Goal: Task Accomplishment & Management: Manage account settings

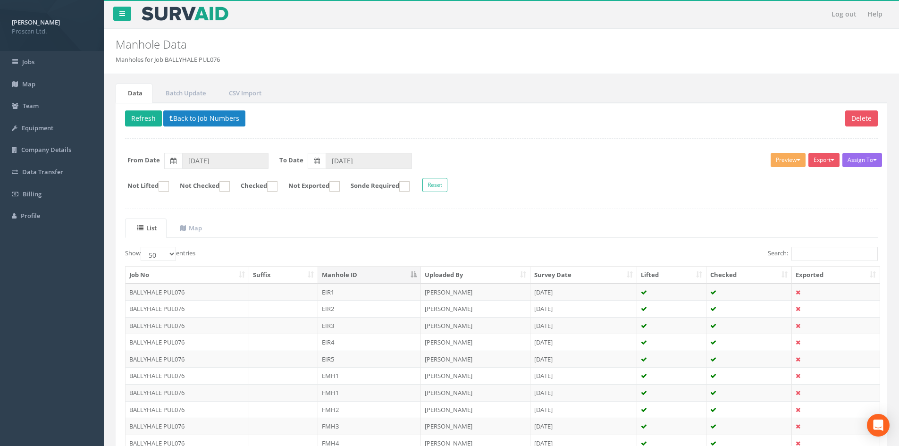
select select "50"
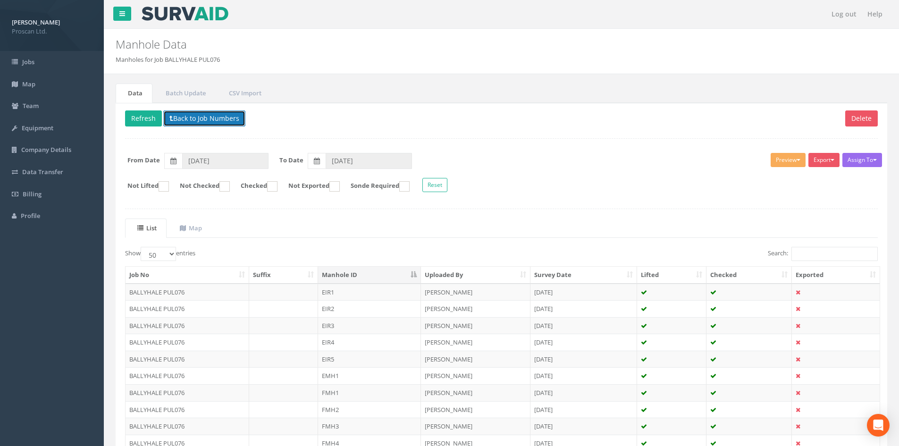
click at [192, 117] on button "Back to Job Numbers" at bounding box center [204, 118] width 82 height 16
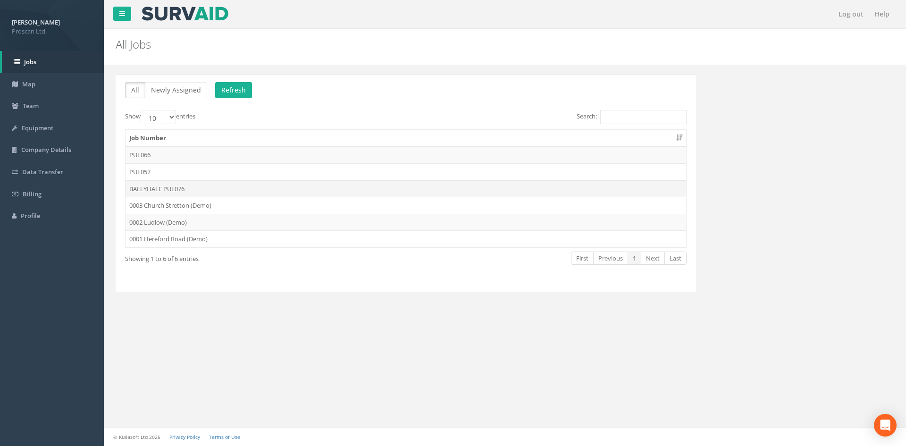
click at [174, 189] on td "BALLYHALE PUL076" at bounding box center [405, 188] width 560 height 17
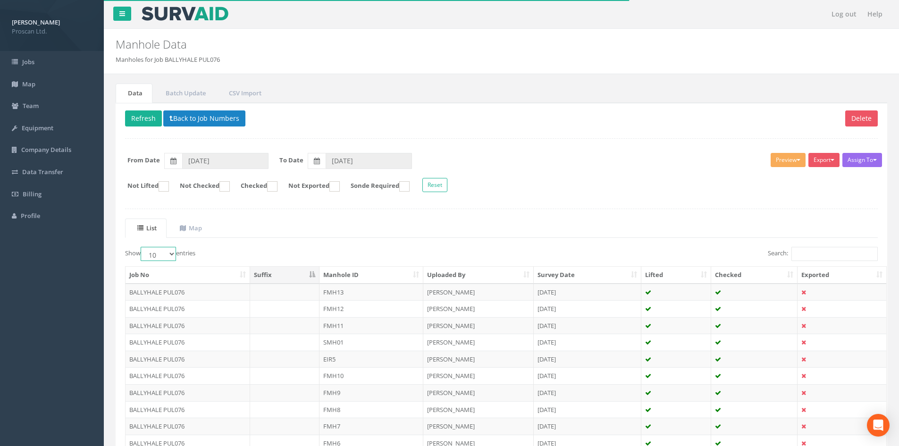
click at [161, 248] on select "10 25 50 100" at bounding box center [158, 254] width 35 height 14
select select "50"
click at [142, 247] on select "10 25 50 100" at bounding box center [158, 254] width 35 height 14
click at [369, 275] on th "Manhole ID" at bounding box center [371, 275] width 104 height 17
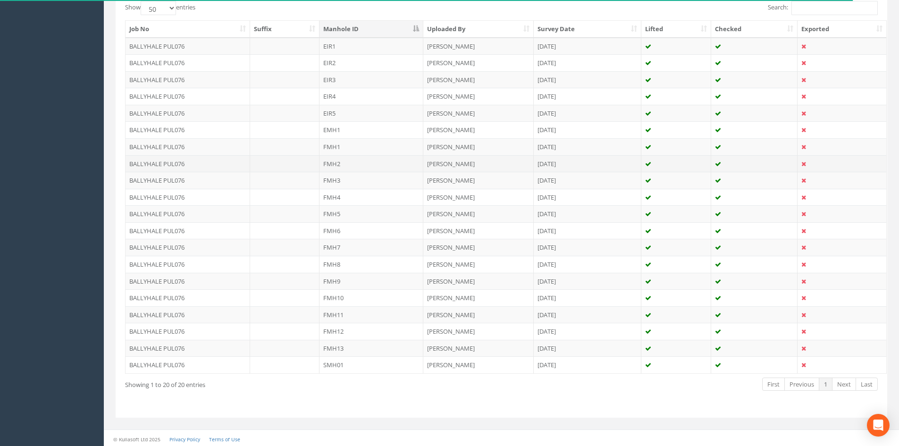
scroll to position [248, 0]
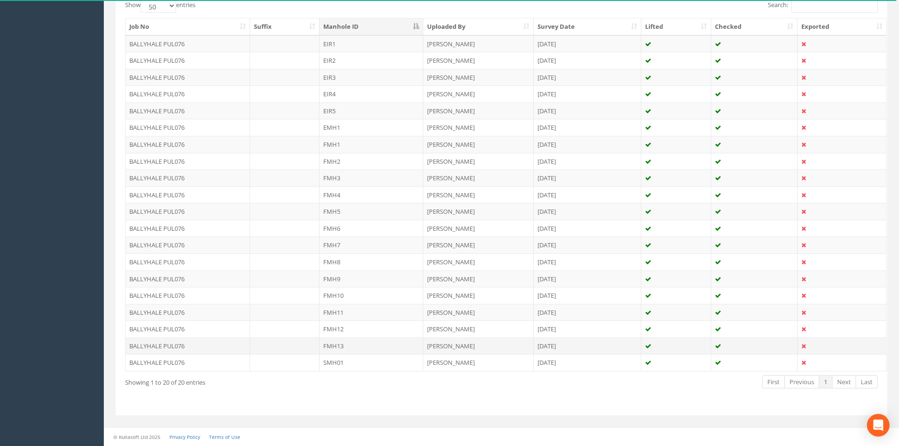
click at [370, 351] on td "FMH13" at bounding box center [371, 345] width 104 height 17
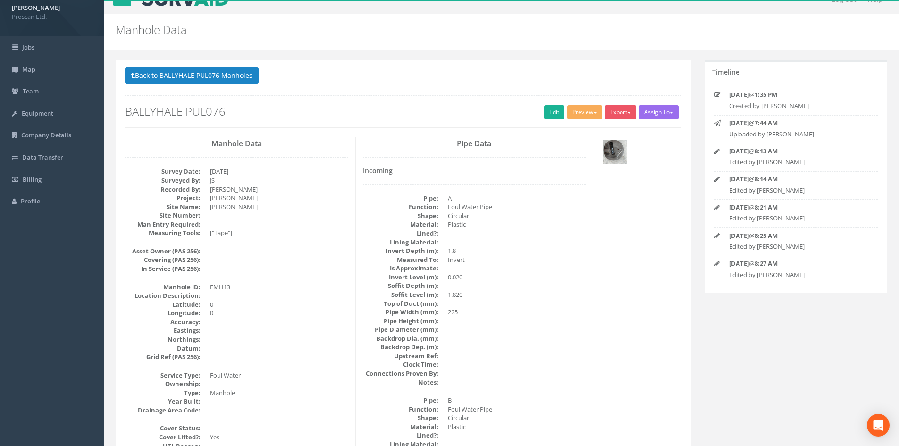
scroll to position [0, 0]
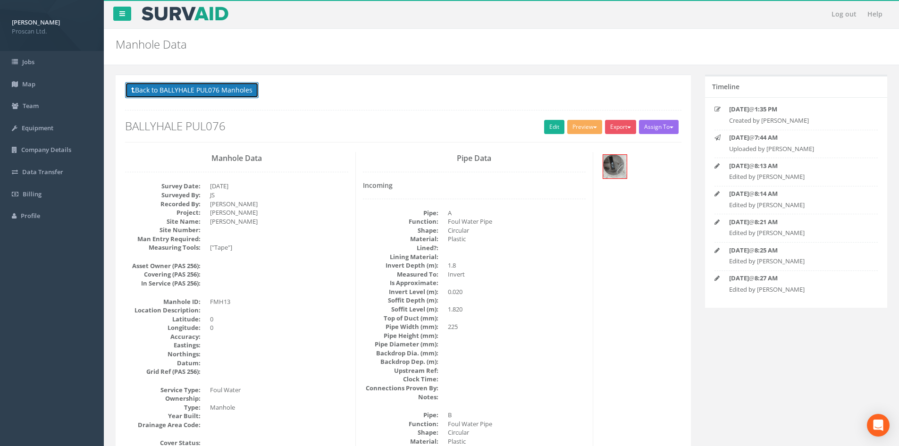
click at [193, 91] on button "Back to BALLYHALE PUL076 Manholes" at bounding box center [192, 90] width 134 height 16
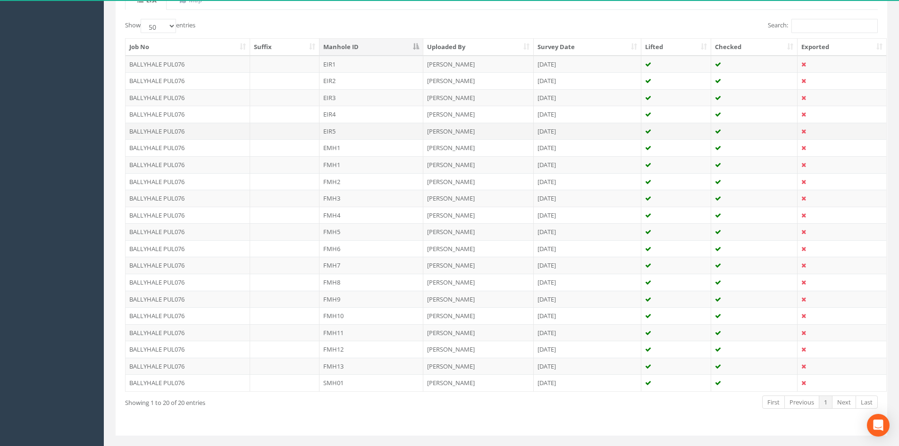
scroll to position [248, 0]
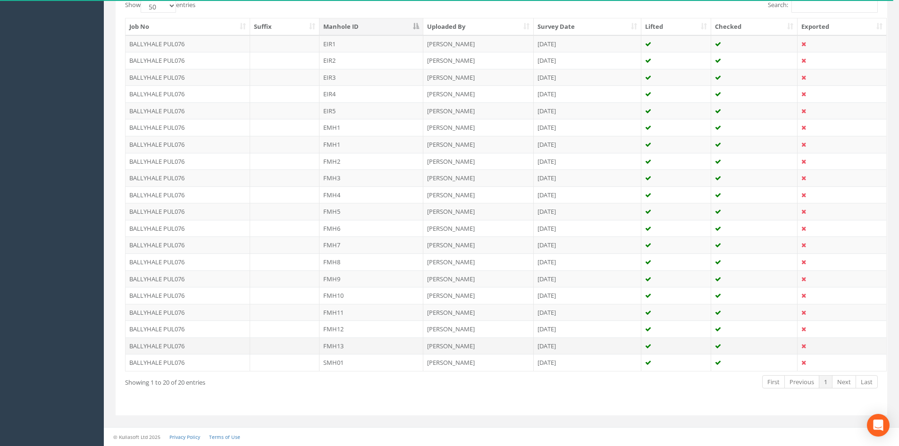
click at [430, 342] on td "[PERSON_NAME]" at bounding box center [478, 345] width 110 height 17
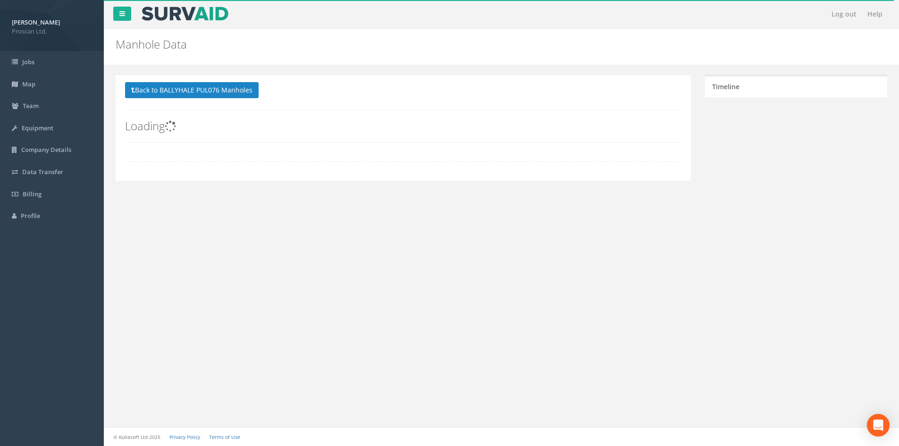
scroll to position [0, 0]
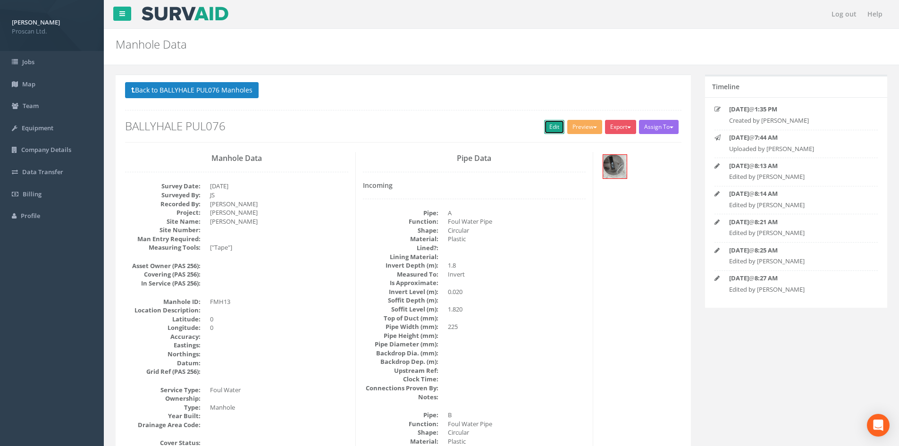
click at [545, 130] on link "Edit" at bounding box center [554, 127] width 20 height 14
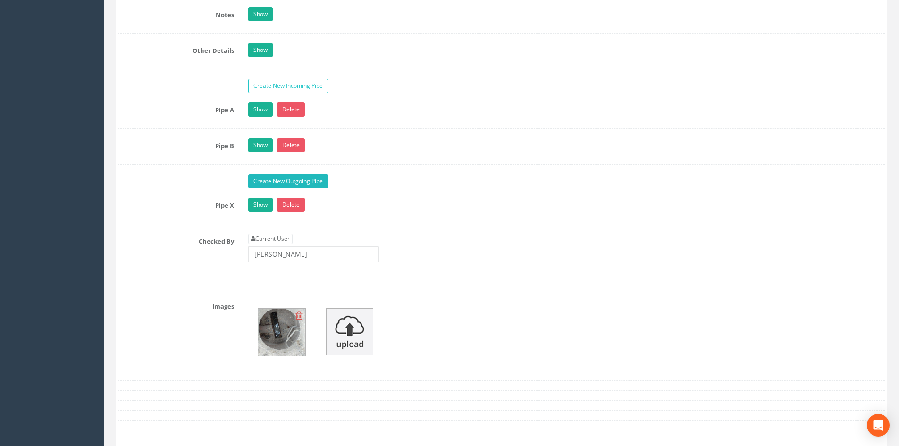
scroll to position [1384, 0]
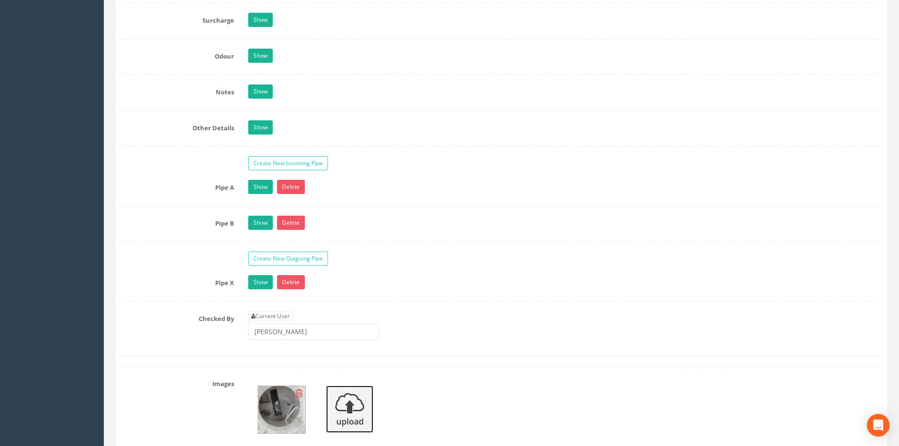
click at [354, 394] on img at bounding box center [349, 408] width 47 height 47
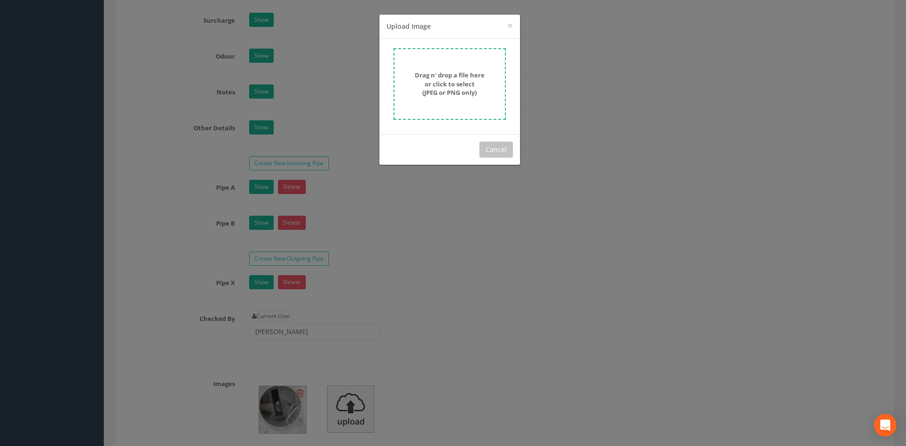
click at [467, 70] on form "Drag n' drop a file here or click to select (JPEG or PNG only)" at bounding box center [449, 84] width 112 height 72
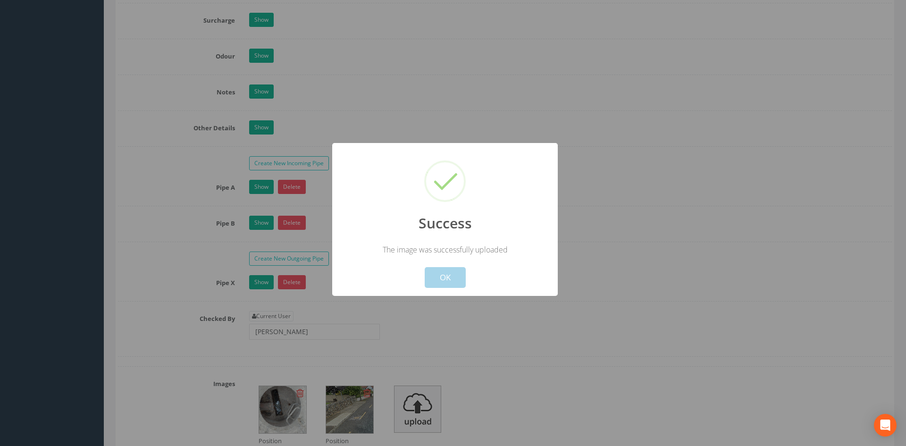
click at [436, 280] on button "OK" at bounding box center [445, 277] width 41 height 21
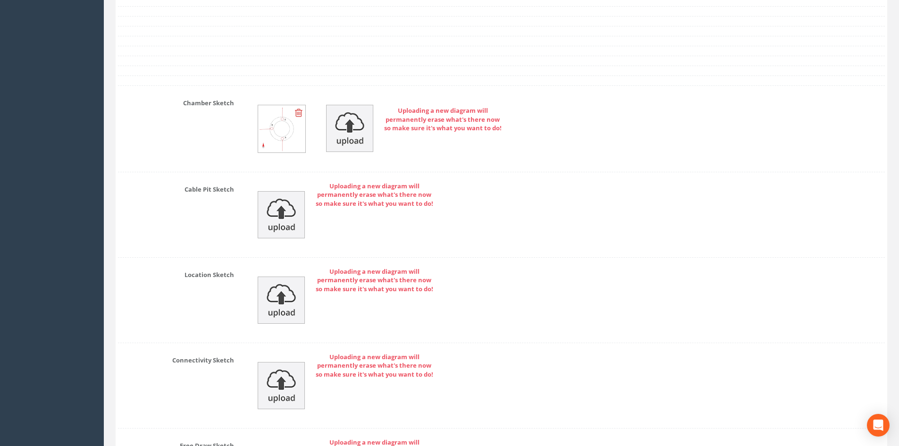
scroll to position [2049, 0]
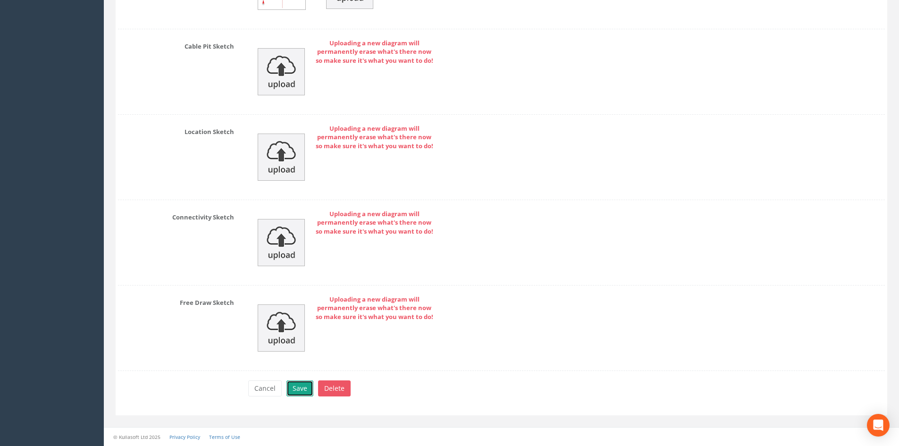
click at [301, 383] on button "Save" at bounding box center [299, 388] width 27 height 16
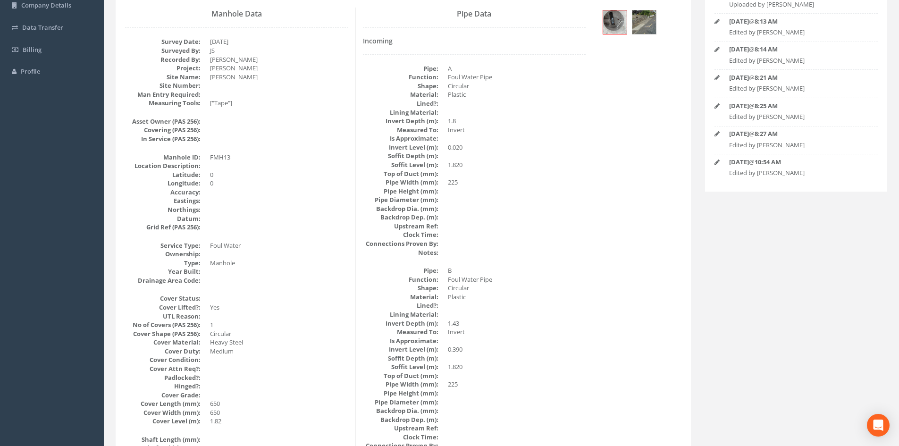
scroll to position [0, 0]
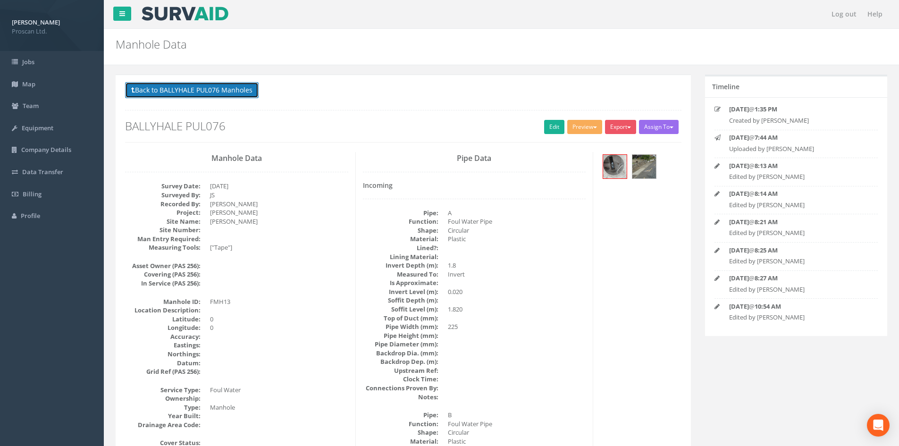
click at [190, 95] on button "Back to BALLYHALE PUL076 Manholes" at bounding box center [192, 90] width 134 height 16
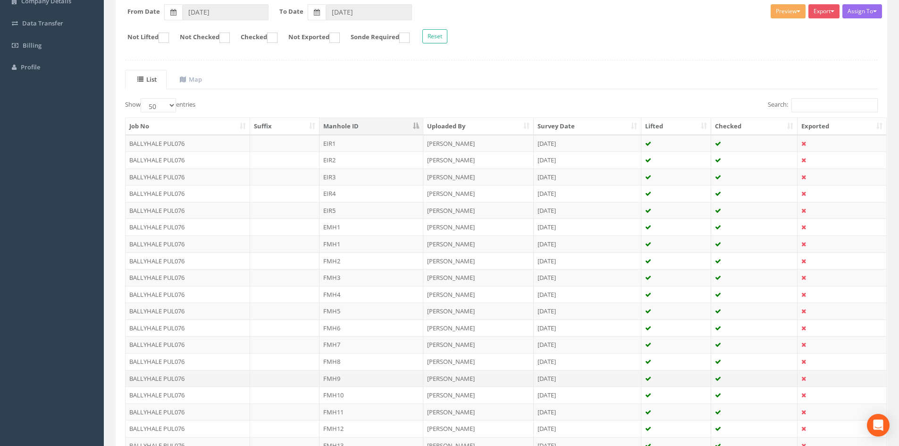
scroll to position [122, 0]
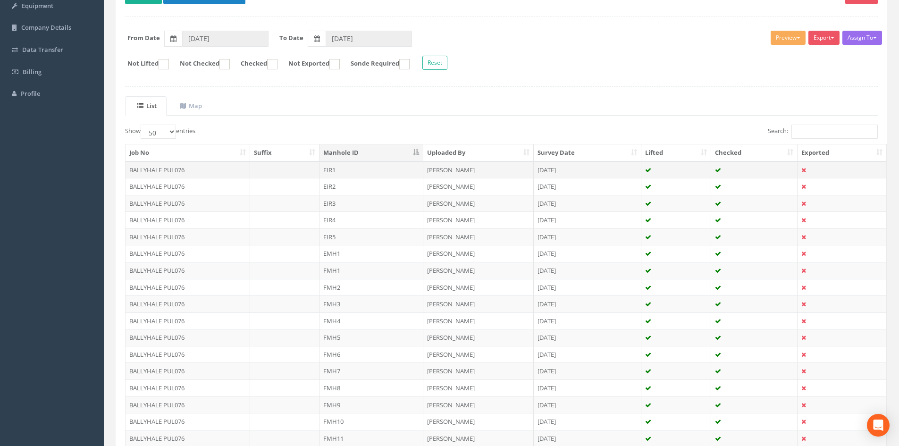
click at [402, 174] on td "EIR1" at bounding box center [371, 169] width 104 height 17
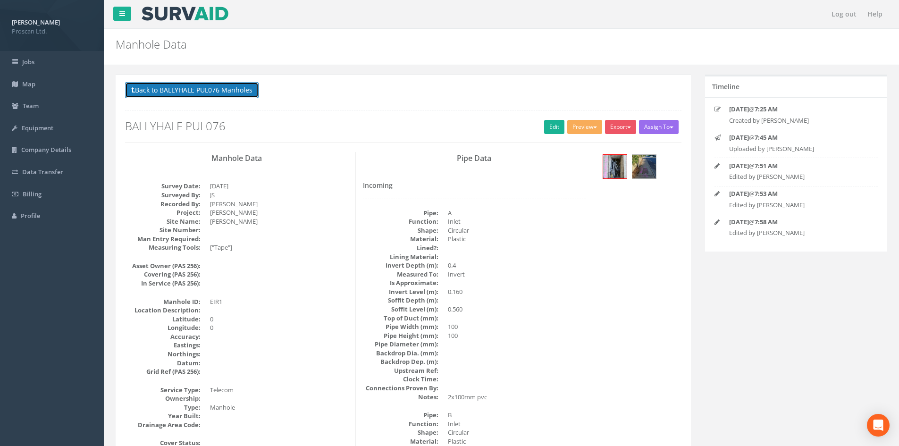
click at [204, 92] on button "Back to BALLYHALE PUL076 Manholes" at bounding box center [192, 90] width 134 height 16
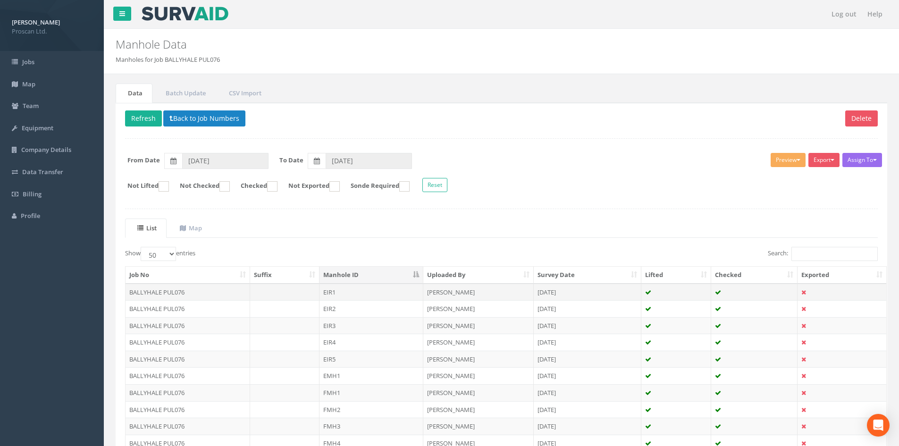
click at [179, 287] on td "BALLYHALE PUL076" at bounding box center [187, 292] width 125 height 17
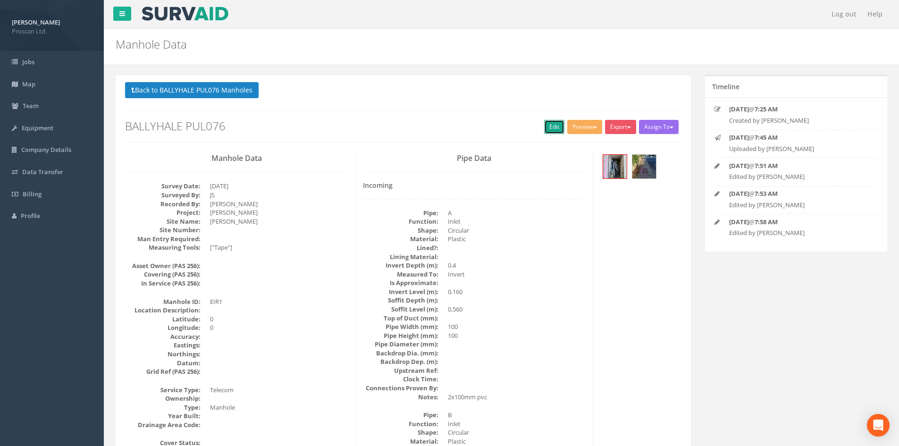
click at [546, 128] on link "Edit" at bounding box center [554, 127] width 20 height 14
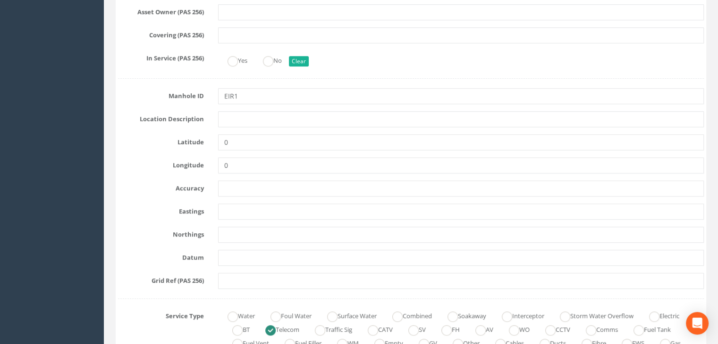
scroll to position [440, 0]
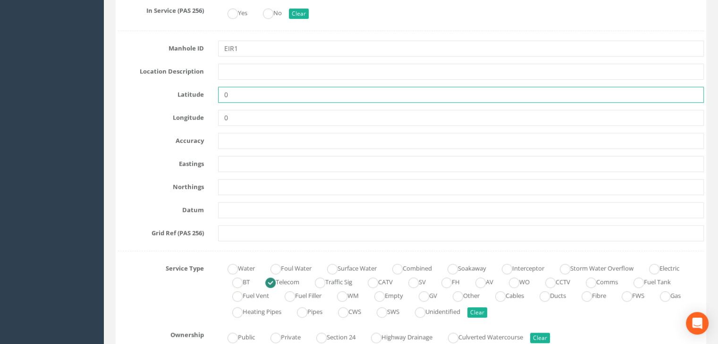
click at [241, 97] on input "0" at bounding box center [460, 95] width 485 height 16
paste input "654213.73"
type input "654213.73"
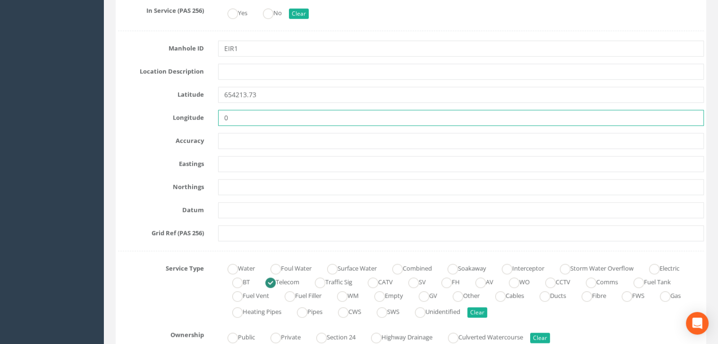
click at [268, 117] on input "0" at bounding box center [460, 118] width 485 height 16
paste input "635615.93"
click at [226, 117] on input "0635615.93" at bounding box center [460, 118] width 485 height 16
type input "635615.93"
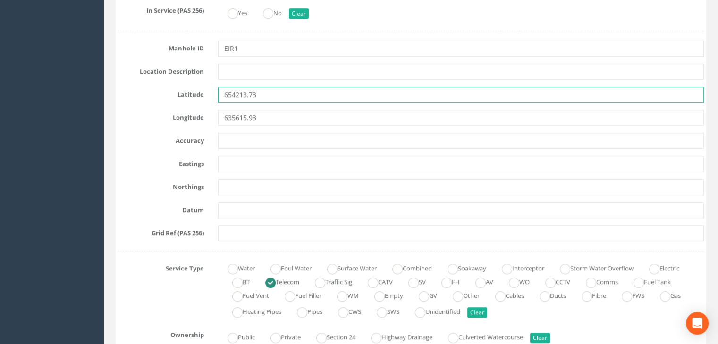
drag, startPoint x: 271, startPoint y: 95, endPoint x: 191, endPoint y: 97, distance: 80.7
click at [191, 97] on div "Latitude 654213.73" at bounding box center [411, 95] width 600 height 16
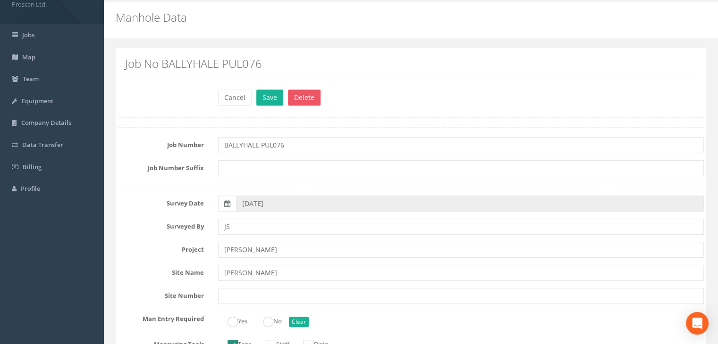
scroll to position [0, 0]
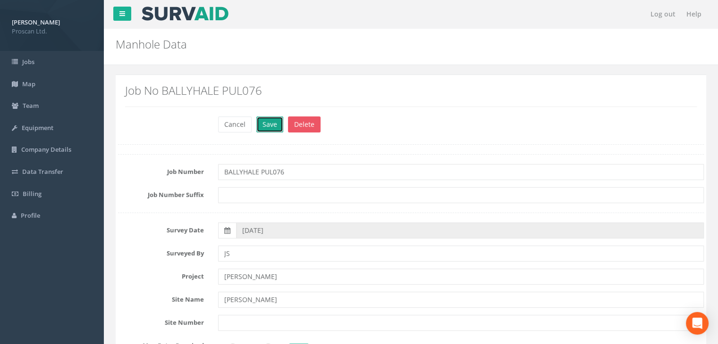
click at [260, 127] on button "Save" at bounding box center [269, 125] width 27 height 16
type input "90"
type input "180"
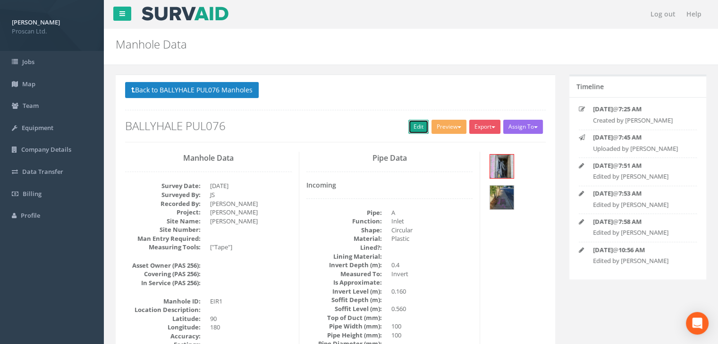
click at [409, 125] on link "Edit" at bounding box center [418, 127] width 20 height 14
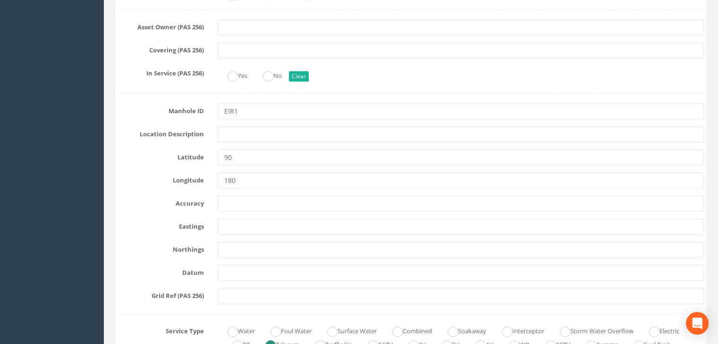
scroll to position [377, 0]
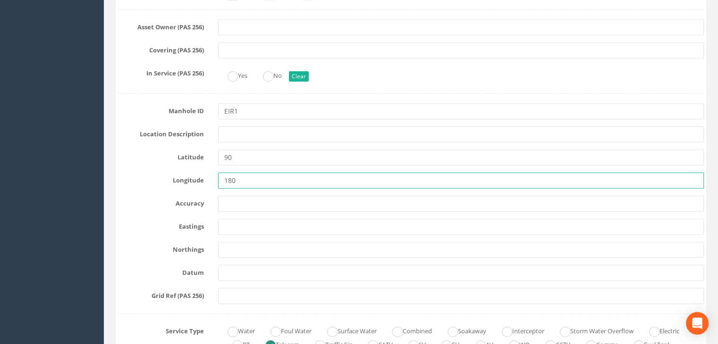
click at [256, 182] on input "180" at bounding box center [460, 181] width 485 height 16
drag, startPoint x: 256, startPoint y: 182, endPoint x: 217, endPoint y: 182, distance: 38.7
click at [218, 182] on input "180" at bounding box center [460, 181] width 485 height 16
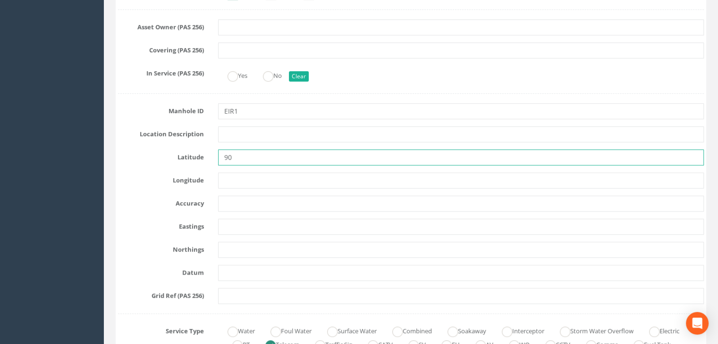
drag, startPoint x: 240, startPoint y: 155, endPoint x: 222, endPoint y: 158, distance: 17.7
click at [222, 158] on input "90" at bounding box center [460, 158] width 485 height 16
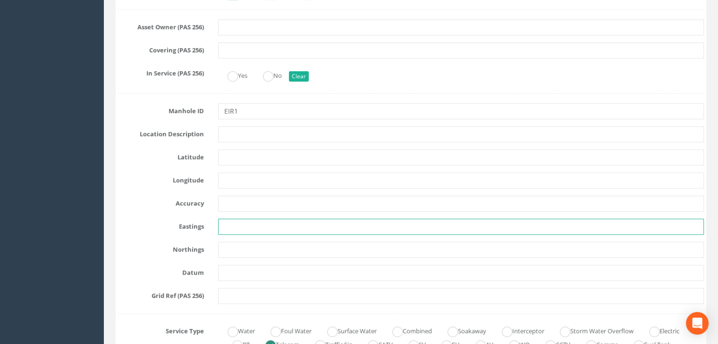
click at [228, 225] on input "text" at bounding box center [460, 227] width 485 height 16
click at [291, 223] on input "text" at bounding box center [460, 227] width 485 height 16
paste input "654213.73"
type input "654213.73"
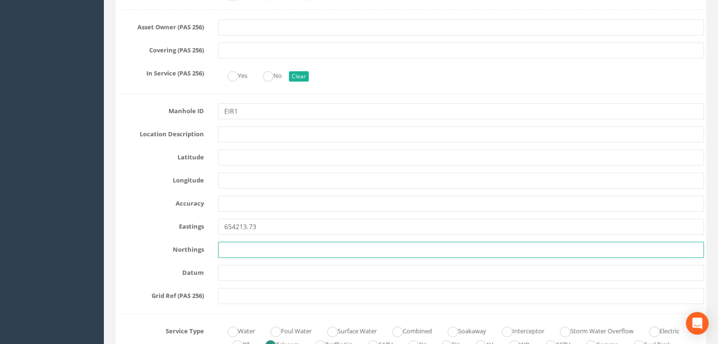
click at [268, 248] on input "text" at bounding box center [460, 250] width 485 height 16
paste input "635615.93"
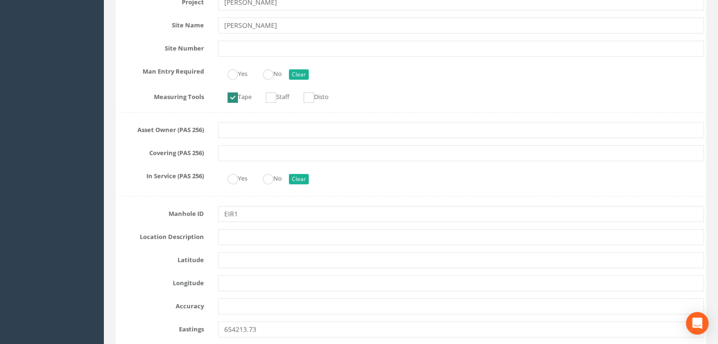
scroll to position [0, 0]
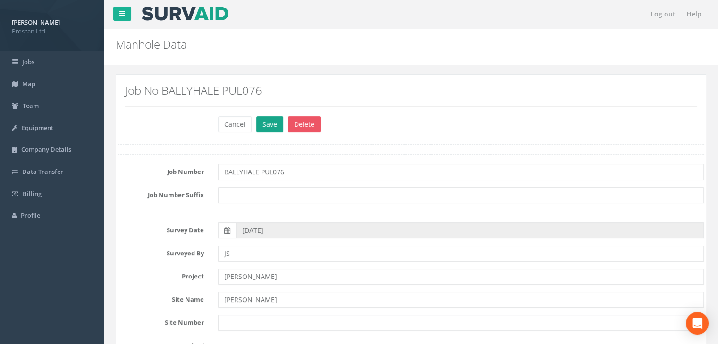
type input "635615.93"
click at [270, 127] on button "Save" at bounding box center [269, 125] width 27 height 16
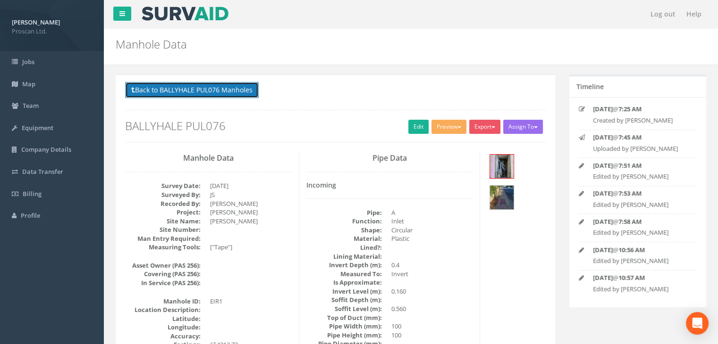
click at [206, 86] on button "Back to BALLYHALE PUL076 Manholes" at bounding box center [192, 90] width 134 height 16
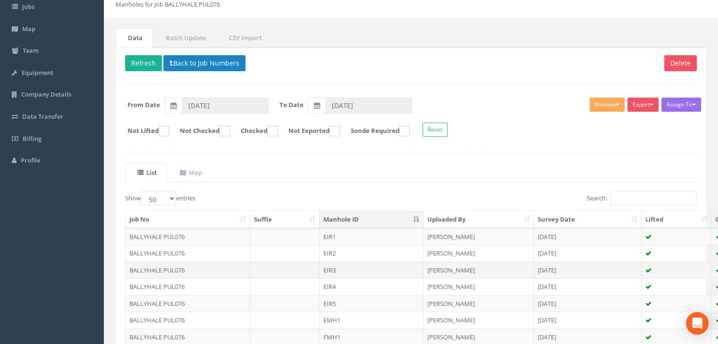
scroll to position [63, 0]
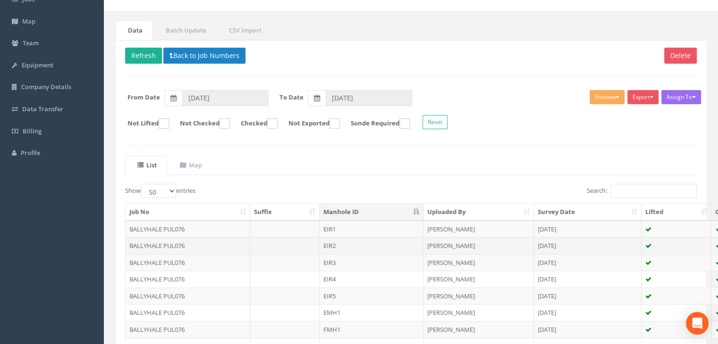
click at [346, 249] on td "EIR2" at bounding box center [371, 245] width 104 height 17
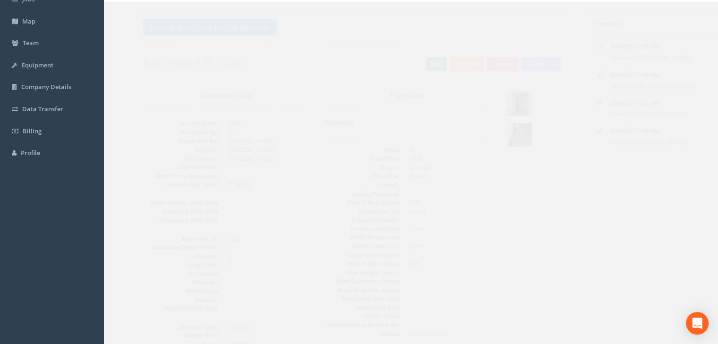
click at [408, 64] on link "Edit" at bounding box center [418, 64] width 20 height 14
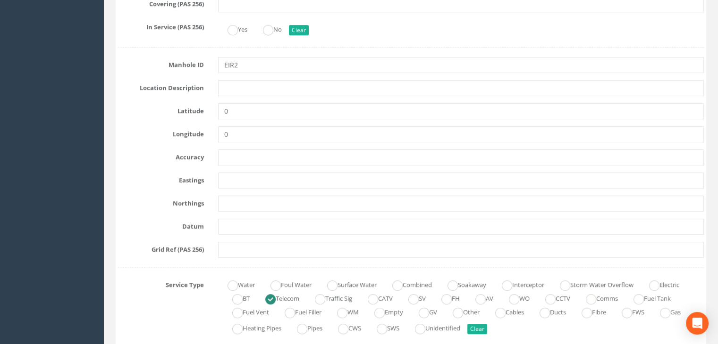
scroll to position [440, 0]
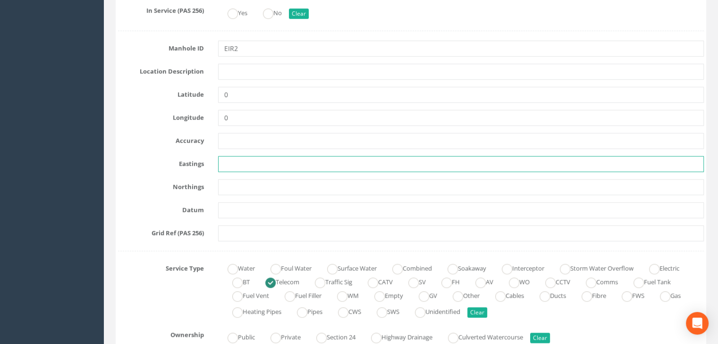
click at [232, 162] on input "text" at bounding box center [460, 164] width 485 height 16
paste input "654228.70"
type input "654228.70"
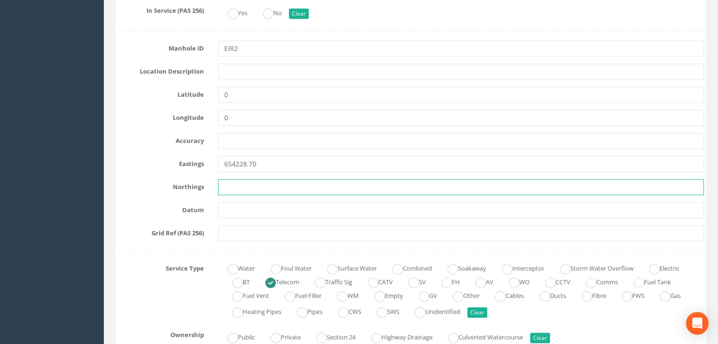
click at [249, 182] on input "text" at bounding box center [460, 187] width 485 height 16
paste input "635582.54"
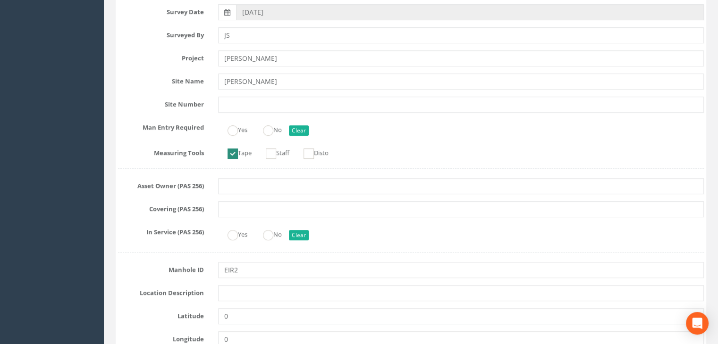
scroll to position [0, 0]
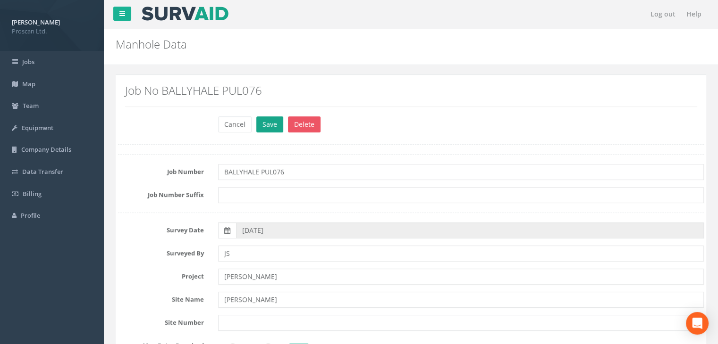
type input "635582.54"
click at [272, 127] on button "Save" at bounding box center [269, 125] width 27 height 16
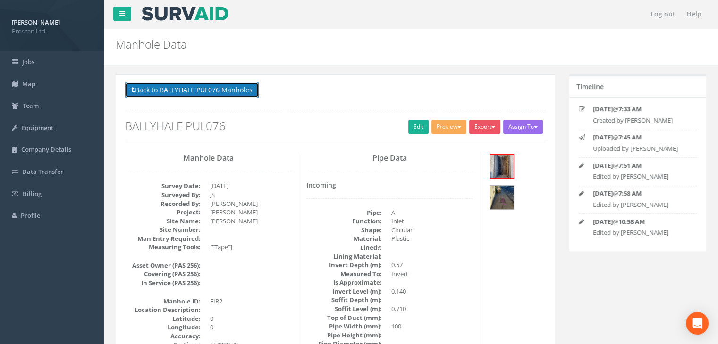
click at [237, 91] on button "Back to BALLYHALE PUL076 Manholes" at bounding box center [192, 90] width 134 height 16
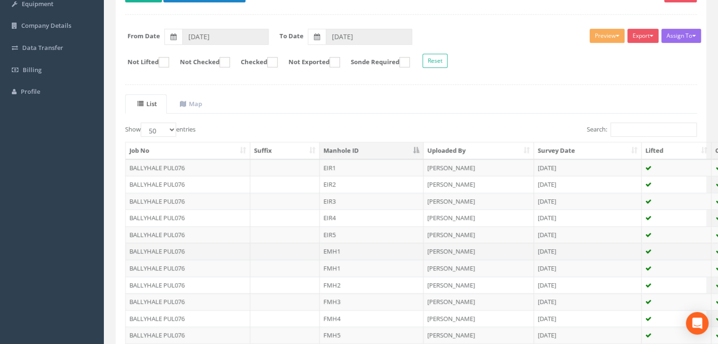
scroll to position [125, 0]
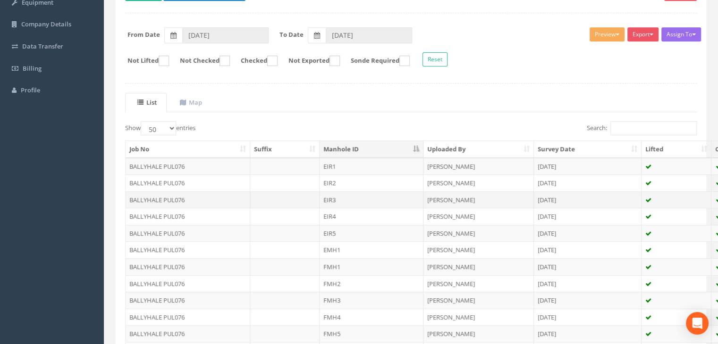
click at [338, 200] on td "EIR3" at bounding box center [371, 200] width 104 height 17
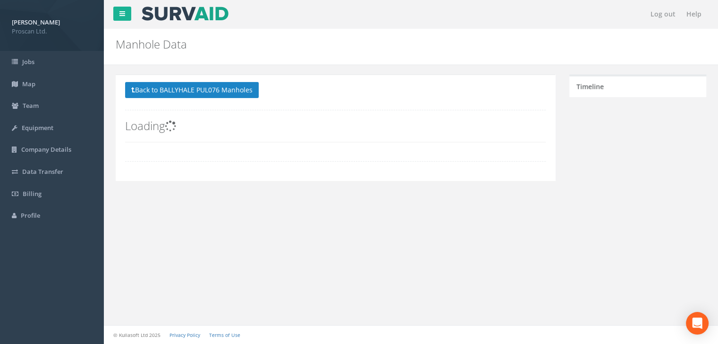
scroll to position [117, 0]
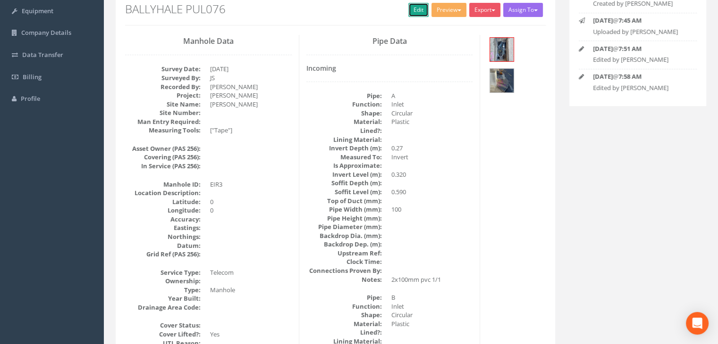
click at [416, 11] on link "Edit" at bounding box center [418, 10] width 20 height 14
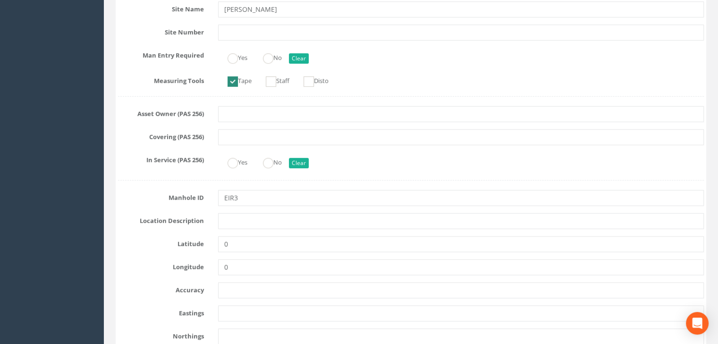
scroll to position [306, 0]
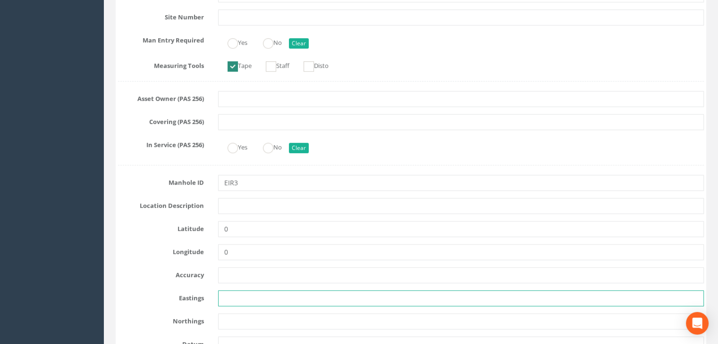
click at [257, 295] on input "text" at bounding box center [460, 299] width 485 height 16
paste input "654237.99"
type input "654237.99"
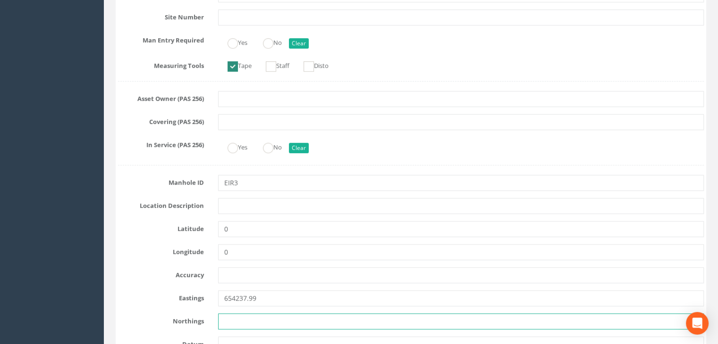
click at [228, 319] on input "text" at bounding box center [460, 322] width 485 height 16
paste input "635562.35"
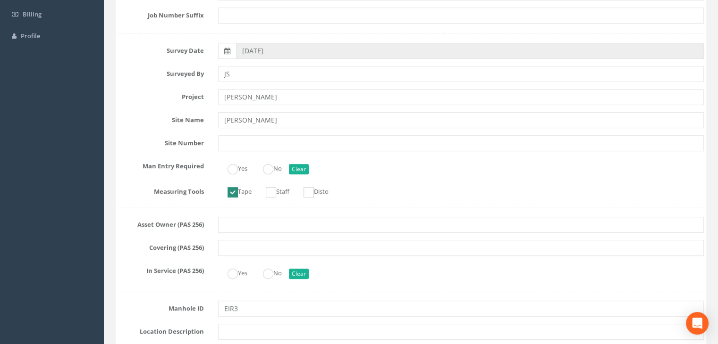
scroll to position [0, 0]
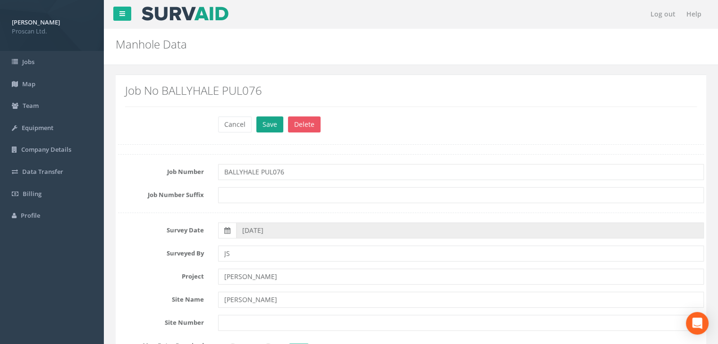
type input "635562.35"
click at [262, 129] on button "Save" at bounding box center [269, 125] width 27 height 16
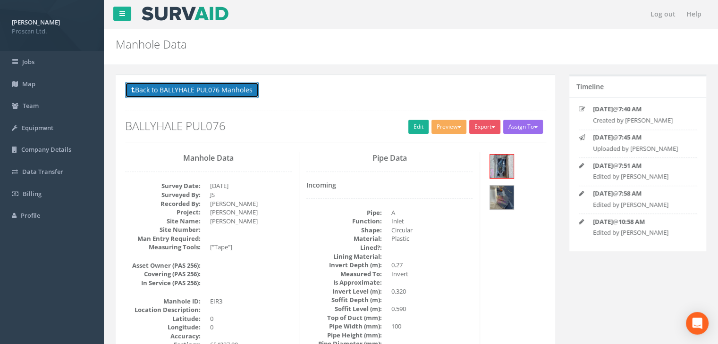
click at [248, 95] on button "Back to BALLYHALE PUL076 Manholes" at bounding box center [192, 90] width 134 height 16
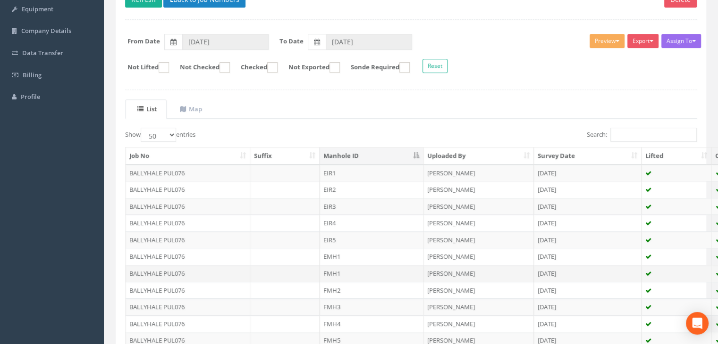
scroll to position [125, 0]
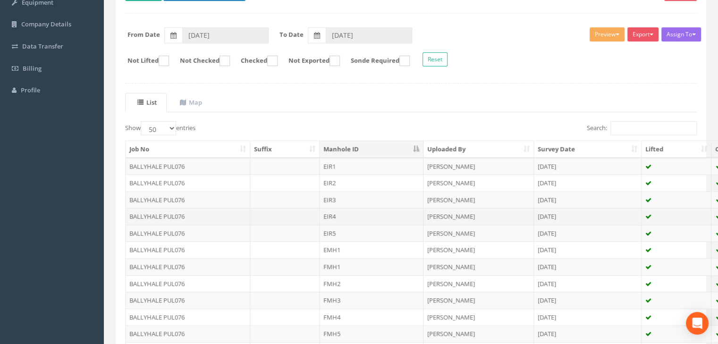
click at [330, 218] on td "EIR4" at bounding box center [371, 216] width 104 height 17
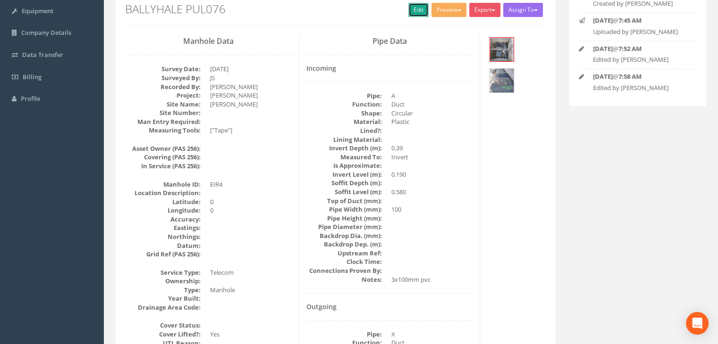
click at [421, 12] on link "Edit" at bounding box center [418, 10] width 20 height 14
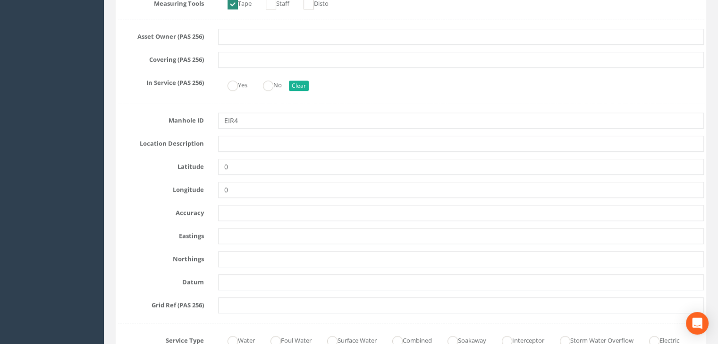
scroll to position [368, 0]
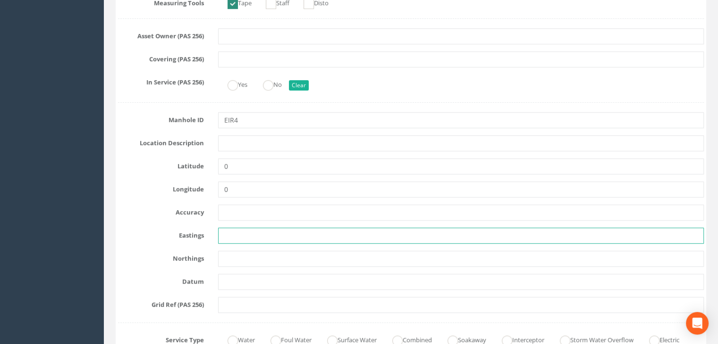
click at [241, 231] on input "text" at bounding box center [460, 236] width 485 height 16
paste input "654283.22"
type input "654283.22"
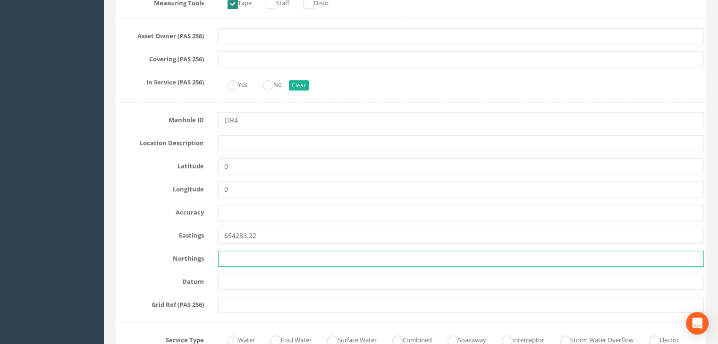
click at [251, 255] on input "text" at bounding box center [460, 259] width 485 height 16
paste input "635494.22"
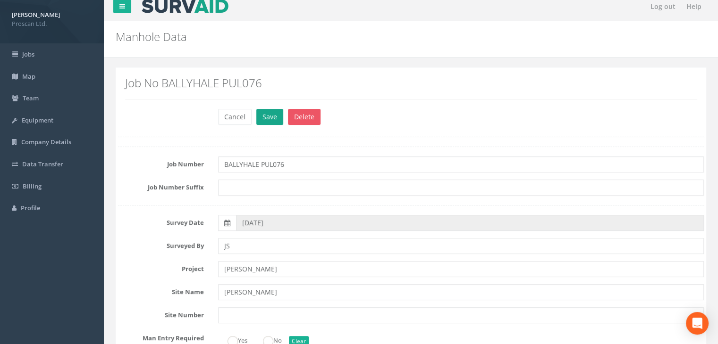
scroll to position [0, 0]
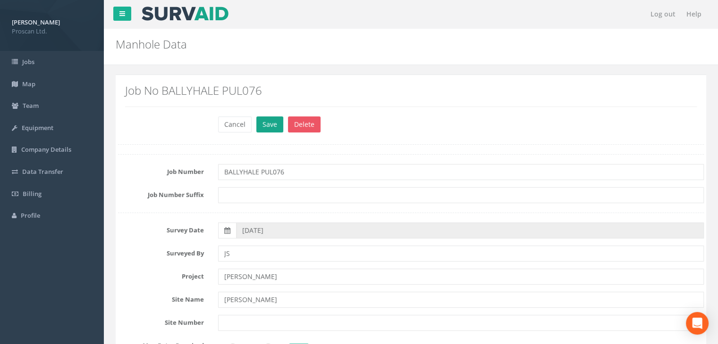
type input "635494.22"
click at [264, 126] on button "Save" at bounding box center [269, 125] width 27 height 16
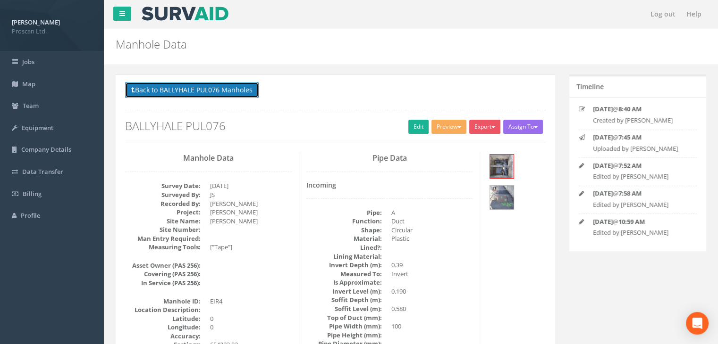
click at [214, 94] on button "Back to BALLYHALE PUL076 Manholes" at bounding box center [192, 90] width 134 height 16
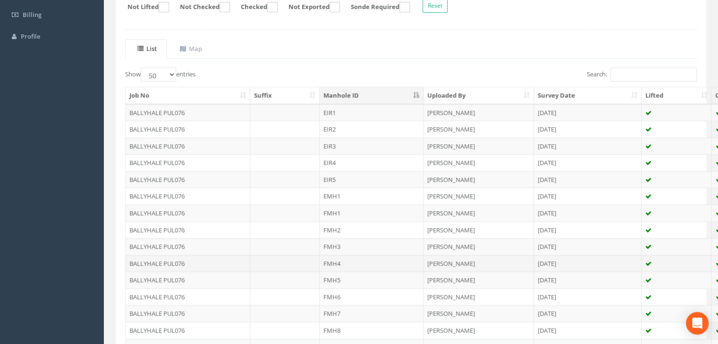
scroll to position [189, 0]
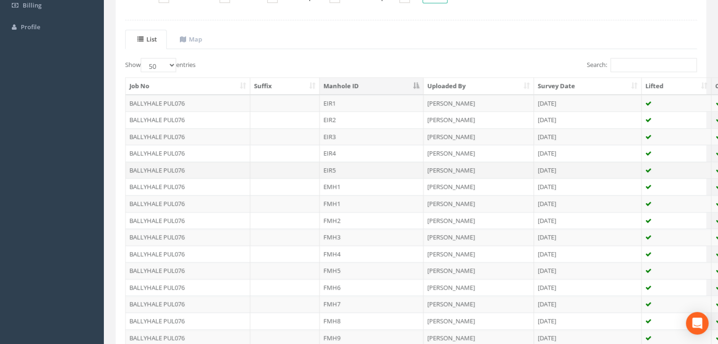
click at [328, 170] on td "EIR5" at bounding box center [371, 170] width 104 height 17
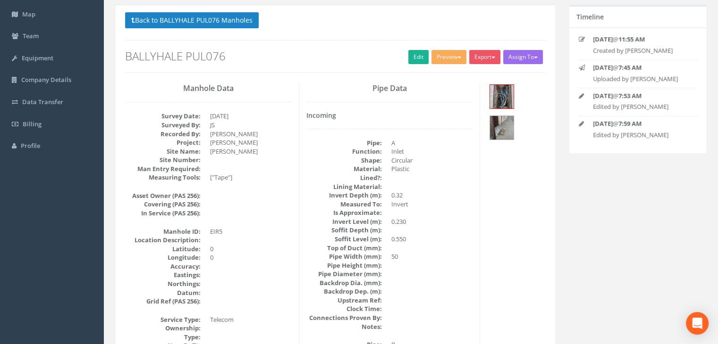
scroll to position [0, 0]
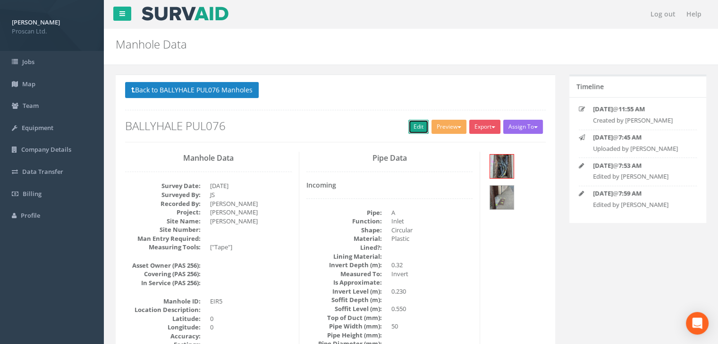
click at [411, 132] on link "Edit" at bounding box center [418, 127] width 20 height 14
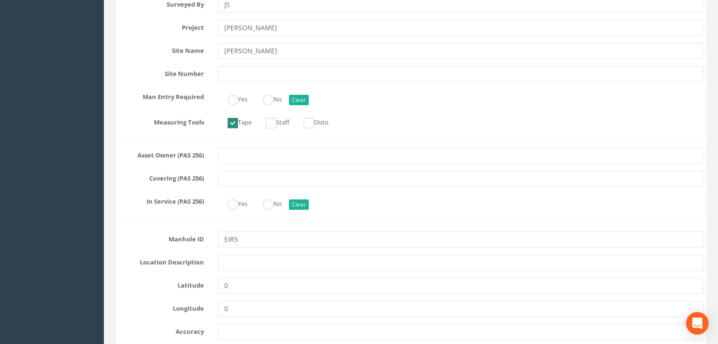
scroll to position [314, 0]
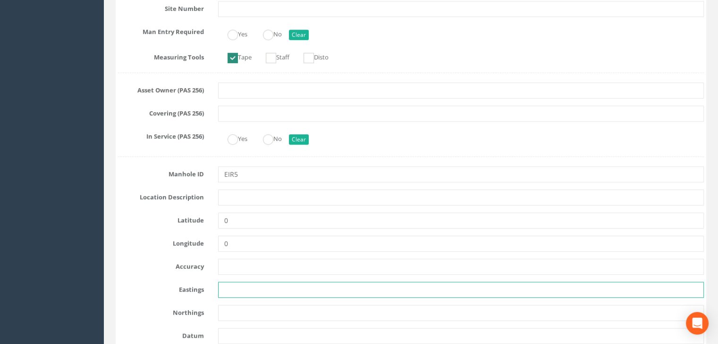
click at [242, 283] on input "text" at bounding box center [460, 290] width 485 height 16
paste input "654263.53"
type input "654263.53"
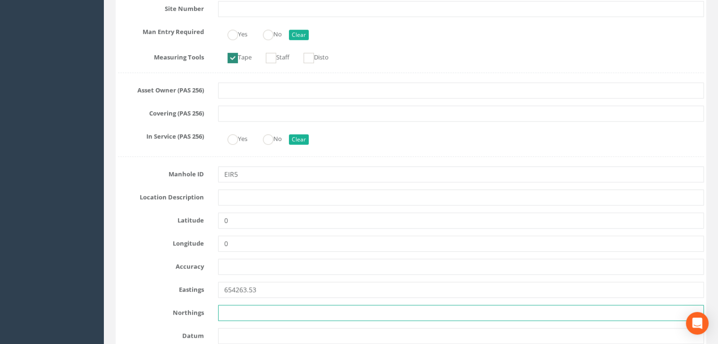
click at [223, 314] on input "text" at bounding box center [460, 313] width 485 height 16
paste input "635506.28"
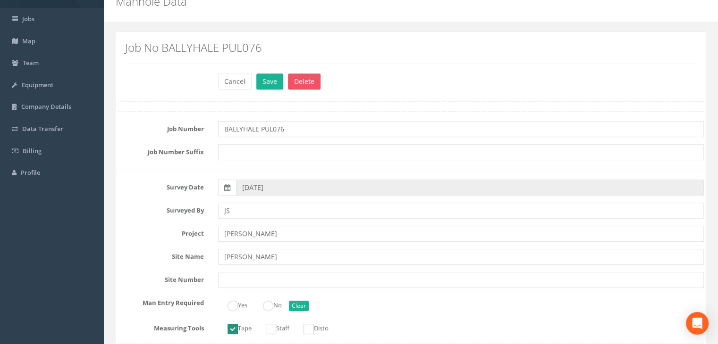
scroll to position [0, 0]
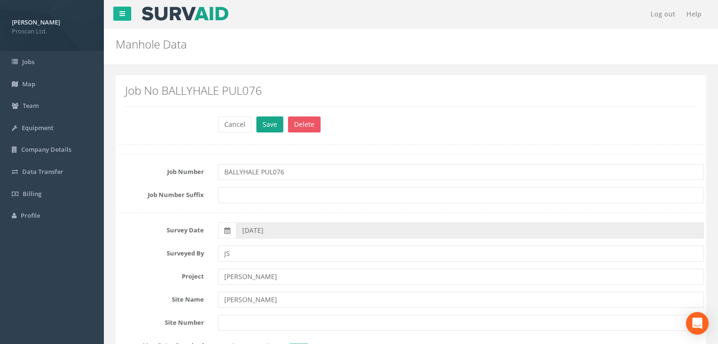
type input "635506.28"
click at [266, 125] on button "Save" at bounding box center [269, 125] width 27 height 16
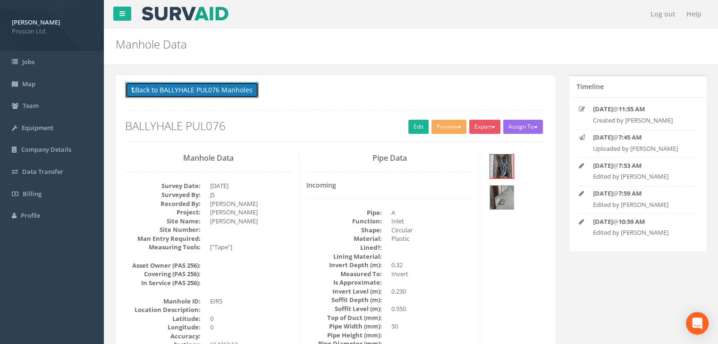
click at [239, 87] on button "Back to BALLYHALE PUL076 Manholes" at bounding box center [192, 90] width 134 height 16
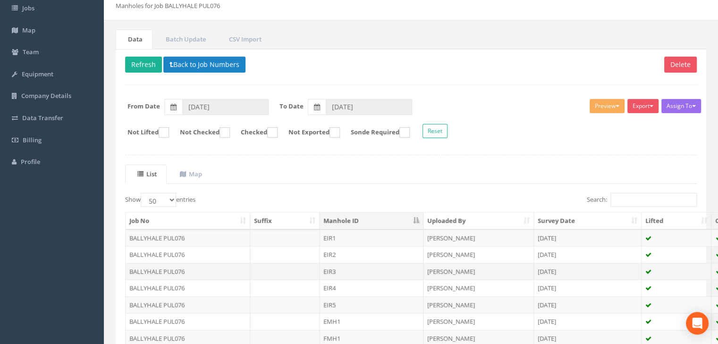
scroll to position [63, 0]
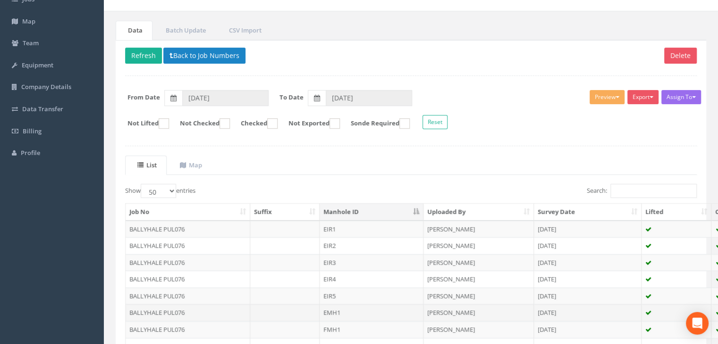
click at [334, 314] on td "EMH1" at bounding box center [371, 312] width 104 height 17
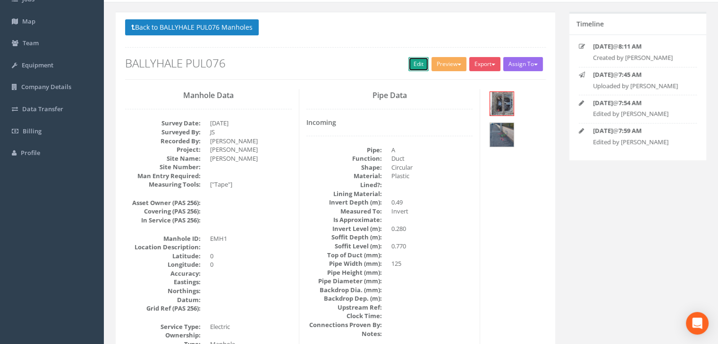
click at [408, 67] on link "Edit" at bounding box center [418, 64] width 20 height 14
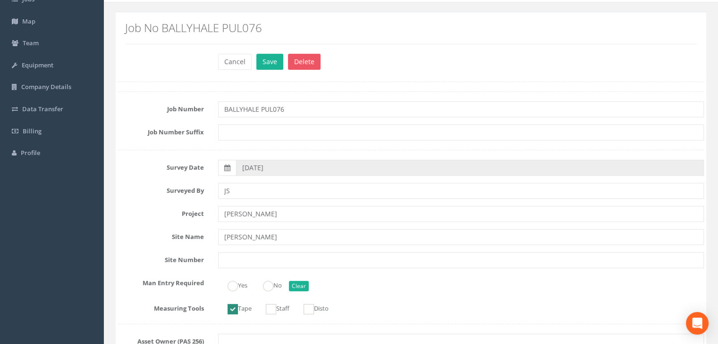
scroll to position [377, 0]
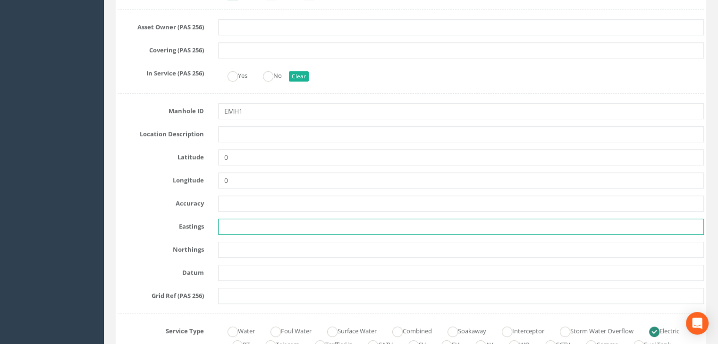
click at [243, 230] on input "text" at bounding box center [460, 227] width 485 height 16
paste input "654257.64"
type input "654257.64"
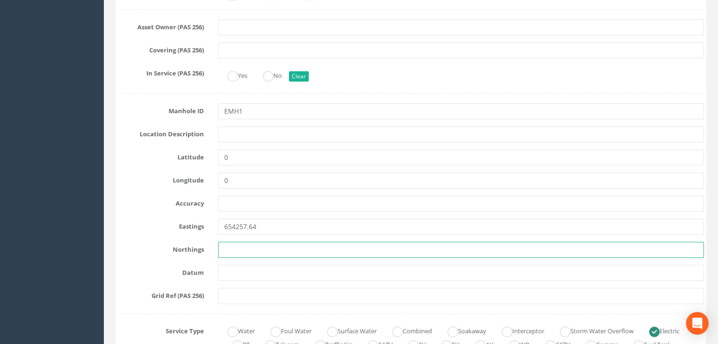
click at [221, 246] on input "text" at bounding box center [460, 250] width 485 height 16
paste input "635551.08"
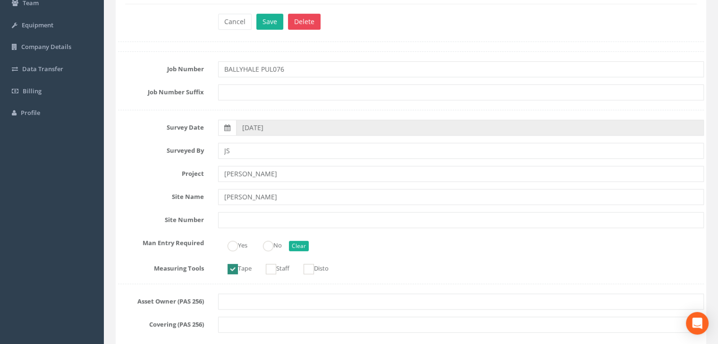
scroll to position [0, 0]
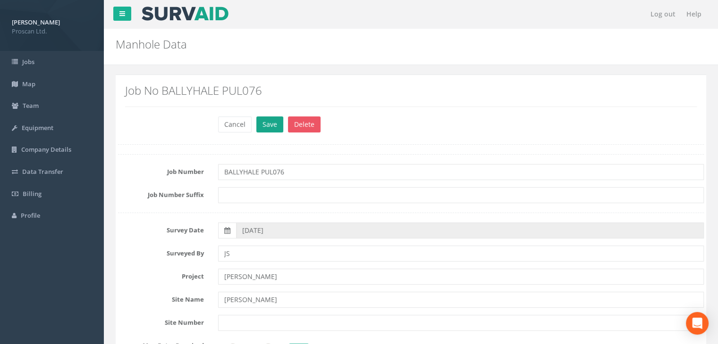
type input "635551.08"
click at [263, 119] on button "Save" at bounding box center [269, 125] width 27 height 16
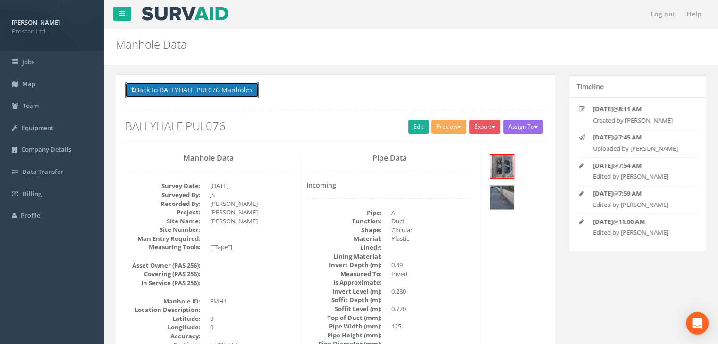
click at [242, 88] on button "Back to BALLYHALE PUL076 Manholes" at bounding box center [192, 90] width 134 height 16
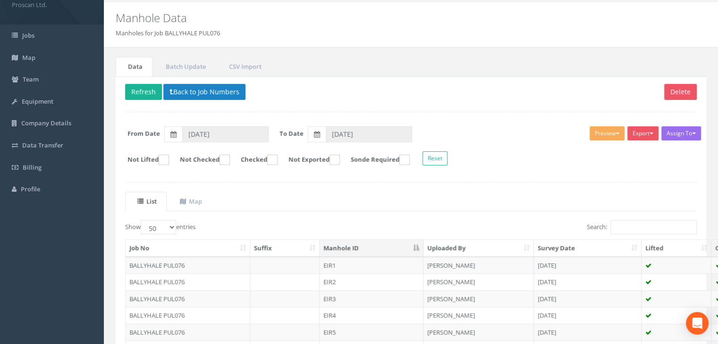
scroll to position [125, 0]
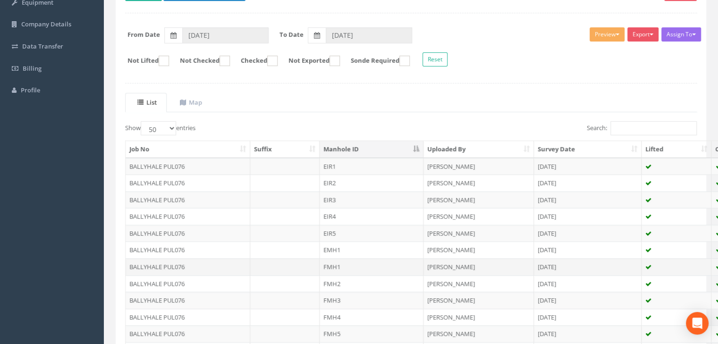
click at [333, 266] on td "FMH1" at bounding box center [371, 267] width 104 height 17
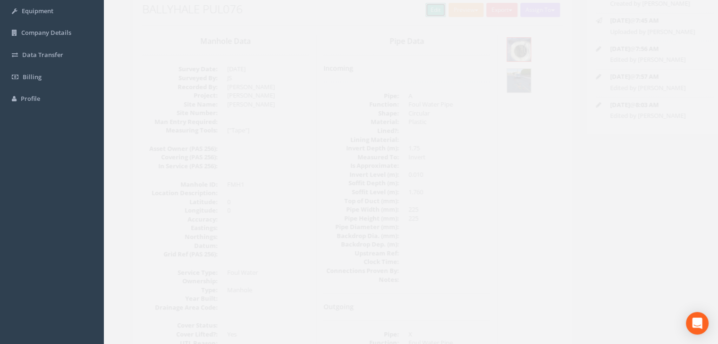
click at [408, 8] on link "Edit" at bounding box center [418, 10] width 20 height 14
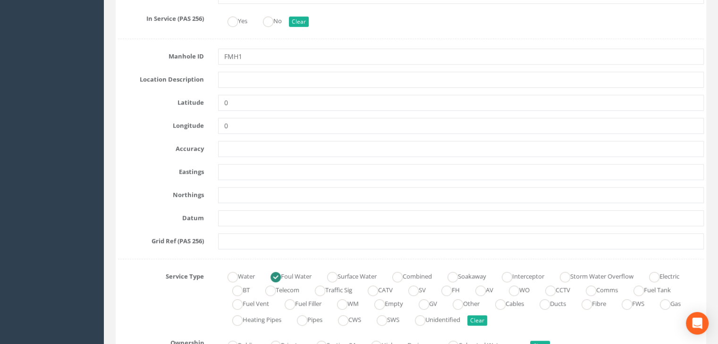
scroll to position [431, 0]
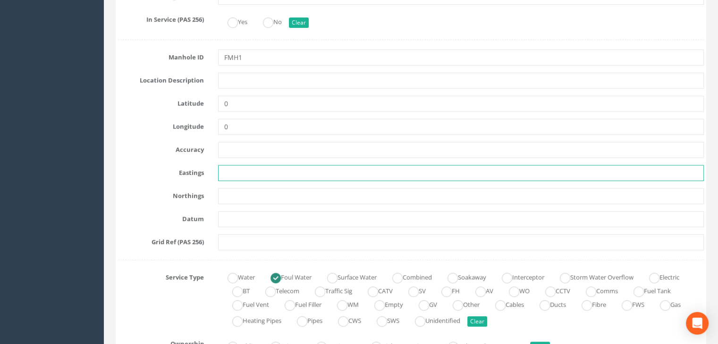
click at [237, 169] on input "text" at bounding box center [460, 173] width 485 height 16
paste input "654225.89"
type input "654225.89"
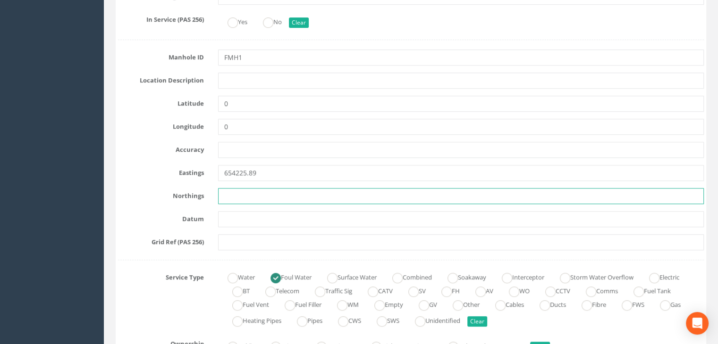
click at [248, 195] on input "text" at bounding box center [460, 196] width 485 height 16
paste input "635609.72"
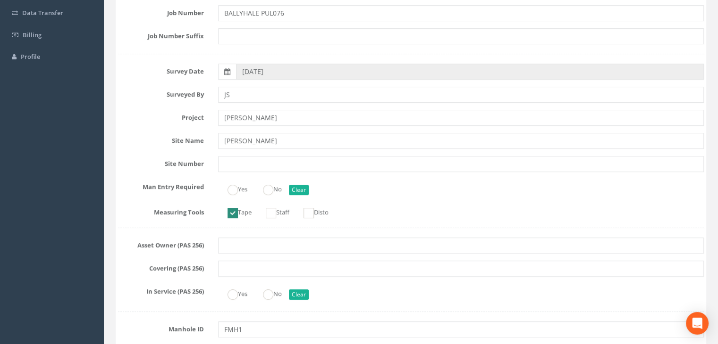
scroll to position [0, 0]
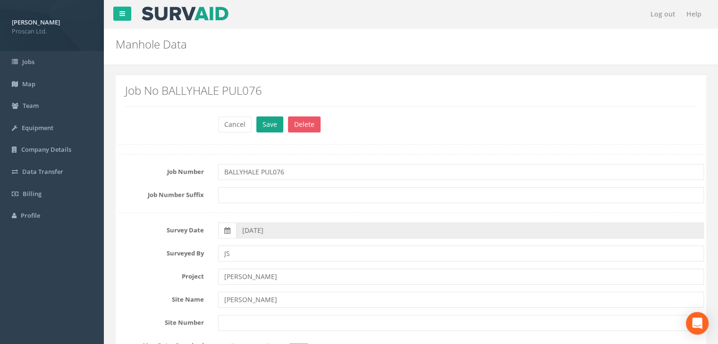
type input "635609.72"
click at [267, 123] on button "Save" at bounding box center [269, 125] width 27 height 16
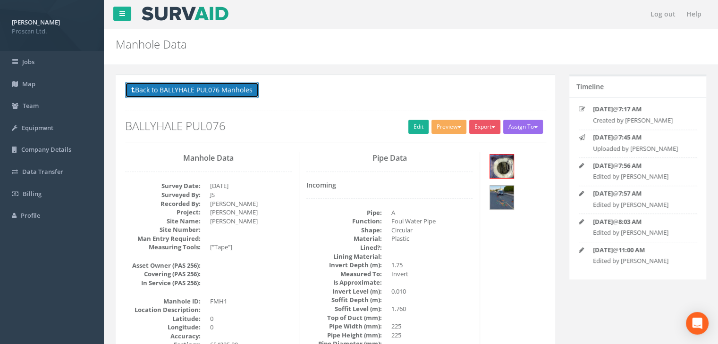
click at [236, 91] on button "Back to BALLYHALE PUL076 Manholes" at bounding box center [192, 90] width 134 height 16
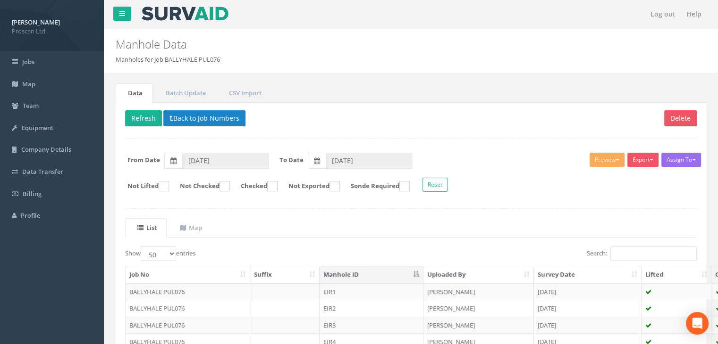
scroll to position [125, 0]
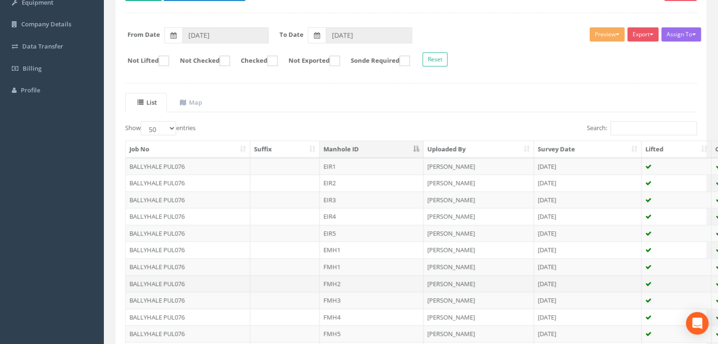
click at [336, 277] on td "FMH2" at bounding box center [371, 284] width 104 height 17
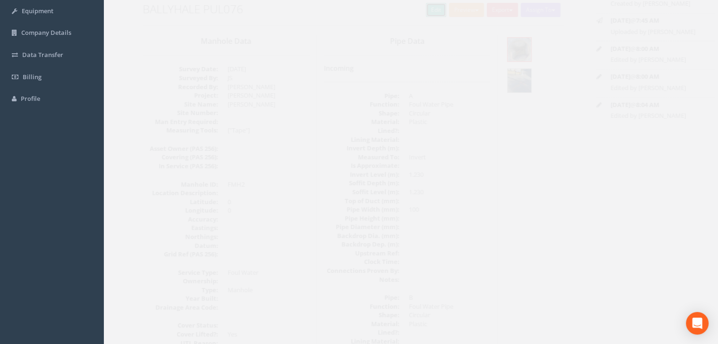
click at [408, 8] on link "Edit" at bounding box center [418, 10] width 20 height 14
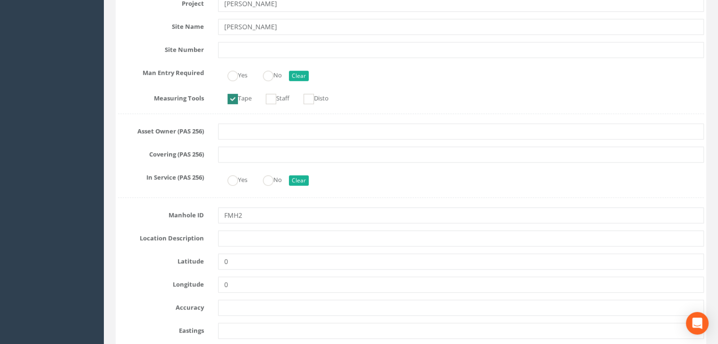
scroll to position [306, 0]
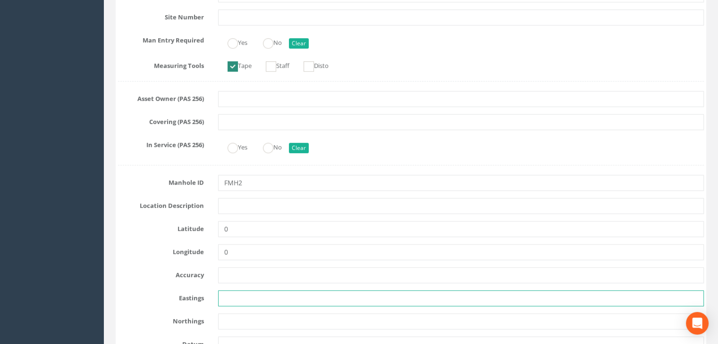
click at [236, 294] on input "text" at bounding box center [460, 299] width 485 height 16
paste input "654239.09"
type input "654239.09"
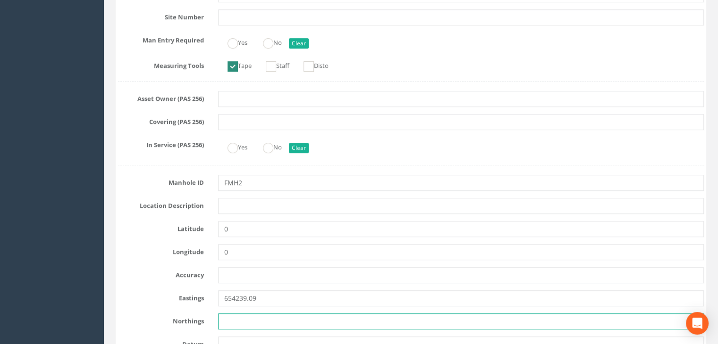
click at [257, 319] on input "text" at bounding box center [460, 322] width 485 height 16
paste input "635557.04"
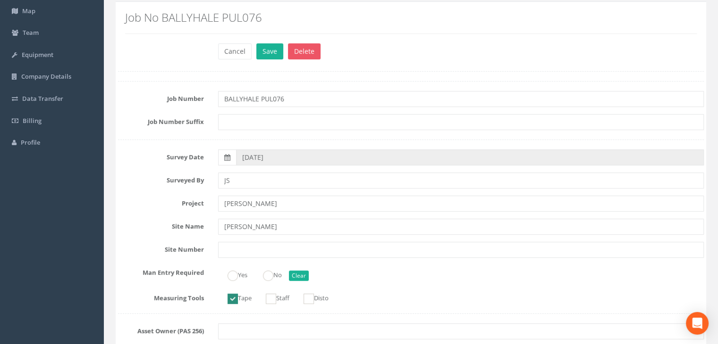
scroll to position [54, 0]
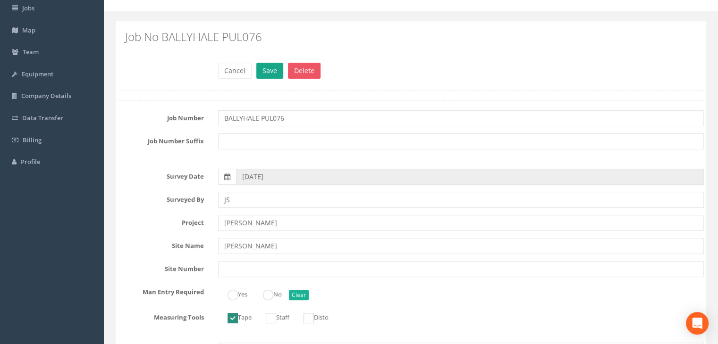
type input "635557.04"
click at [272, 65] on button "Save" at bounding box center [269, 71] width 27 height 16
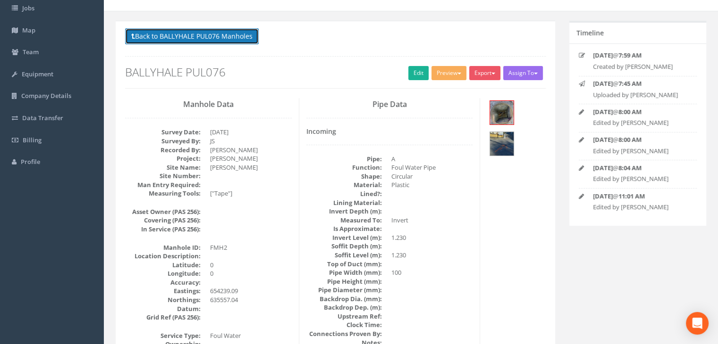
click at [223, 36] on button "Back to BALLYHALE PUL076 Manholes" at bounding box center [192, 36] width 134 height 16
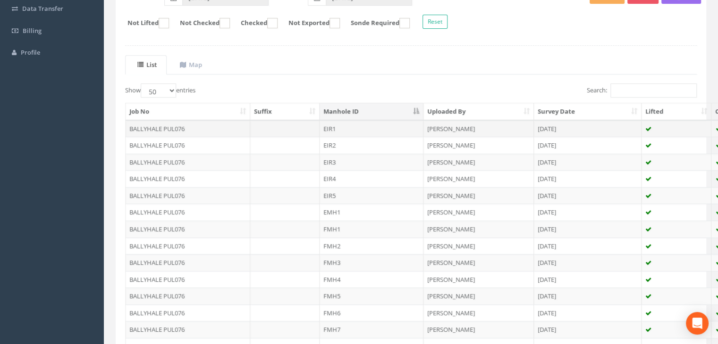
scroll to position [180, 0]
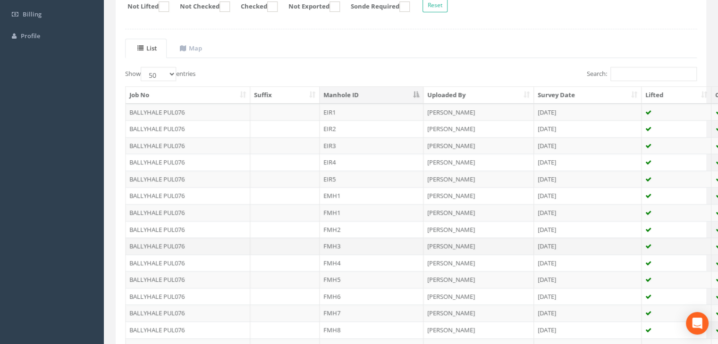
click at [336, 241] on td "FMH3" at bounding box center [371, 246] width 104 height 17
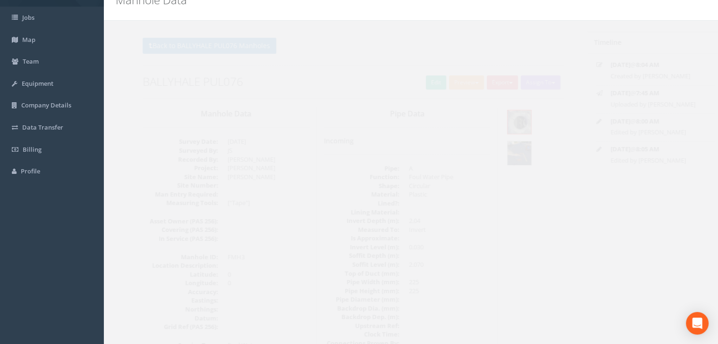
scroll to position [0, 0]
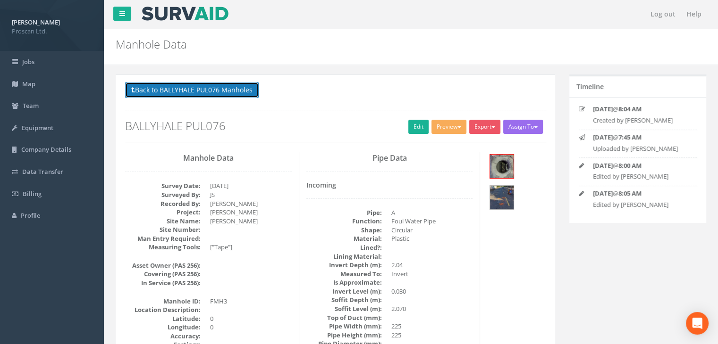
click at [211, 89] on button "Back to BALLYHALE PUL076 Manholes" at bounding box center [192, 90] width 134 height 16
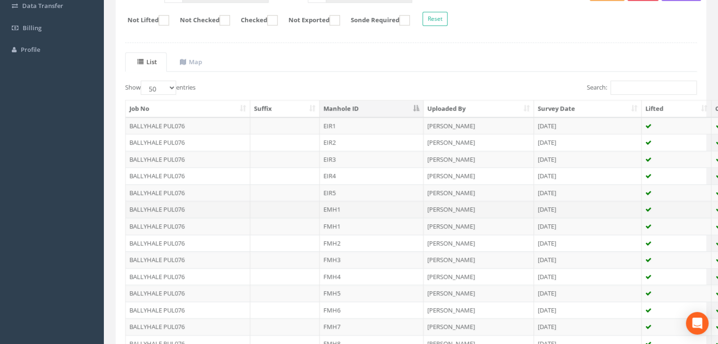
scroll to position [251, 0]
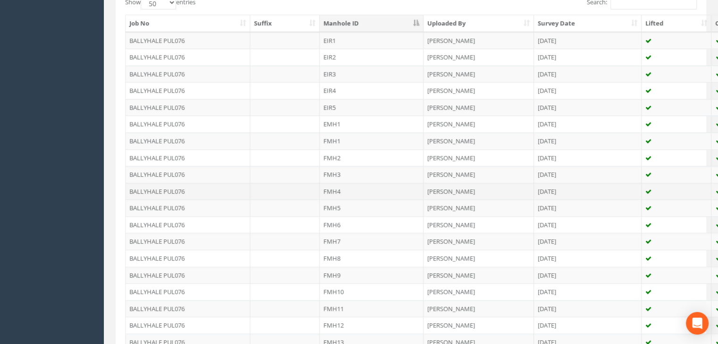
click at [330, 188] on td "FMH4" at bounding box center [371, 191] width 104 height 17
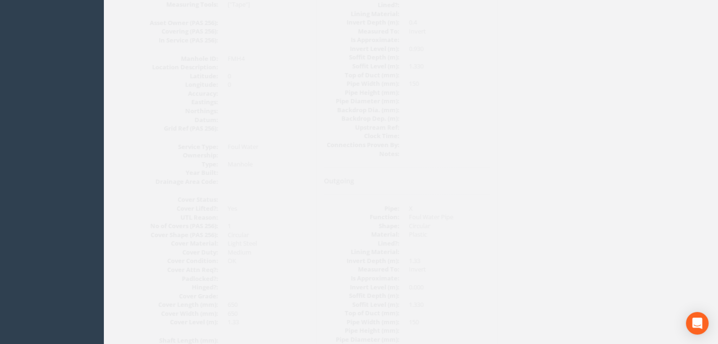
scroll to position [0, 0]
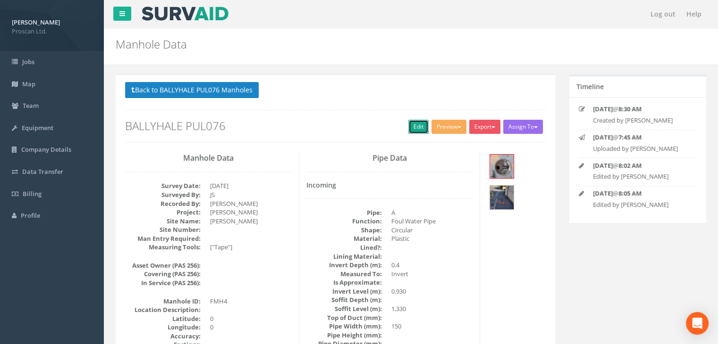
click at [414, 130] on link "Edit" at bounding box center [418, 127] width 20 height 14
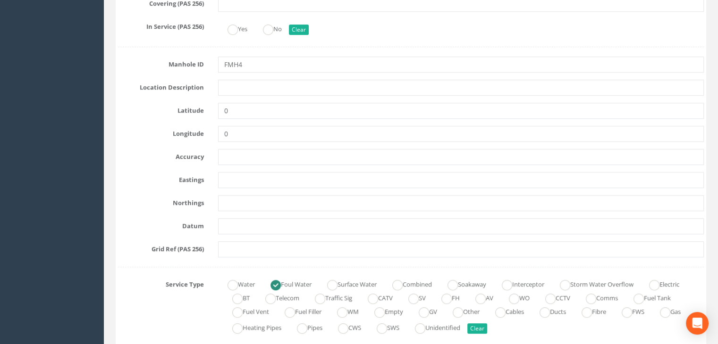
scroll to position [440, 0]
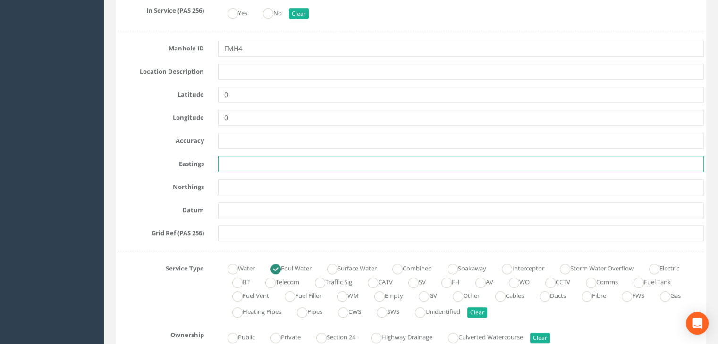
click at [232, 159] on input "text" at bounding box center [460, 164] width 485 height 16
paste input "654257.74"
type input "654257.74"
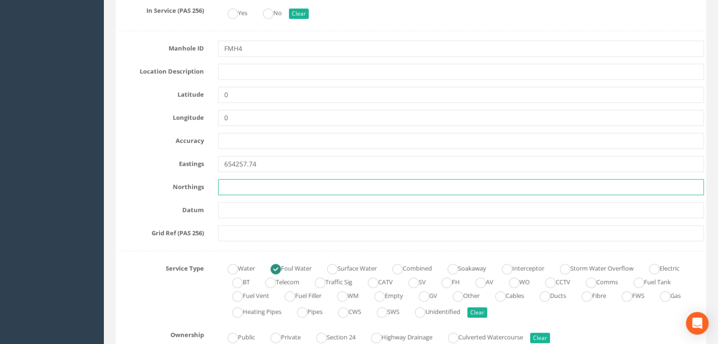
click at [315, 187] on input "text" at bounding box center [460, 187] width 485 height 16
paste input "635540.67"
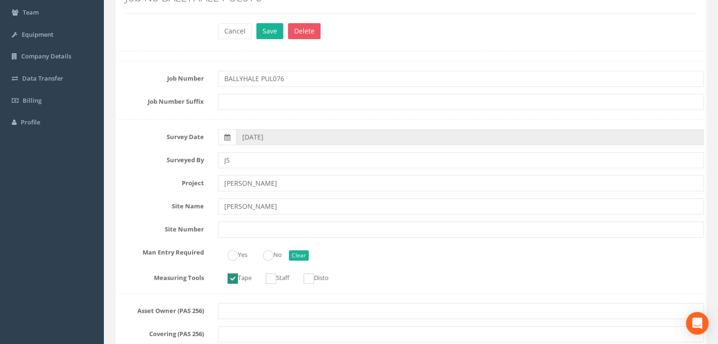
scroll to position [0, 0]
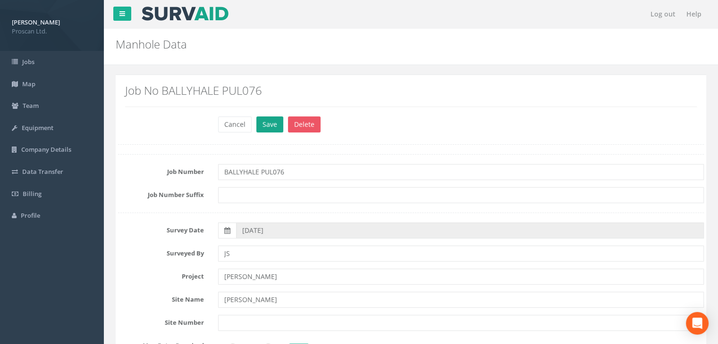
type input "635540.67"
click at [266, 123] on button "Save" at bounding box center [269, 125] width 27 height 16
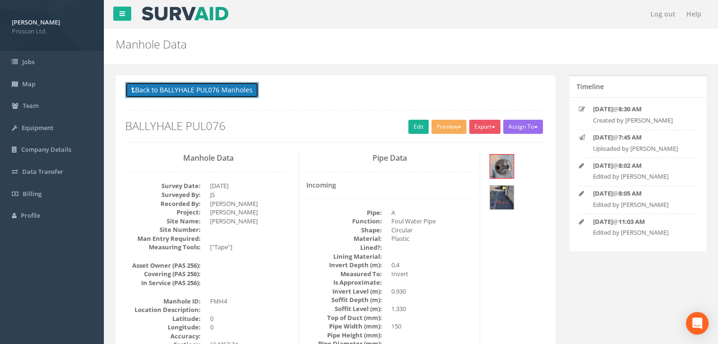
click at [233, 91] on button "Back to BALLYHALE PUL076 Manholes" at bounding box center [192, 90] width 134 height 16
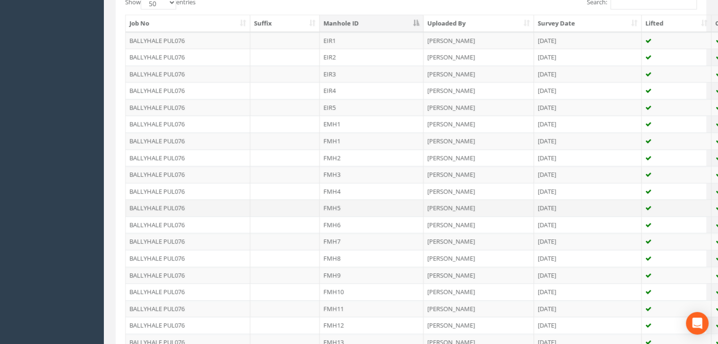
click at [332, 206] on td "FMH5" at bounding box center [371, 208] width 104 height 17
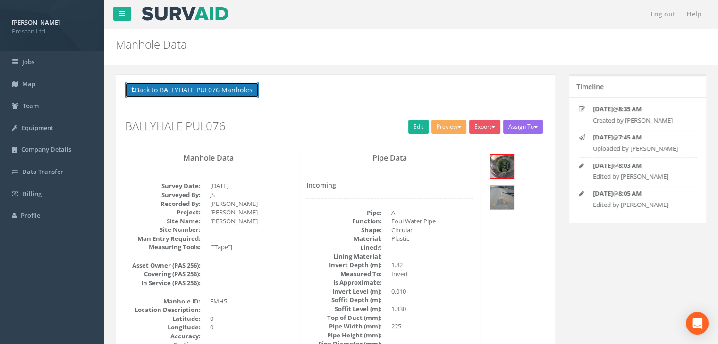
click at [208, 88] on button "Back to BALLYHALE PUL076 Manholes" at bounding box center [192, 90] width 134 height 16
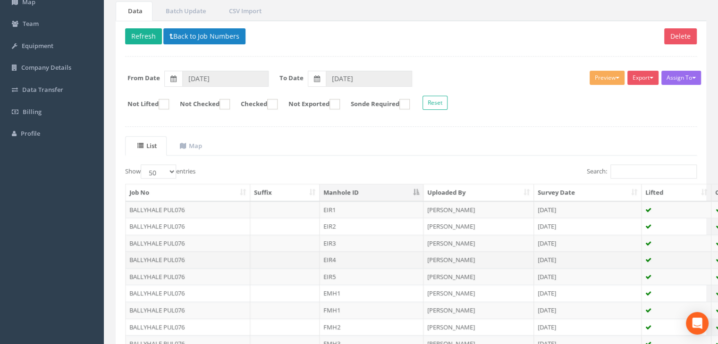
scroll to position [125, 0]
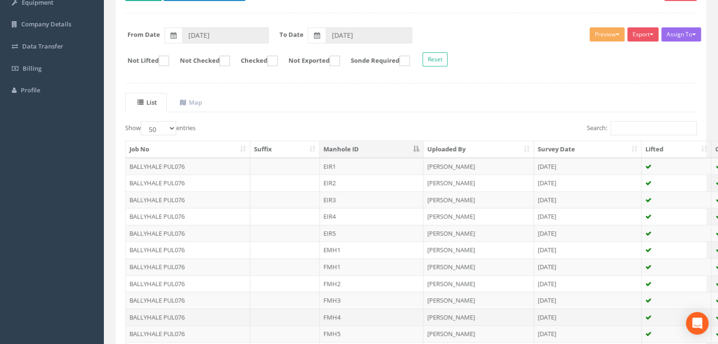
click at [342, 314] on td "FMH4" at bounding box center [371, 317] width 104 height 17
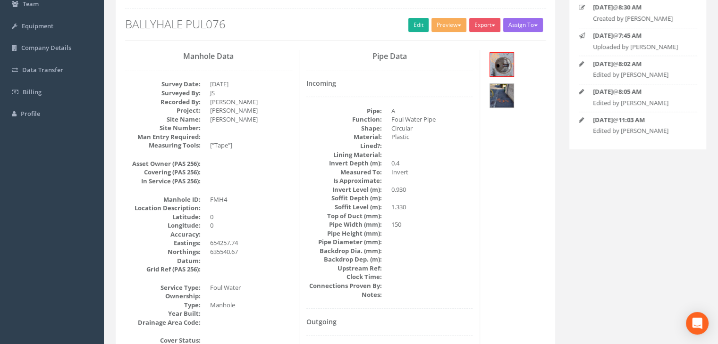
scroll to position [54, 0]
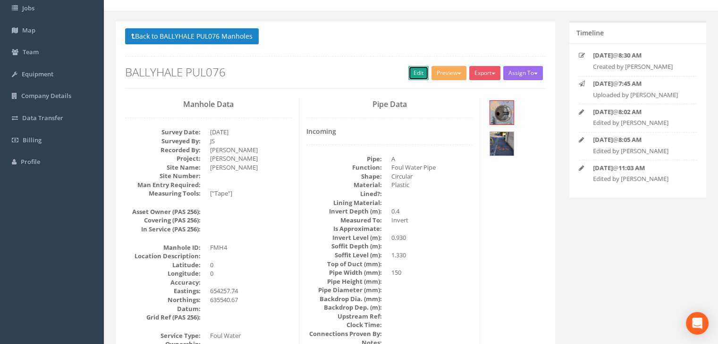
click at [411, 74] on link "Edit" at bounding box center [418, 73] width 20 height 14
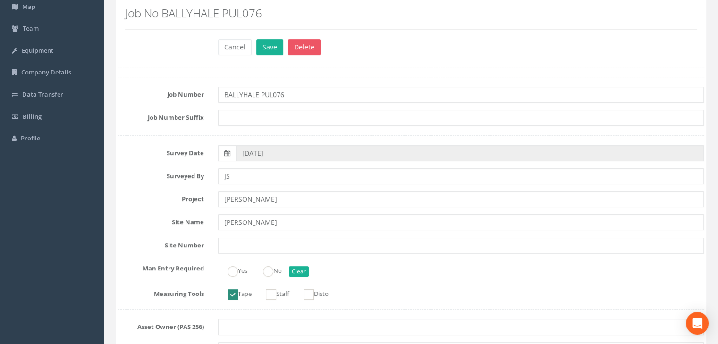
scroll to position [0, 0]
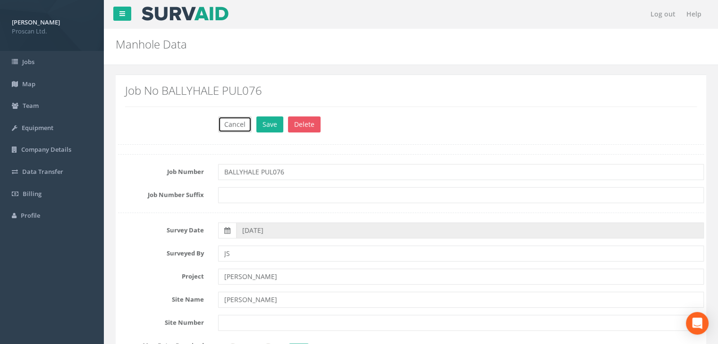
click at [229, 127] on button "Cancel" at bounding box center [234, 125] width 33 height 16
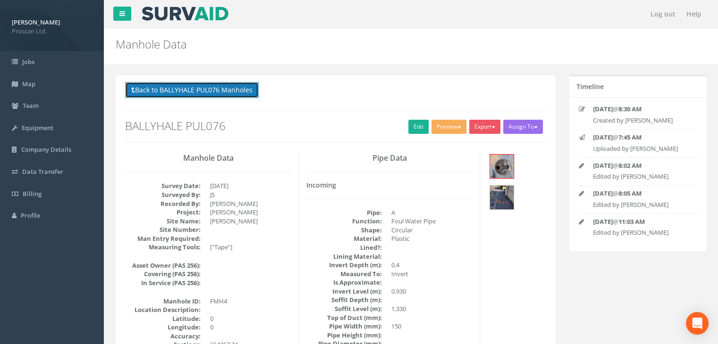
click at [225, 85] on button "Back to BALLYHALE PUL076 Manholes" at bounding box center [192, 90] width 134 height 16
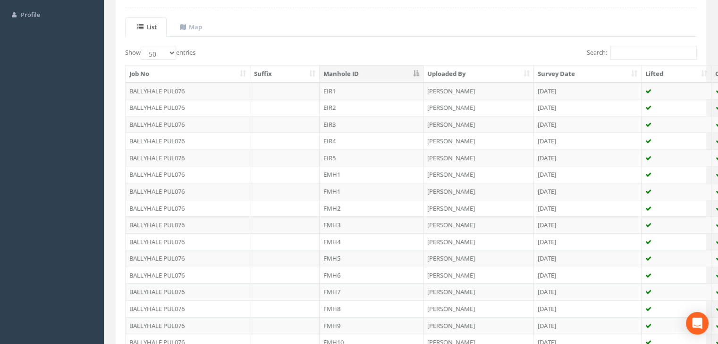
scroll to position [251, 0]
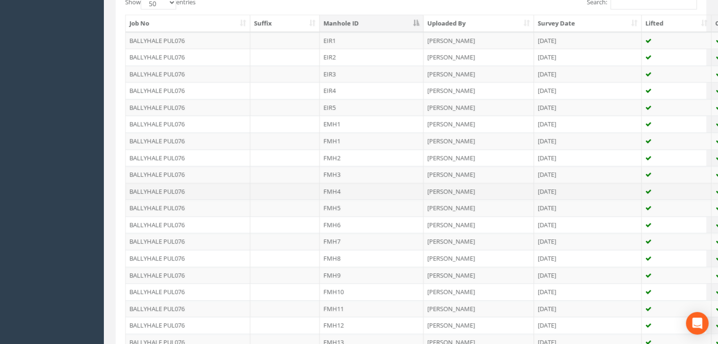
click at [338, 189] on td "FMH4" at bounding box center [371, 191] width 104 height 17
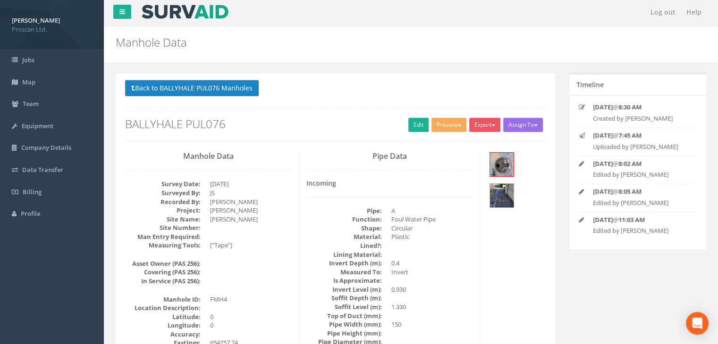
scroll to position [0, 0]
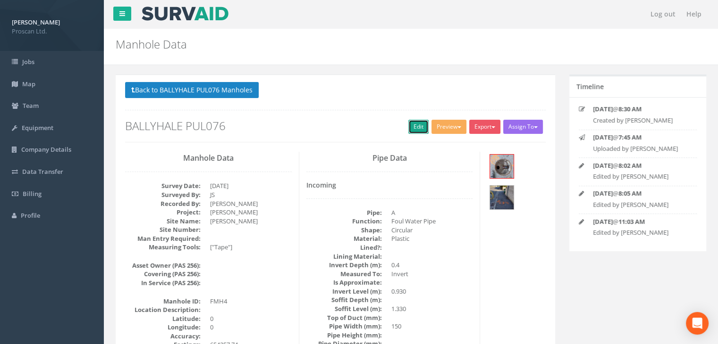
click at [414, 125] on link "Edit" at bounding box center [418, 127] width 20 height 14
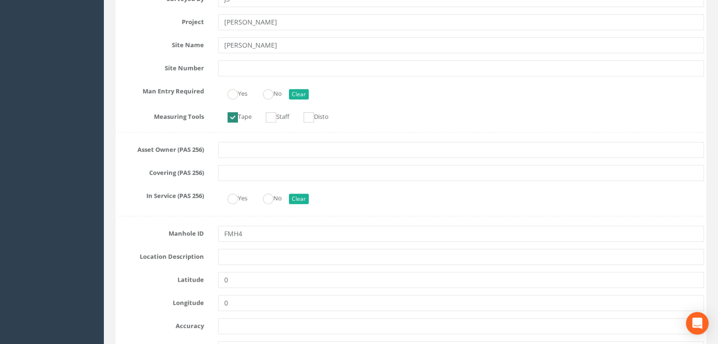
scroll to position [314, 0]
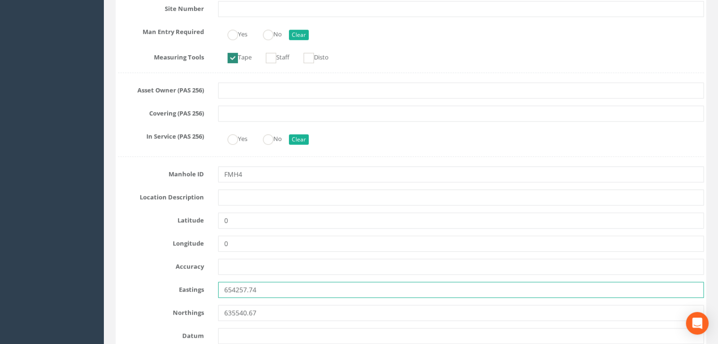
click at [271, 284] on input "654257.74" at bounding box center [460, 290] width 485 height 16
drag, startPoint x: 271, startPoint y: 284, endPoint x: 196, endPoint y: 293, distance: 75.6
click at [197, 293] on div "Eastings 654257.74" at bounding box center [411, 290] width 600 height 16
paste input "76.79"
type input "654276.79"
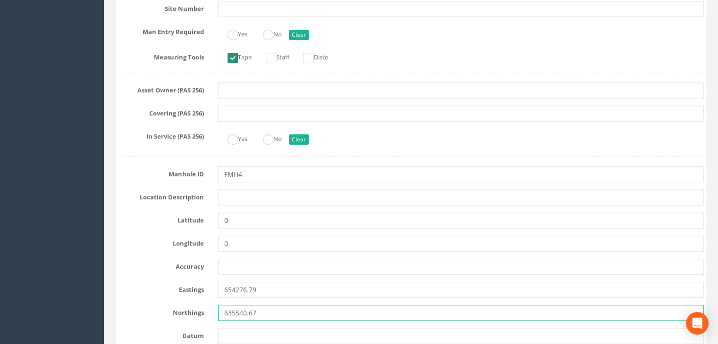
drag, startPoint x: 266, startPoint y: 316, endPoint x: 170, endPoint y: 314, distance: 95.8
click at [170, 314] on div "Northings 635540.67" at bounding box center [411, 313] width 600 height 16
click at [252, 312] on input "text" at bounding box center [460, 313] width 485 height 16
paste input "635506.19"
type input "635506.19"
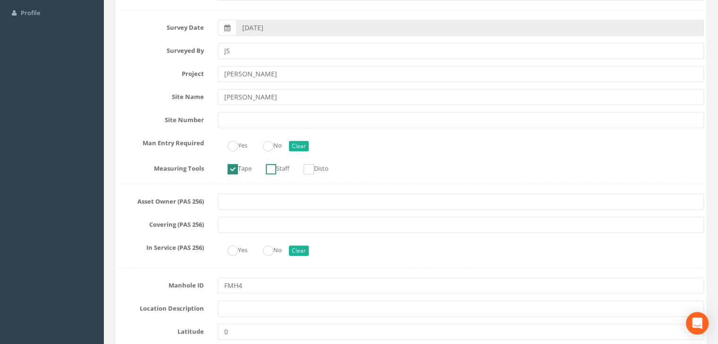
scroll to position [63, 0]
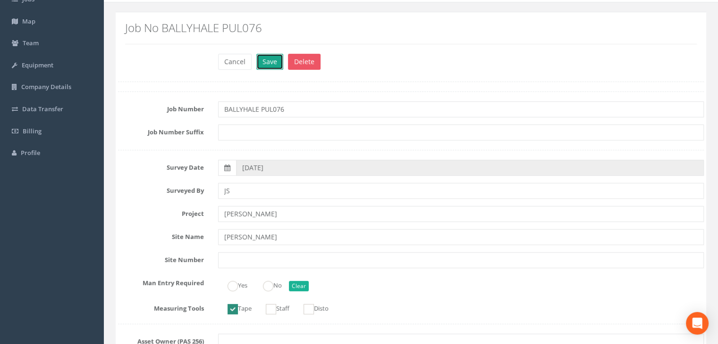
click at [260, 55] on button "Save" at bounding box center [269, 62] width 27 height 16
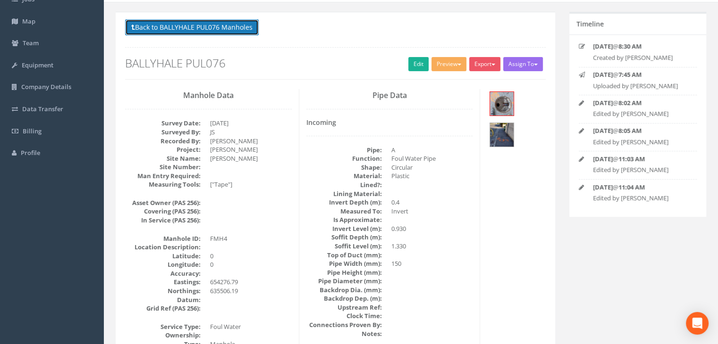
click at [232, 27] on button "Back to BALLYHALE PUL076 Manholes" at bounding box center [192, 27] width 134 height 16
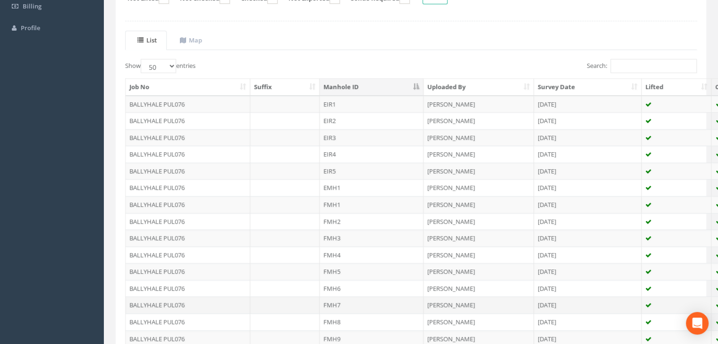
scroll to position [189, 0]
click at [336, 270] on td "FMH5" at bounding box center [371, 270] width 104 height 17
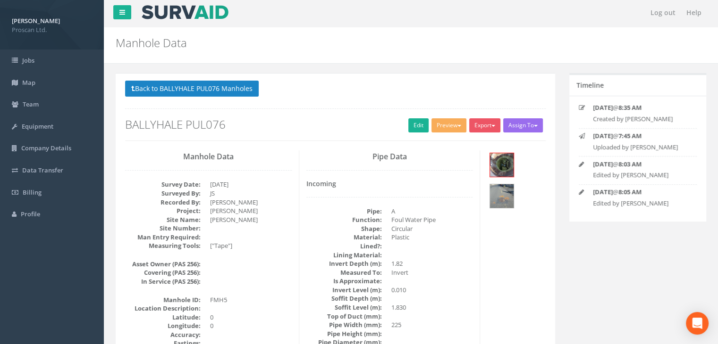
scroll to position [0, 0]
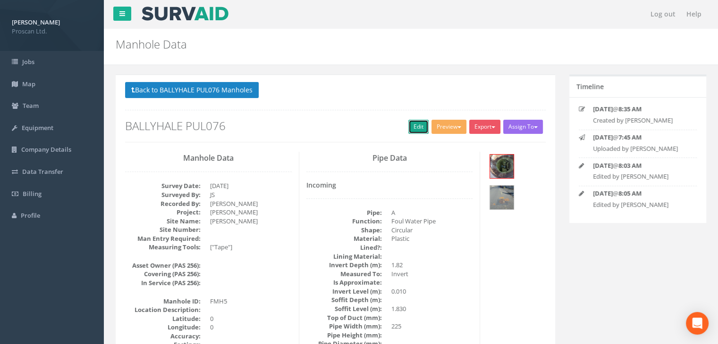
click at [421, 128] on link "Edit" at bounding box center [418, 127] width 20 height 14
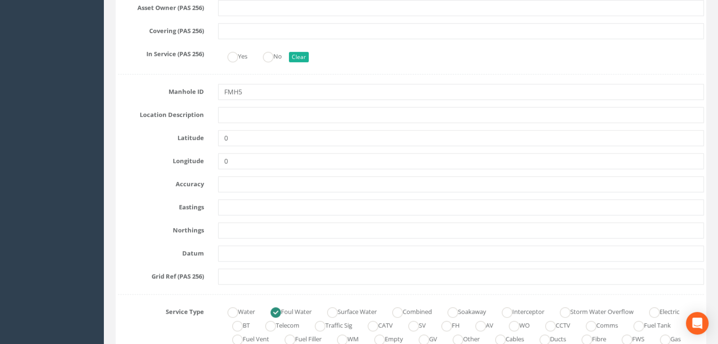
scroll to position [440, 0]
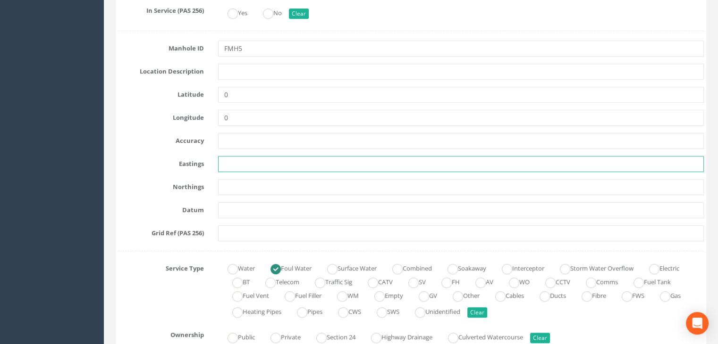
click at [233, 159] on input "text" at bounding box center [460, 164] width 485 height 16
paste input "654287.63"
type input "654287.63"
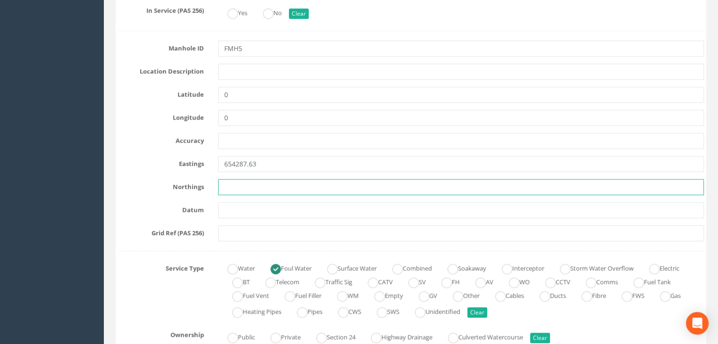
click at [276, 184] on input "text" at bounding box center [460, 187] width 485 height 16
paste input "635478.00"
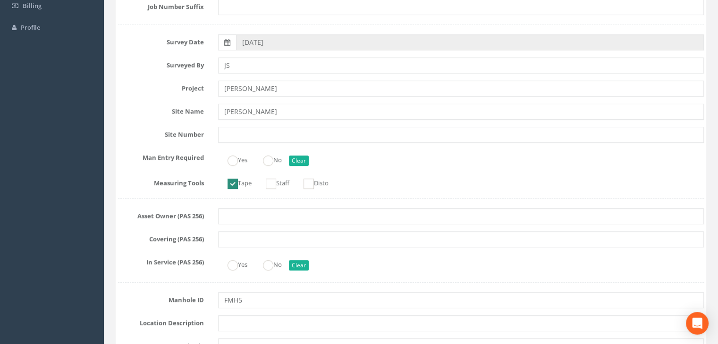
scroll to position [0, 0]
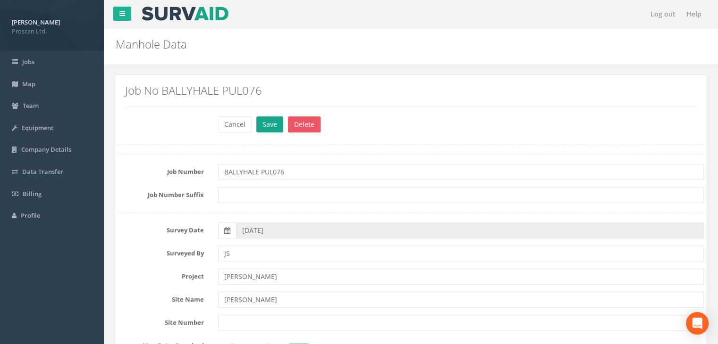
type input "635478.00"
click at [266, 126] on button "Save" at bounding box center [269, 125] width 27 height 16
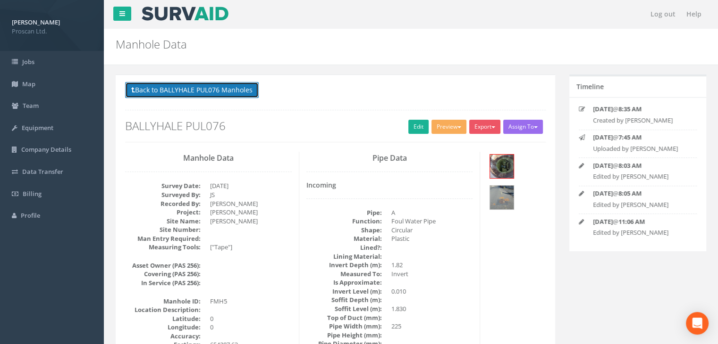
click at [224, 85] on button "Back to BALLYHALE PUL076 Manholes" at bounding box center [192, 90] width 134 height 16
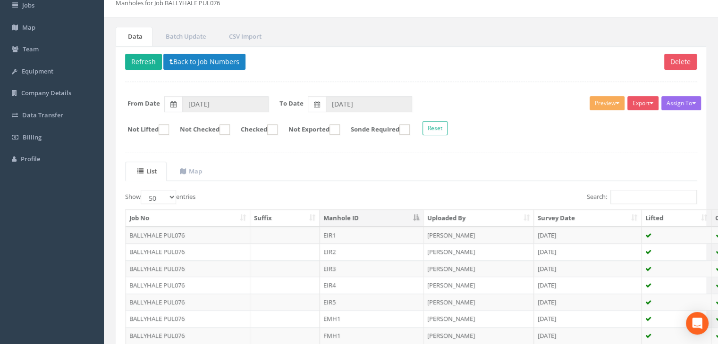
scroll to position [251, 0]
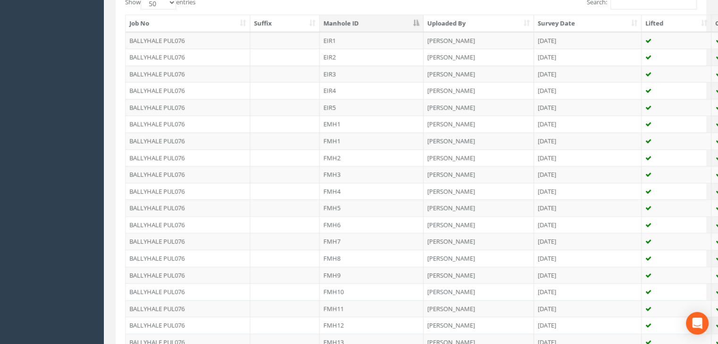
click at [338, 226] on td "FMH6" at bounding box center [371, 225] width 104 height 17
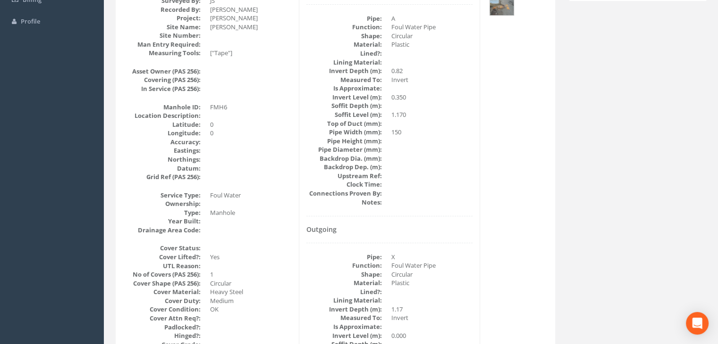
scroll to position [0, 0]
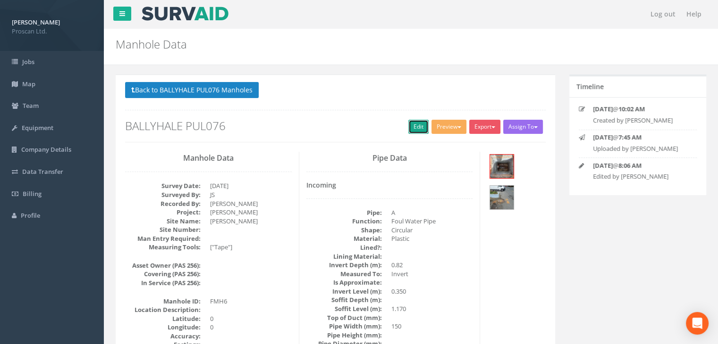
click at [416, 126] on link "Edit" at bounding box center [418, 127] width 20 height 14
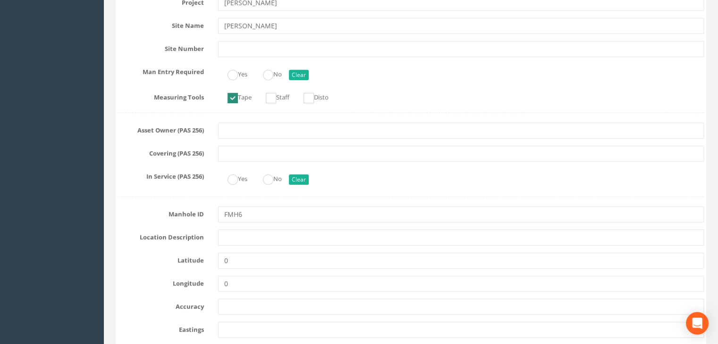
scroll to position [377, 0]
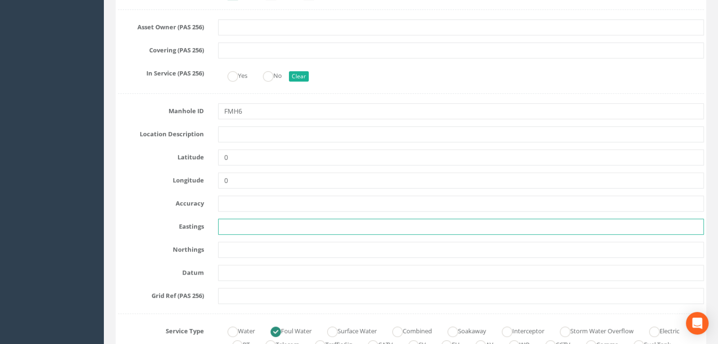
click at [237, 227] on input "text" at bounding box center [460, 227] width 485 height 16
paste input "654271.29"
type input "654271.29"
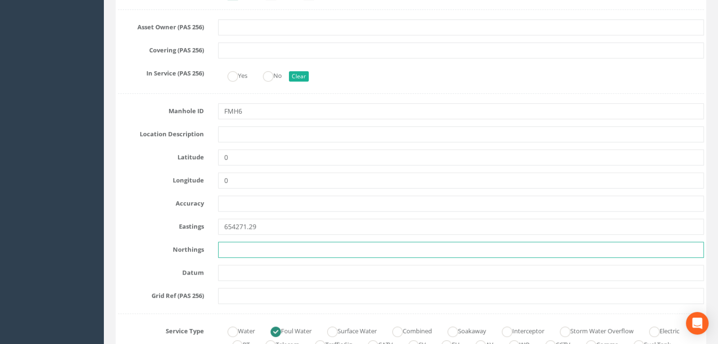
click at [270, 246] on input "text" at bounding box center [460, 250] width 485 height 16
paste input "635489.43"
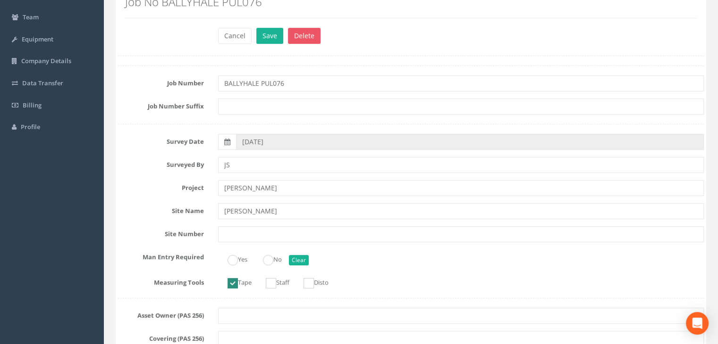
scroll to position [63, 0]
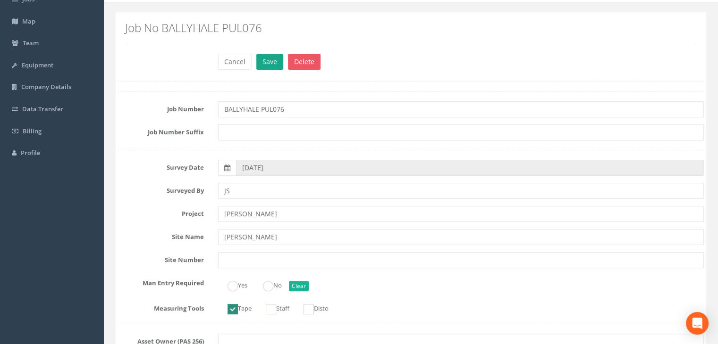
type input "635489.43"
click at [268, 65] on button "Save" at bounding box center [269, 62] width 27 height 16
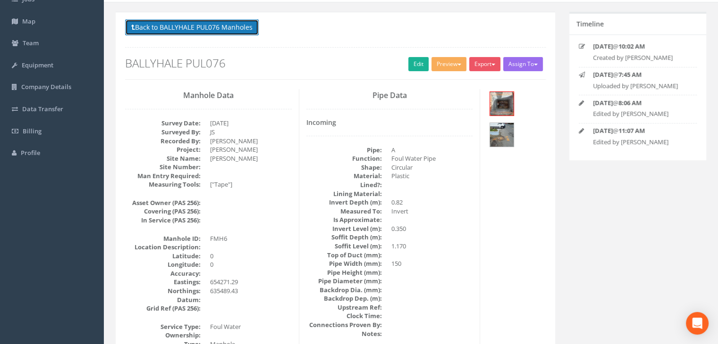
click at [230, 30] on button "Back to BALLYHALE PUL076 Manholes" at bounding box center [192, 27] width 134 height 16
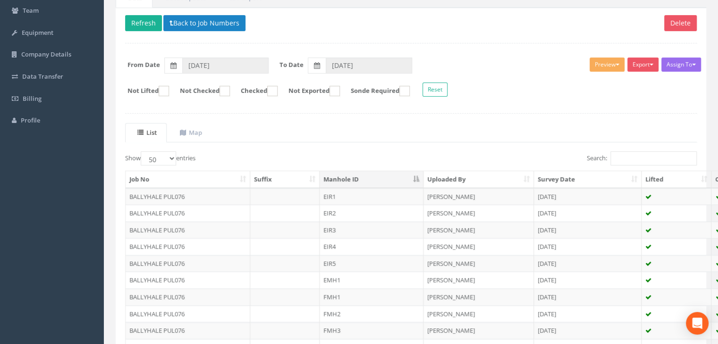
scroll to position [314, 0]
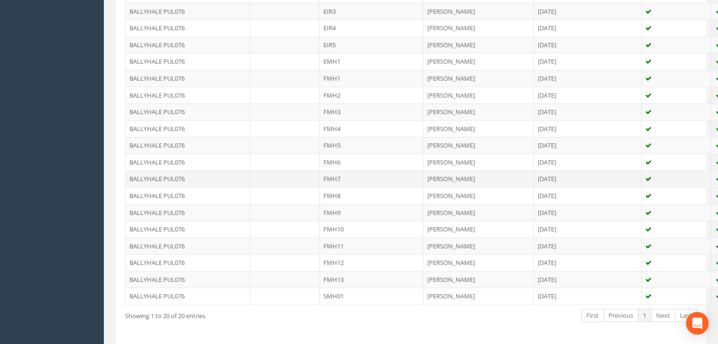
click at [337, 175] on td "FMH7" at bounding box center [371, 178] width 104 height 17
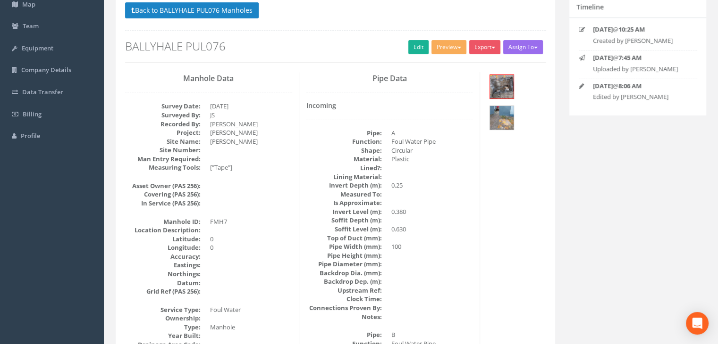
scroll to position [54, 0]
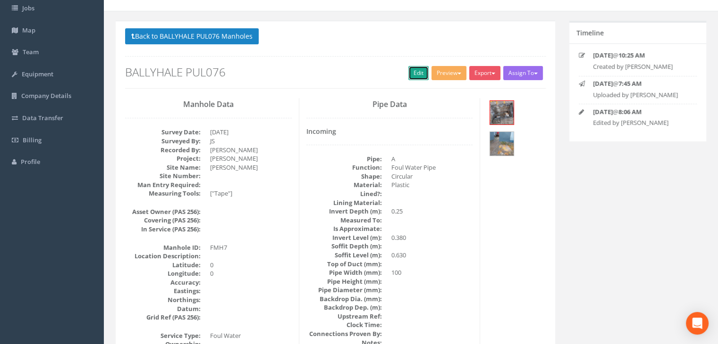
click at [408, 70] on link "Edit" at bounding box center [418, 73] width 20 height 14
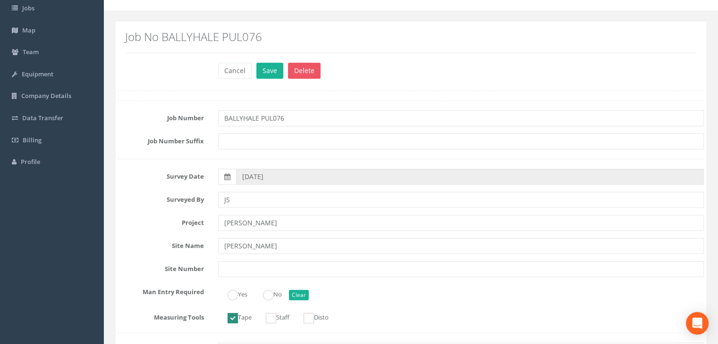
scroll to position [368, 0]
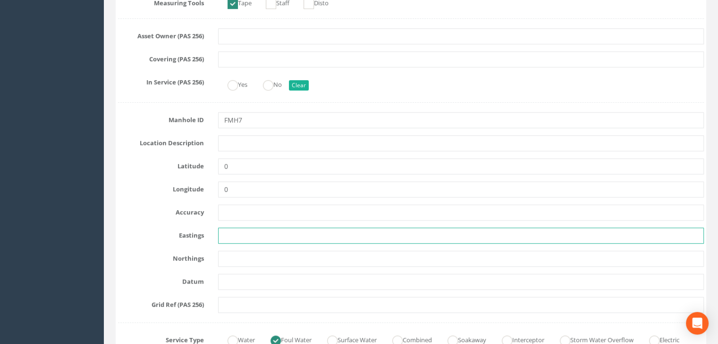
click at [241, 233] on input "text" at bounding box center [460, 236] width 485 height 16
paste input "654267.08"
type input "654267.08"
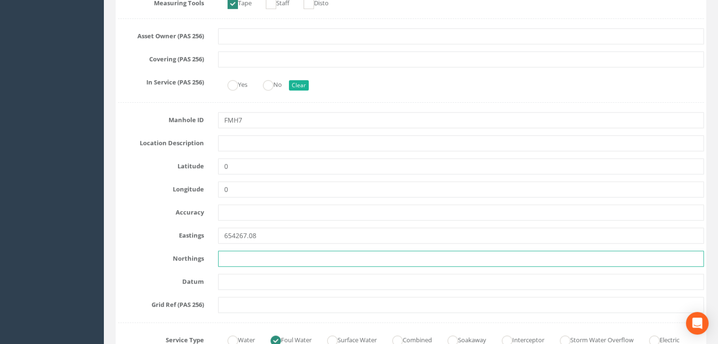
click at [298, 254] on input "text" at bounding box center [460, 259] width 485 height 16
paste input "635486.71"
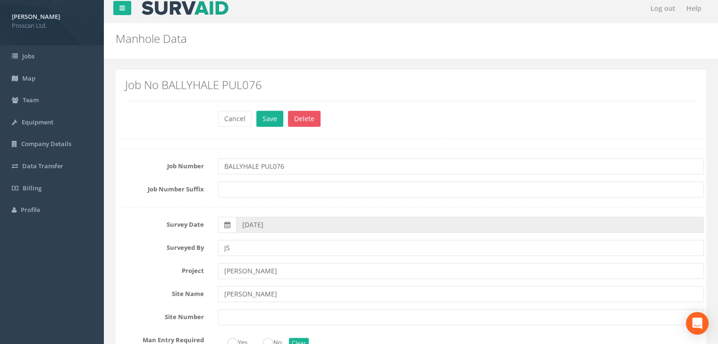
scroll to position [0, 0]
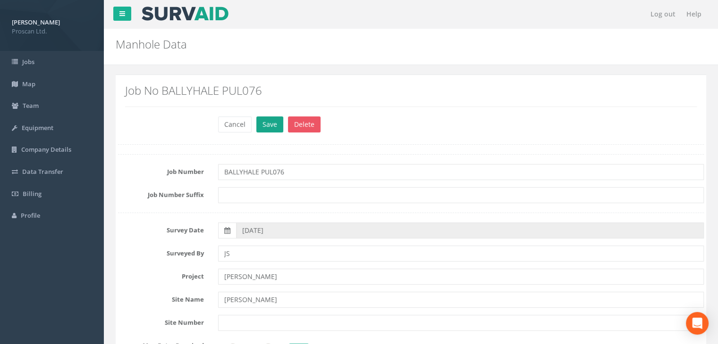
type input "635486.71"
click at [273, 124] on button "Save" at bounding box center [269, 125] width 27 height 16
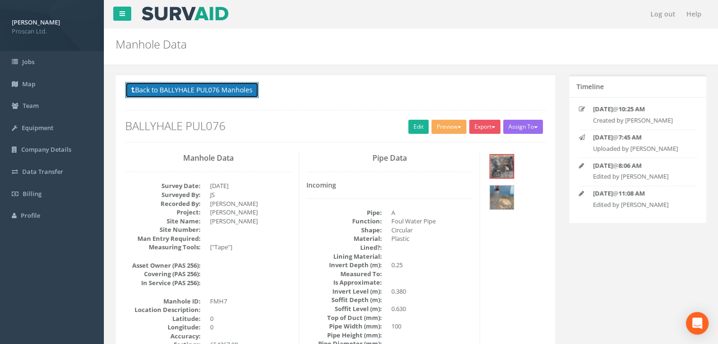
click at [220, 85] on button "Back to BALLYHALE PUL076 Manholes" at bounding box center [192, 90] width 134 height 16
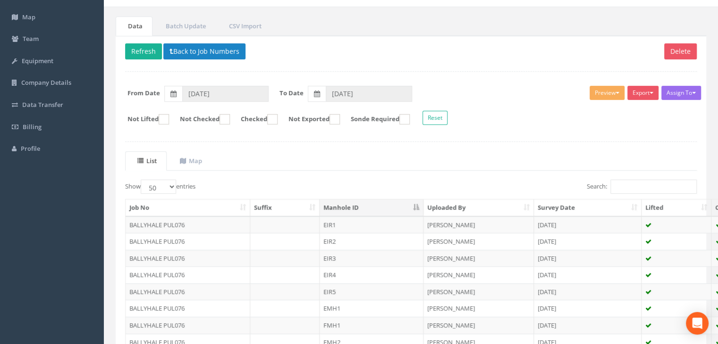
scroll to position [314, 0]
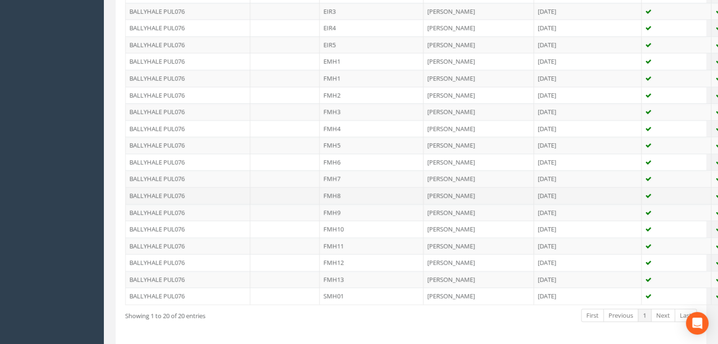
click at [332, 195] on td "FMH8" at bounding box center [371, 195] width 104 height 17
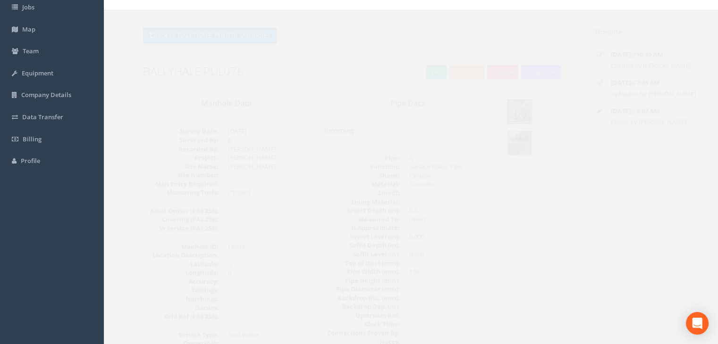
scroll to position [54, 0]
click at [419, 67] on link "Edit" at bounding box center [418, 73] width 20 height 14
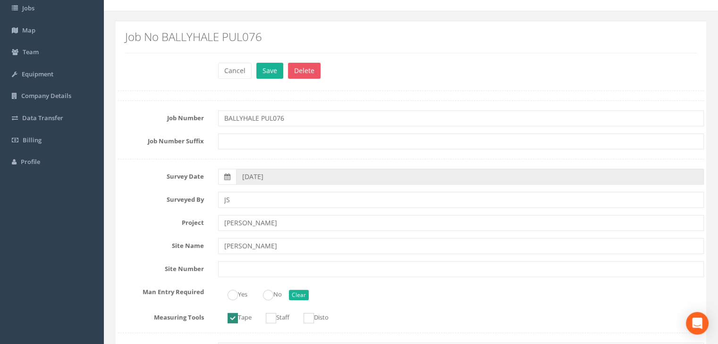
scroll to position [306, 0]
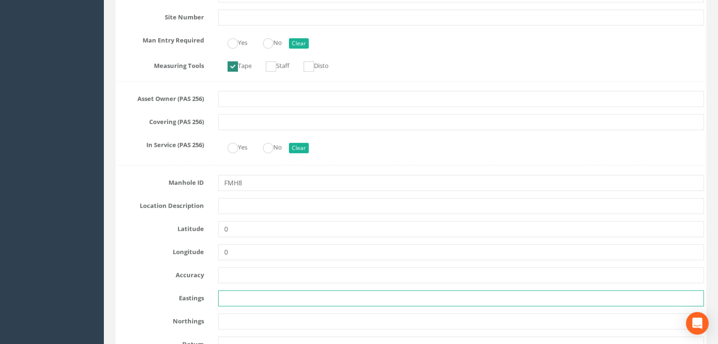
click at [231, 297] on input "text" at bounding box center [460, 299] width 485 height 16
paste input "654266.56"
type input "654266.56"
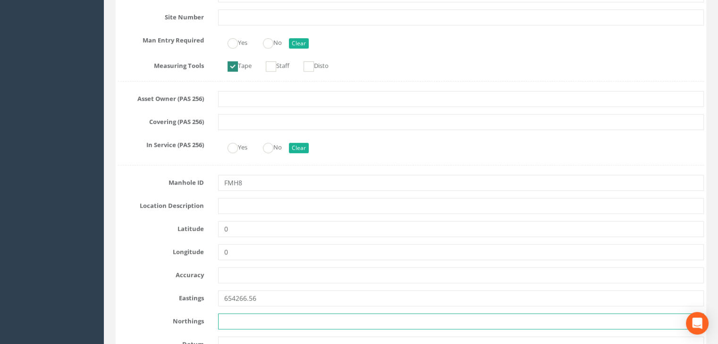
click at [259, 323] on input "text" at bounding box center [460, 322] width 485 height 16
paste input "635486.98"
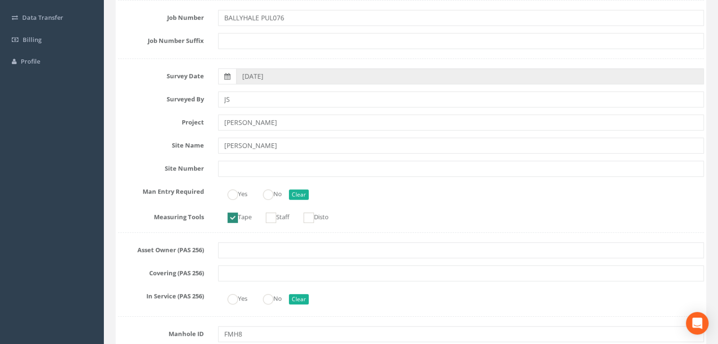
scroll to position [0, 0]
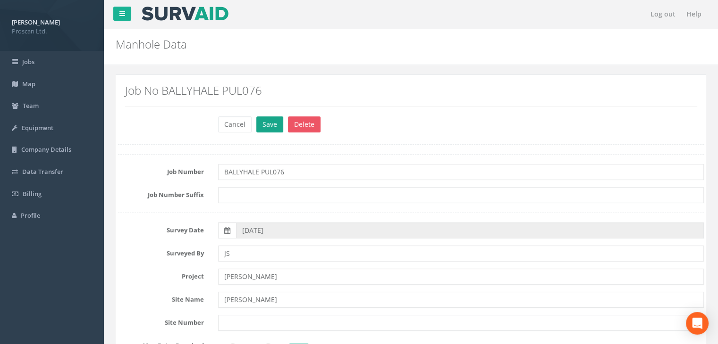
type input "635486.98"
click at [272, 125] on button "Save" at bounding box center [269, 125] width 27 height 16
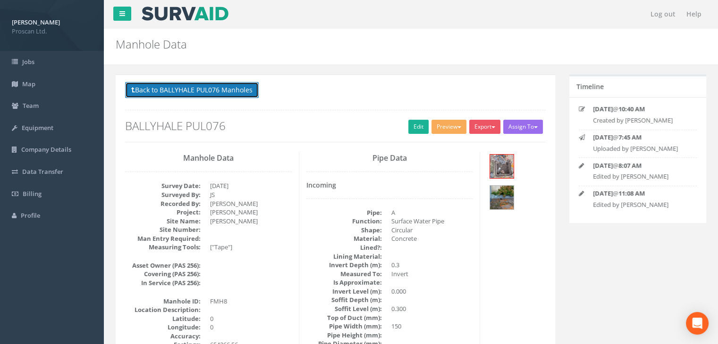
click at [230, 95] on button "Back to BALLYHALE PUL076 Manholes" at bounding box center [192, 90] width 134 height 16
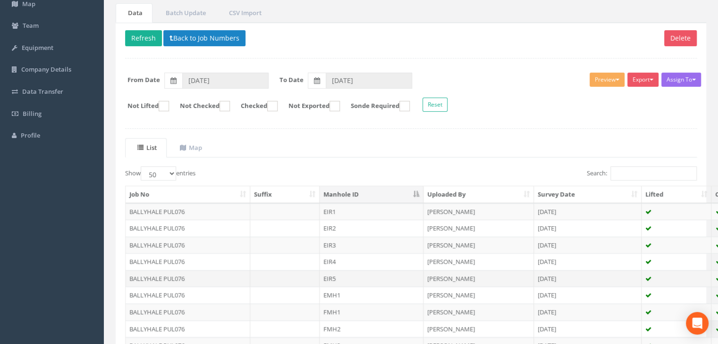
scroll to position [251, 0]
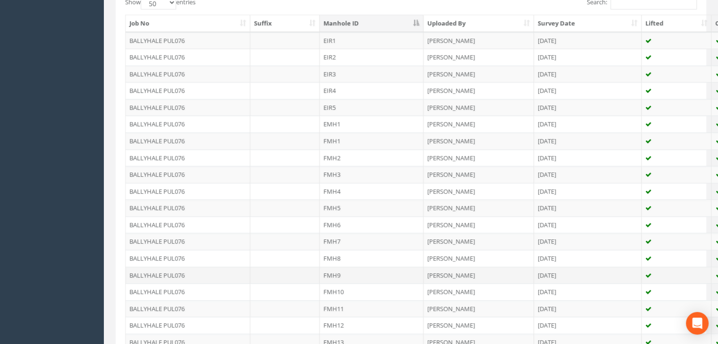
click at [343, 272] on td "FMH9" at bounding box center [371, 275] width 104 height 17
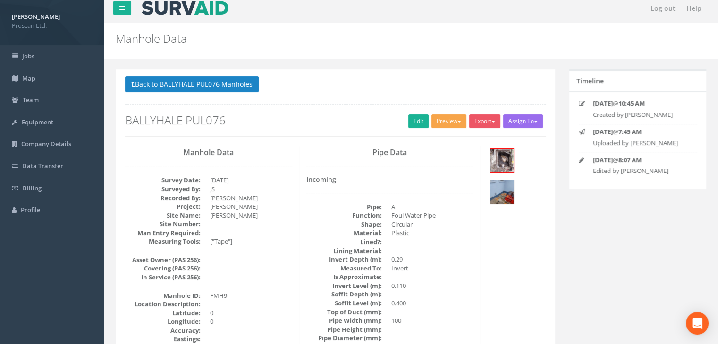
scroll to position [0, 0]
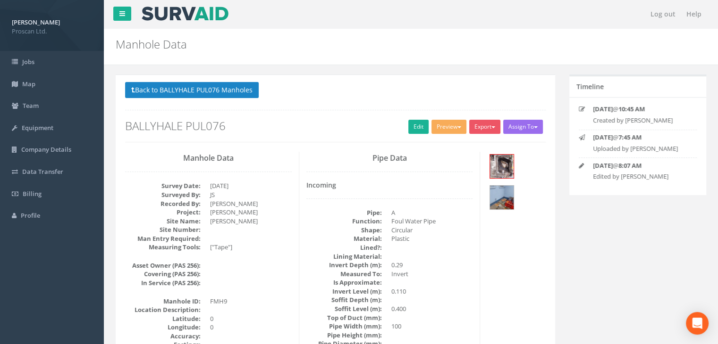
click at [411, 135] on div "Back to BALLYHALE PUL076 Manholes Back to Map Assign To No Companies Added Expo…" at bounding box center [335, 112] width 420 height 60
click at [417, 123] on link "Edit" at bounding box center [418, 127] width 20 height 14
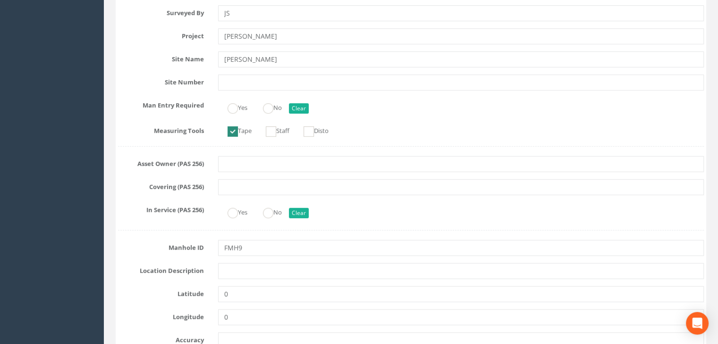
scroll to position [440, 0]
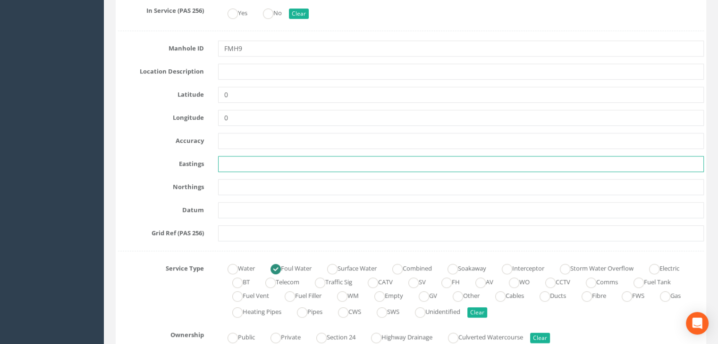
click at [241, 159] on input "text" at bounding box center [460, 164] width 485 height 16
paste input "654269.76"
type input "654269.76"
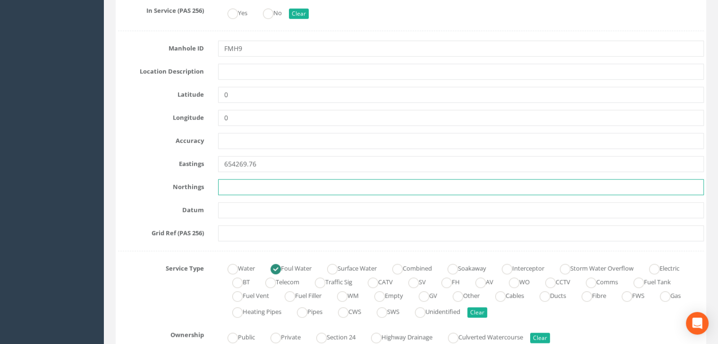
click at [234, 190] on input "text" at bounding box center [460, 187] width 485 height 16
paste input "635482.82"
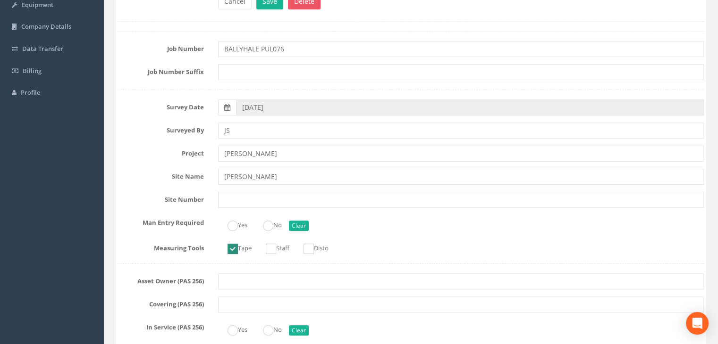
scroll to position [63, 0]
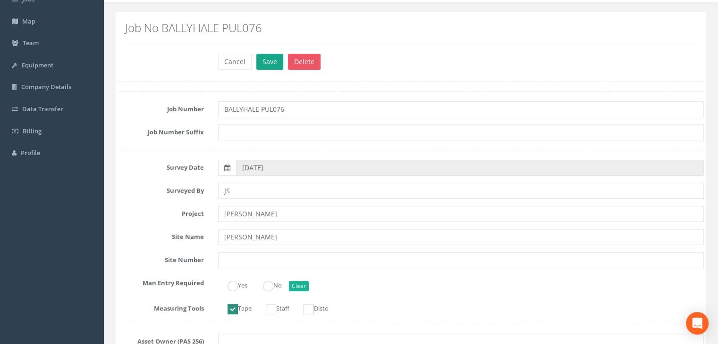
type input "635482.82"
click at [270, 63] on button "Save" at bounding box center [269, 62] width 27 height 16
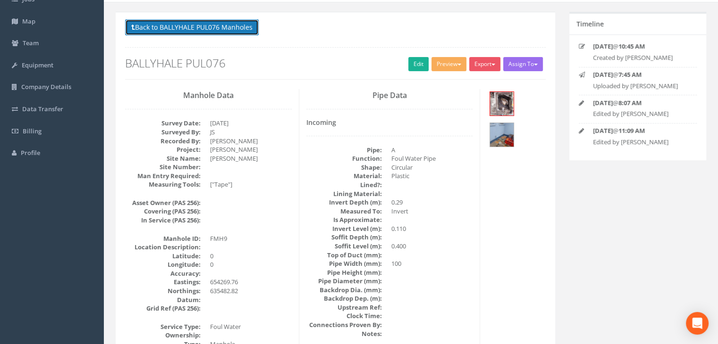
click at [225, 28] on button "Back to BALLYHALE PUL076 Manholes" at bounding box center [192, 27] width 134 height 16
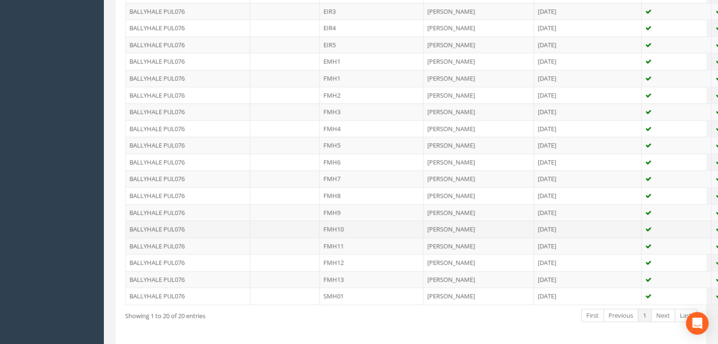
click at [342, 227] on td "FMH10" at bounding box center [371, 229] width 104 height 17
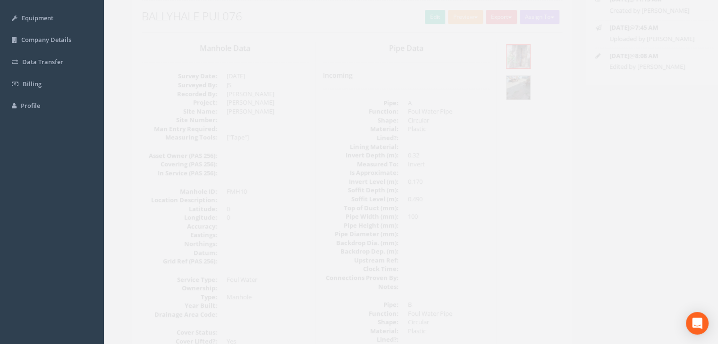
scroll to position [54, 0]
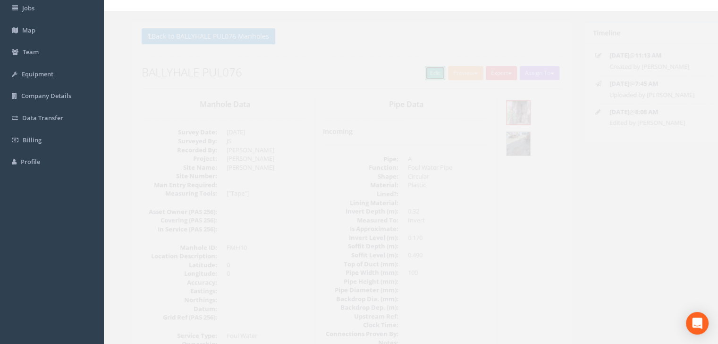
click at [418, 67] on link "Edit" at bounding box center [418, 73] width 20 height 14
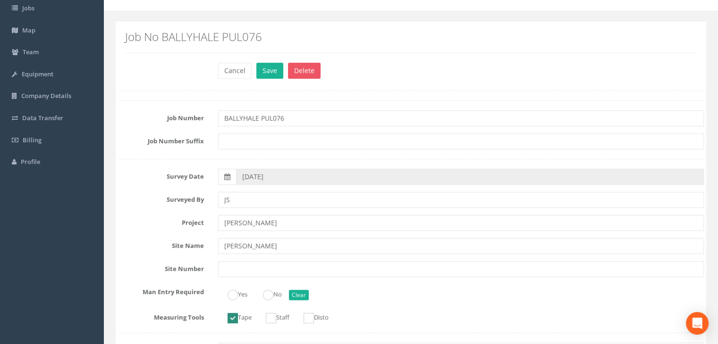
scroll to position [431, 0]
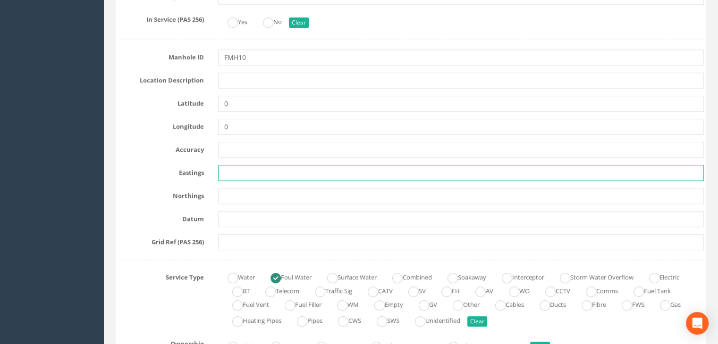
click at [225, 171] on input "text" at bounding box center [460, 173] width 485 height 16
paste input "654259.11"
type input "654259.11"
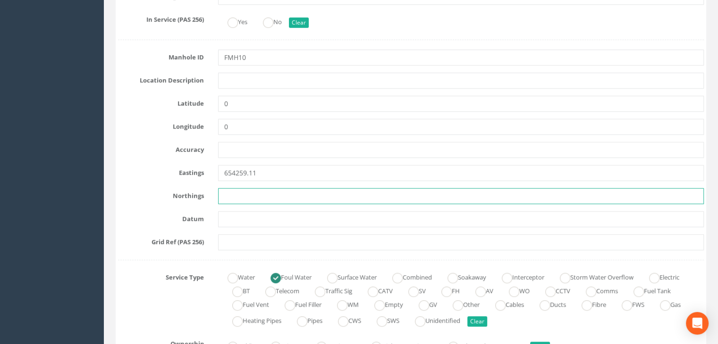
click at [281, 199] on input "text" at bounding box center [460, 196] width 485 height 16
paste input "635480.57"
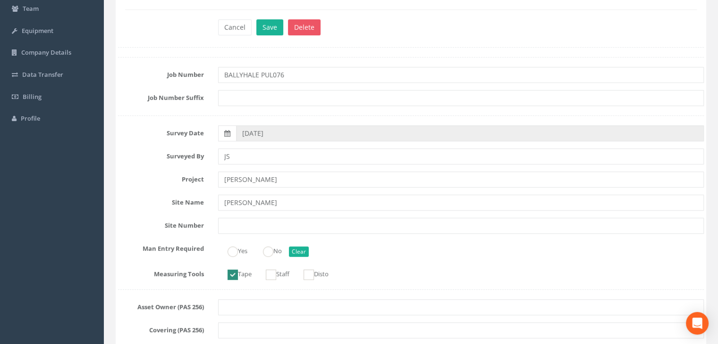
scroll to position [0, 0]
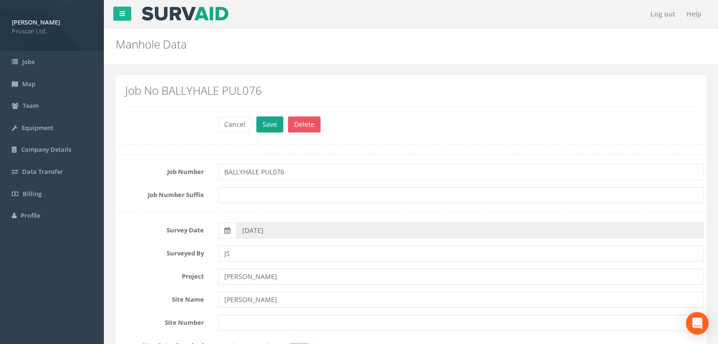
type input "635480.57"
click at [271, 131] on button "Save" at bounding box center [269, 125] width 27 height 16
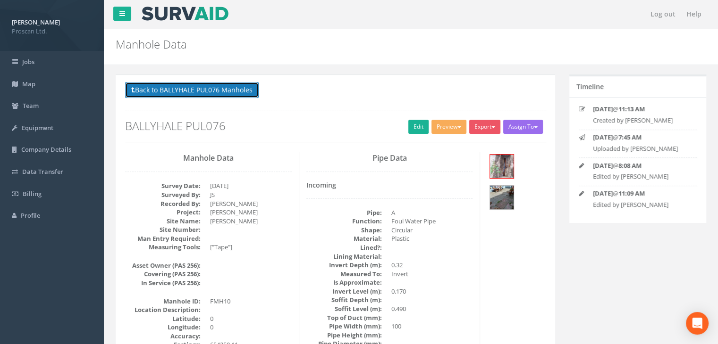
click at [226, 88] on button "Back to BALLYHALE PUL076 Manholes" at bounding box center [192, 90] width 134 height 16
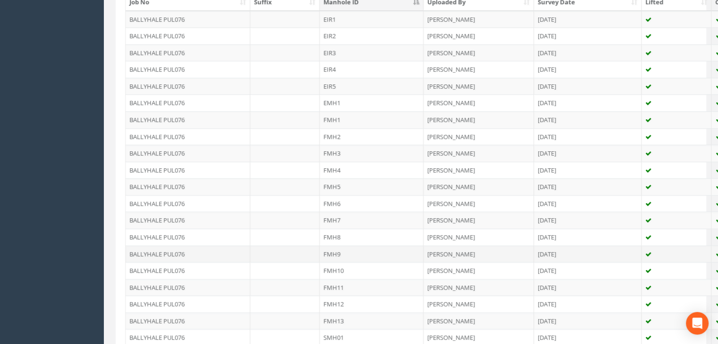
scroll to position [314, 0]
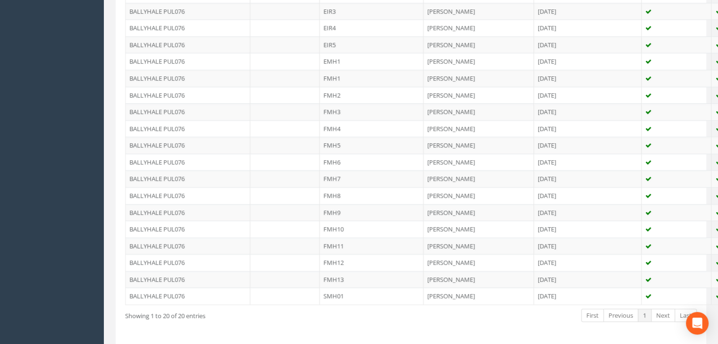
click at [323, 259] on td "FMH12" at bounding box center [371, 262] width 104 height 17
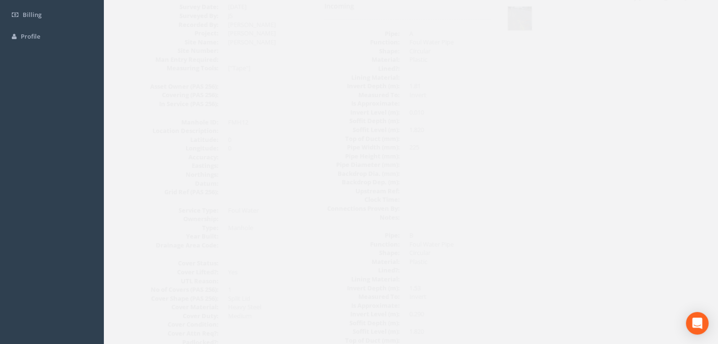
scroll to position [117, 0]
click at [412, 16] on link "Edit" at bounding box center [418, 10] width 20 height 14
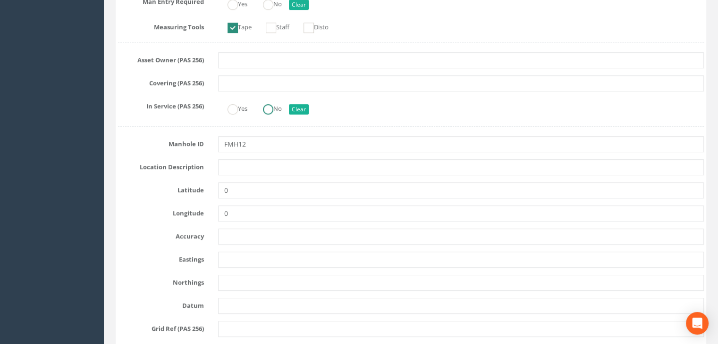
scroll to position [368, 0]
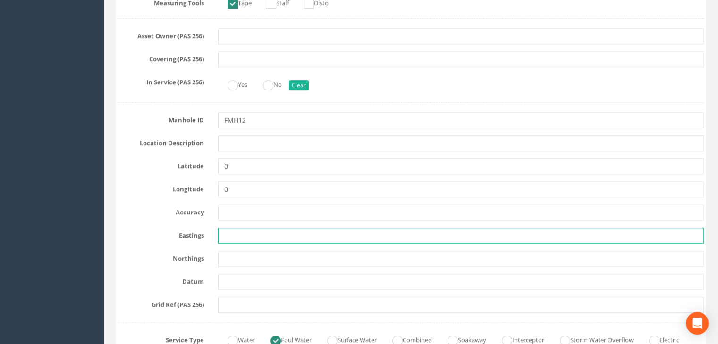
click at [250, 232] on input "text" at bounding box center [460, 236] width 485 height 16
paste input "654168.99"
type input "654168.99"
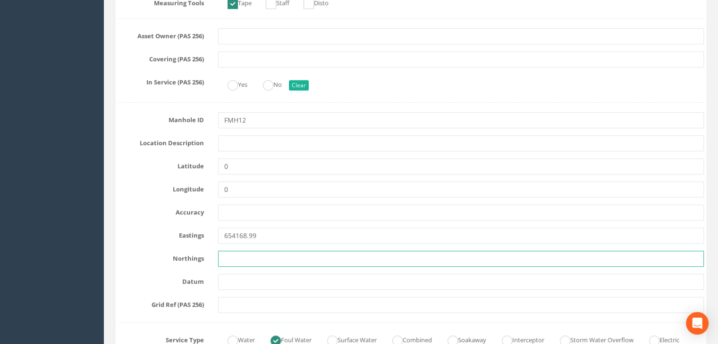
click at [269, 259] on input "text" at bounding box center [460, 259] width 485 height 16
paste input "635715.98"
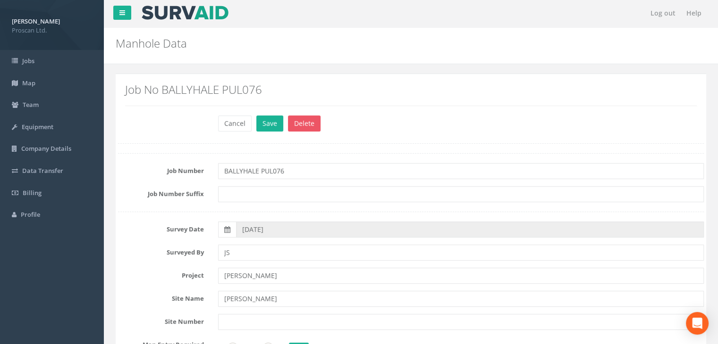
scroll to position [0, 0]
type input "635715.98"
click at [269, 125] on button "Save" at bounding box center [269, 125] width 27 height 16
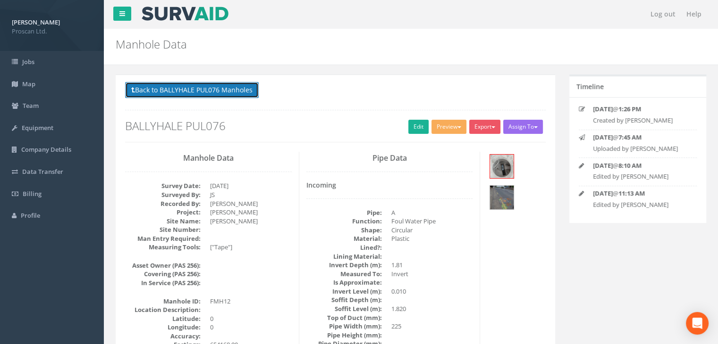
click at [227, 89] on button "Back to BALLYHALE PUL076 Manholes" at bounding box center [192, 90] width 134 height 16
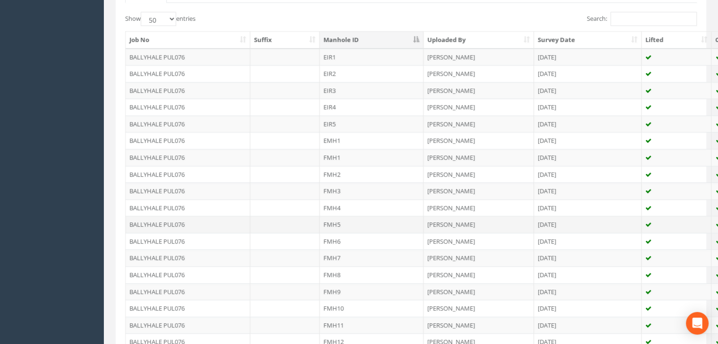
scroll to position [251, 0]
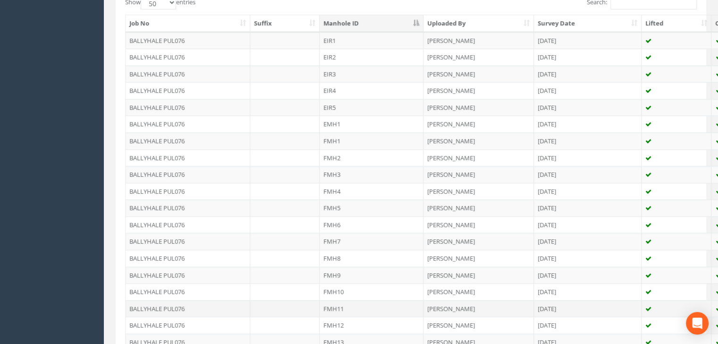
click at [356, 305] on td "FMH11" at bounding box center [371, 309] width 104 height 17
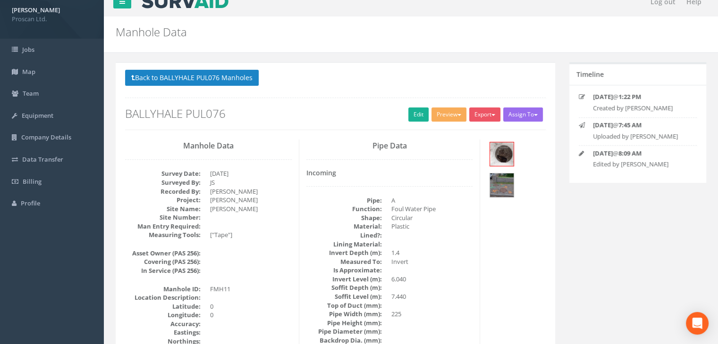
scroll to position [0, 0]
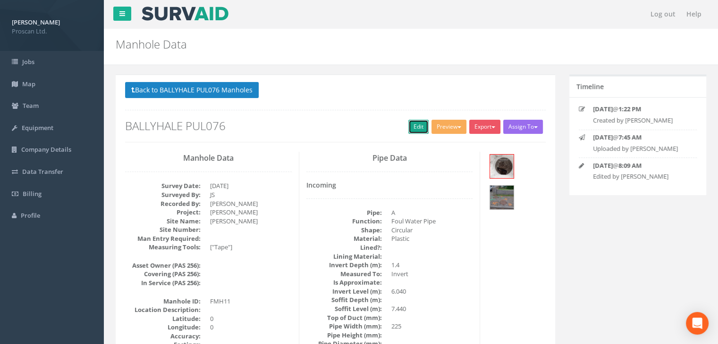
click at [417, 125] on link "Edit" at bounding box center [418, 127] width 20 height 14
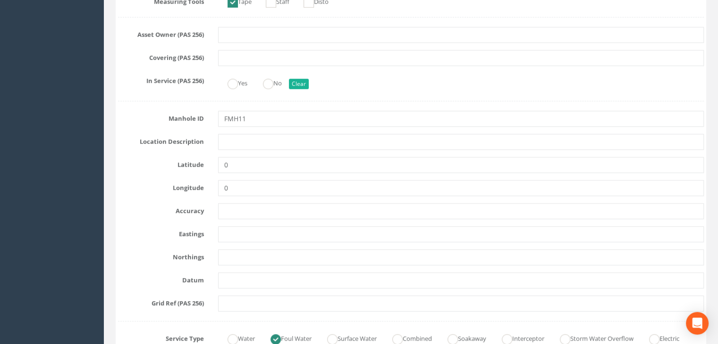
scroll to position [377, 0]
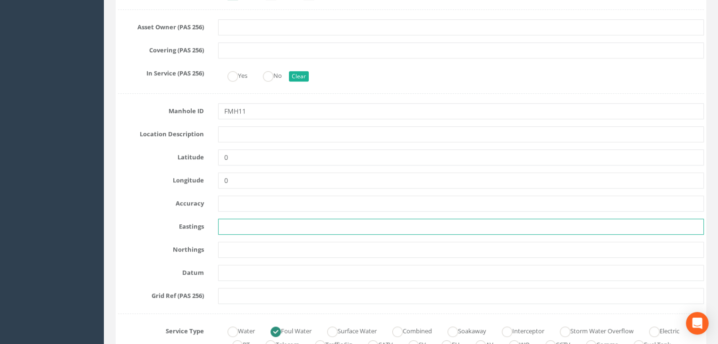
click at [250, 227] on input "text" at bounding box center [460, 227] width 485 height 16
paste input "654180.45"
type input "654180.45"
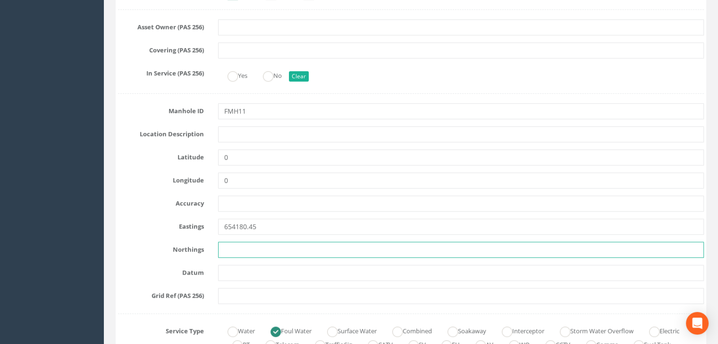
click at [253, 249] on input "text" at bounding box center [460, 250] width 485 height 16
paste input "635721.95"
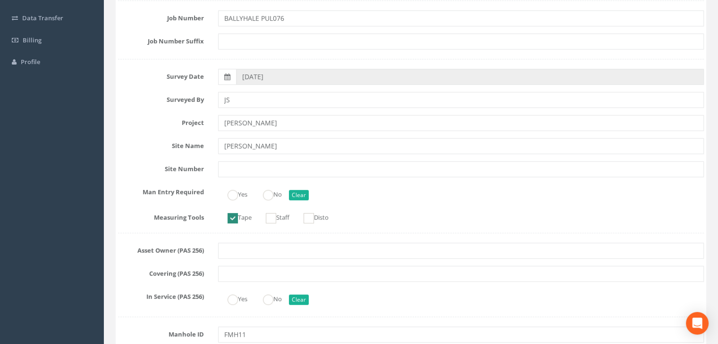
scroll to position [0, 0]
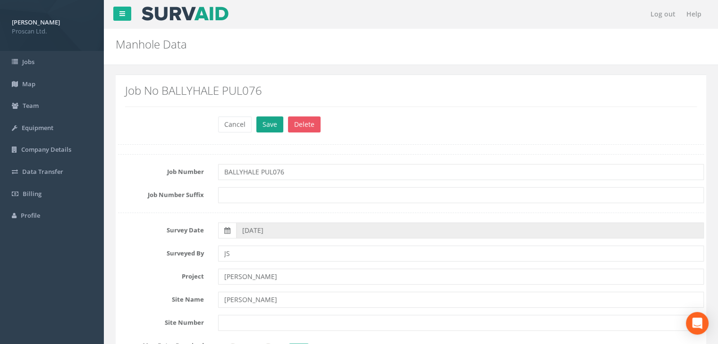
type input "635721.95"
click at [264, 129] on button "Save" at bounding box center [269, 125] width 27 height 16
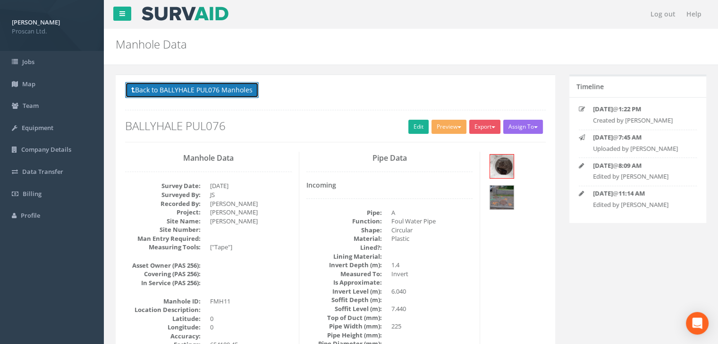
click at [251, 96] on button "Back to BALLYHALE PUL076 Manholes" at bounding box center [192, 90] width 134 height 16
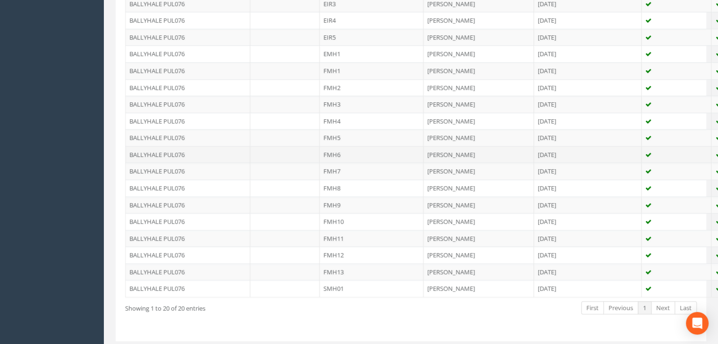
scroll to position [346, 0]
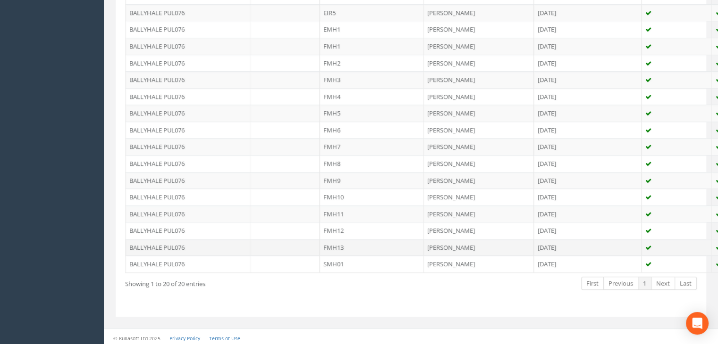
click at [344, 242] on td "FMH13" at bounding box center [371, 247] width 104 height 17
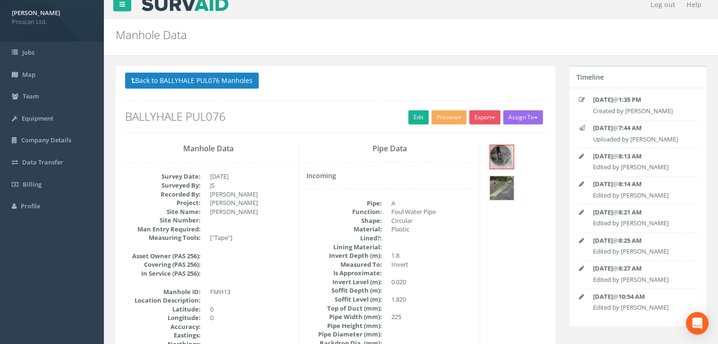
scroll to position [0, 0]
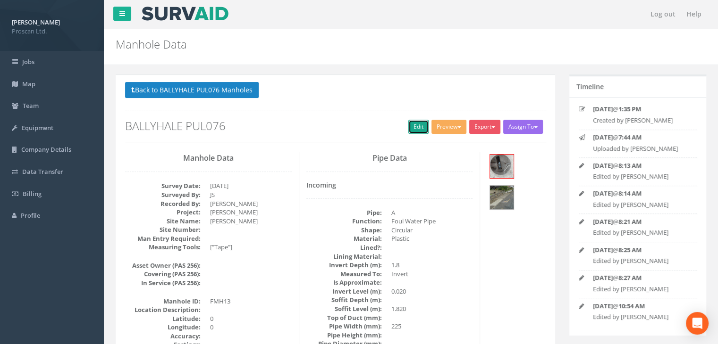
click at [417, 126] on link "Edit" at bounding box center [418, 127] width 20 height 14
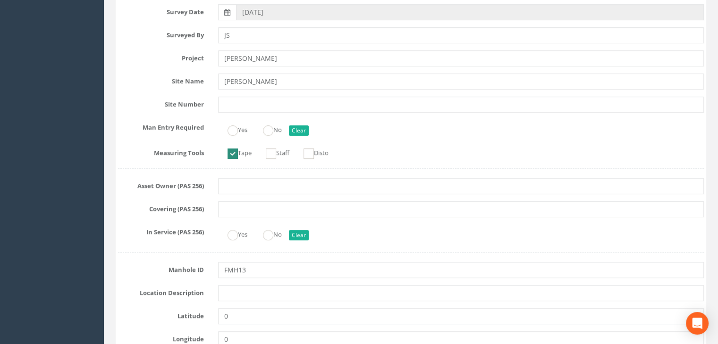
scroll to position [314, 0]
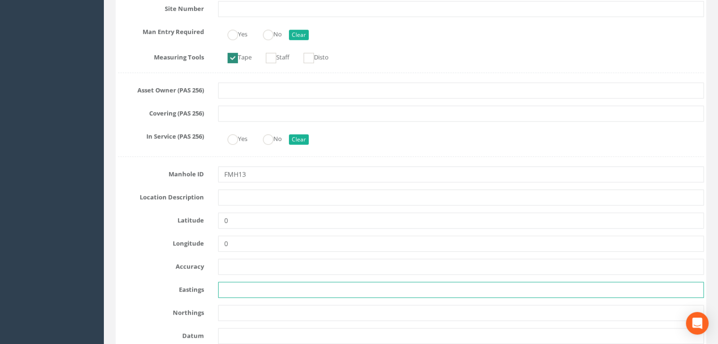
click at [235, 292] on input "text" at bounding box center [460, 290] width 485 height 16
paste input "654155.19"
type input "654155.19"
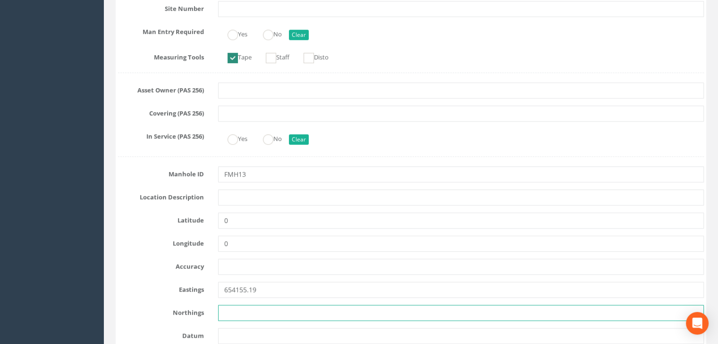
click at [229, 312] on input "text" at bounding box center [460, 313] width 485 height 16
paste input "635745.47"
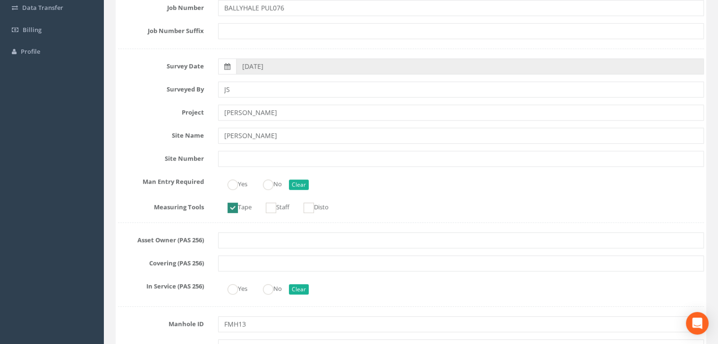
scroll to position [63, 0]
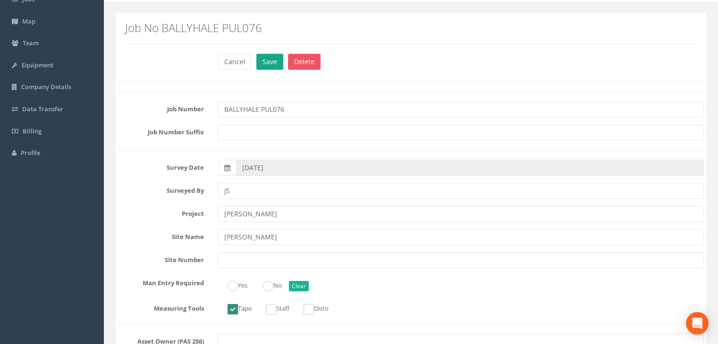
type input "635745.47"
click at [273, 64] on button "Save" at bounding box center [269, 62] width 27 height 16
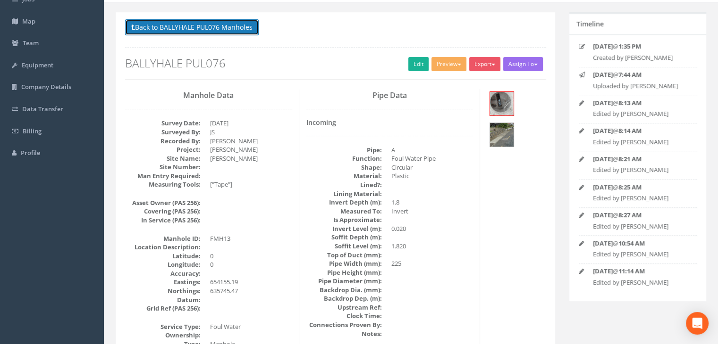
click at [233, 28] on button "Back to BALLYHALE PUL076 Manholes" at bounding box center [192, 27] width 134 height 16
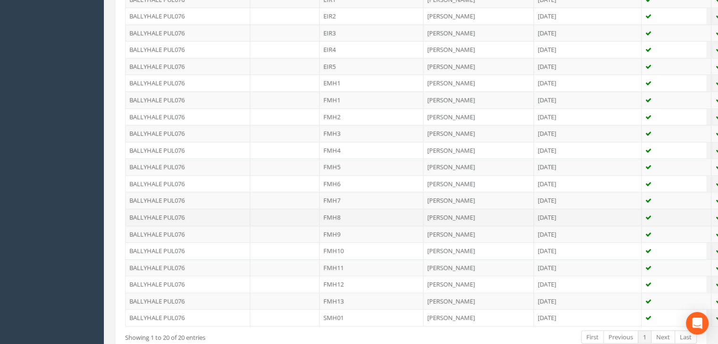
scroll to position [346, 0]
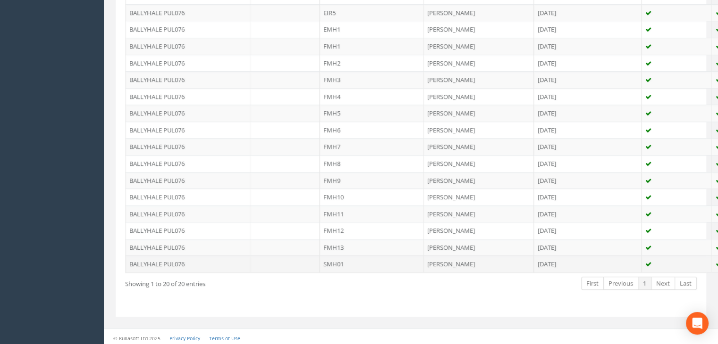
click at [342, 263] on td "SMH01" at bounding box center [371, 264] width 104 height 17
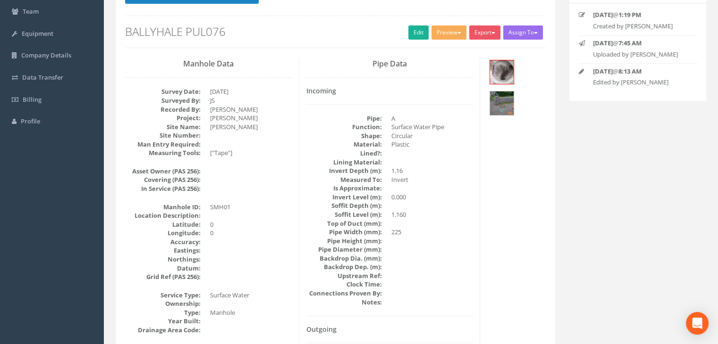
scroll to position [86, 0]
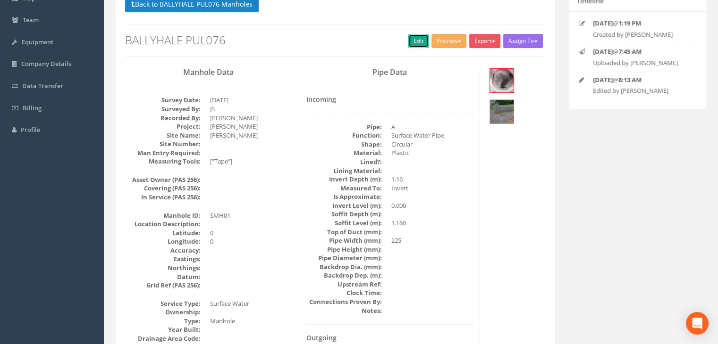
click at [419, 44] on link "Edit" at bounding box center [418, 41] width 20 height 14
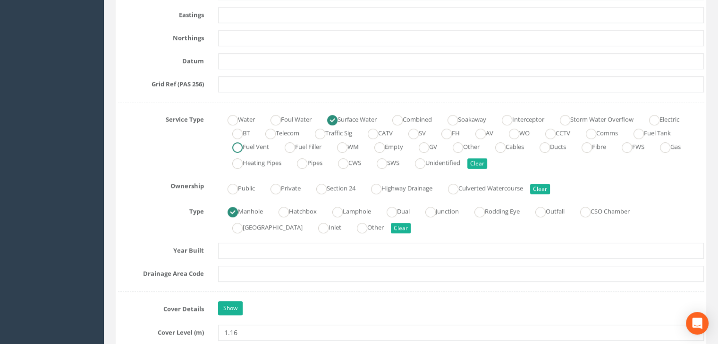
scroll to position [401, 0]
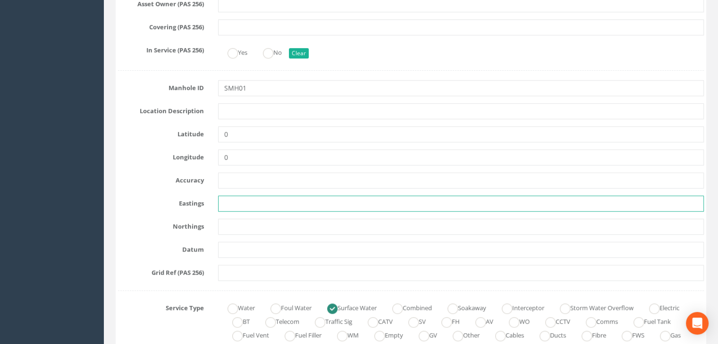
click at [239, 198] on input "text" at bounding box center [460, 204] width 485 height 16
paste input "654179.14"
type input "654179.14"
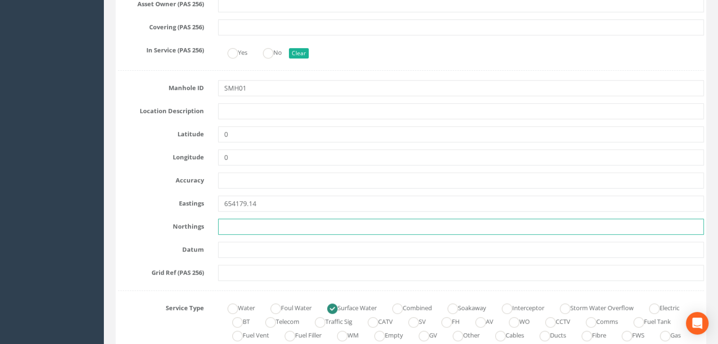
click at [277, 219] on input "text" at bounding box center [460, 227] width 485 height 16
paste input "635722.45"
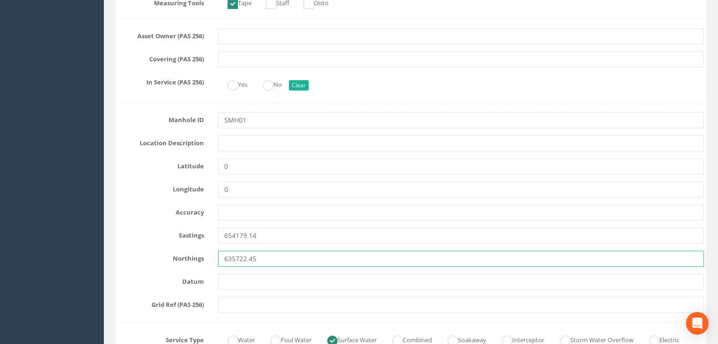
scroll to position [86, 0]
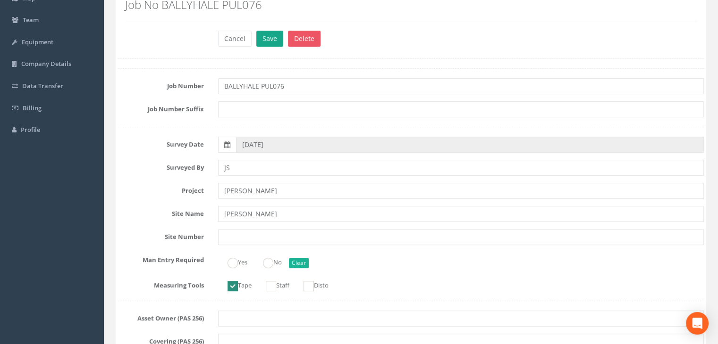
type input "635722.45"
click at [267, 34] on button "Save" at bounding box center [269, 39] width 27 height 16
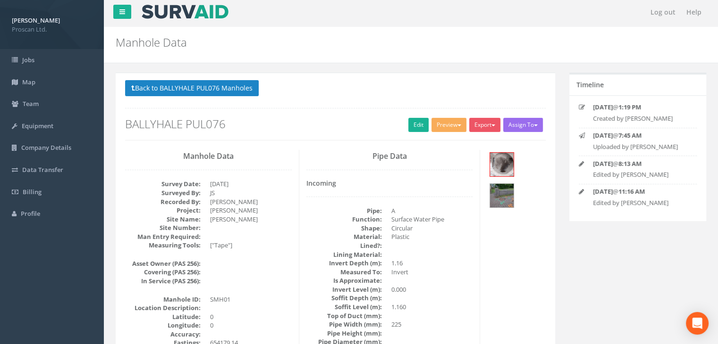
scroll to position [0, 0]
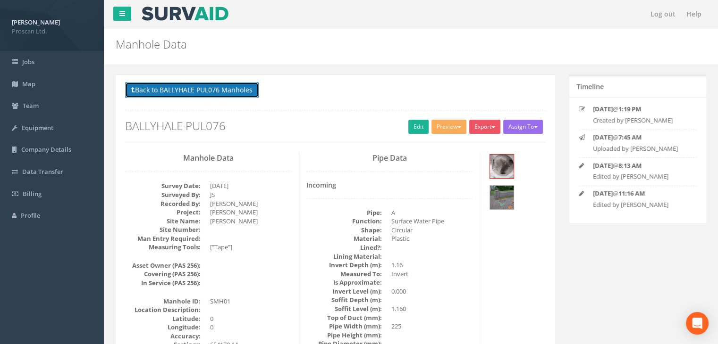
click at [255, 94] on button "Back to BALLYHALE PUL076 Manholes" at bounding box center [192, 90] width 134 height 16
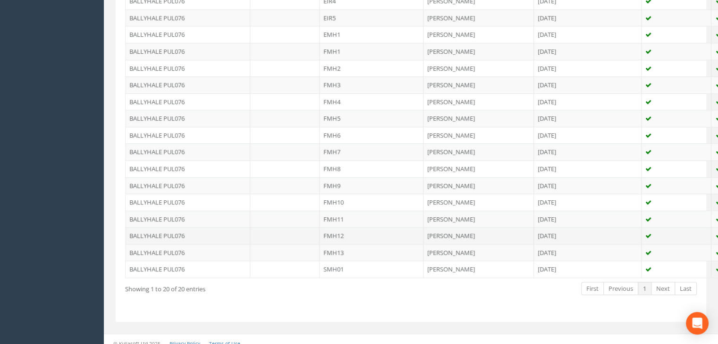
scroll to position [346, 0]
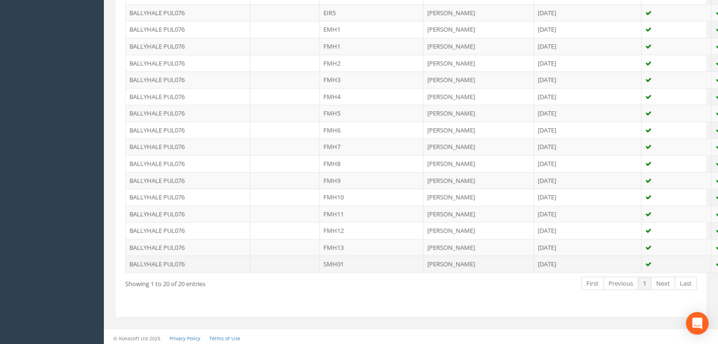
click at [339, 265] on td "SMH01" at bounding box center [371, 264] width 104 height 17
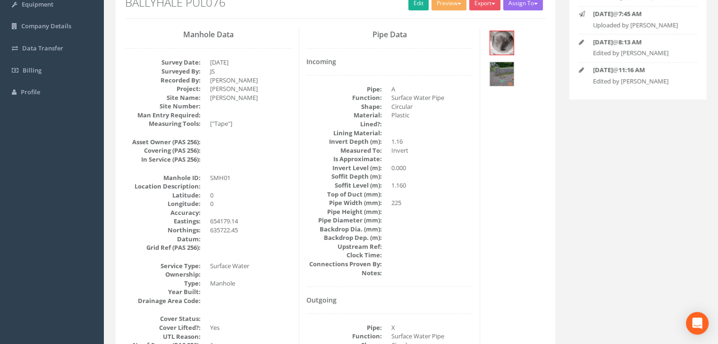
scroll to position [0, 0]
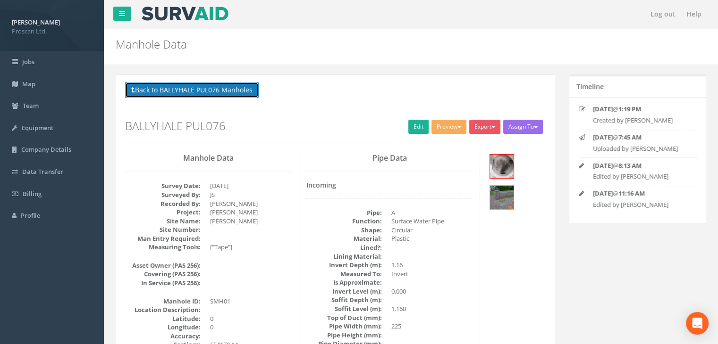
click at [200, 89] on button "Back to BALLYHALE PUL076 Manholes" at bounding box center [192, 90] width 134 height 16
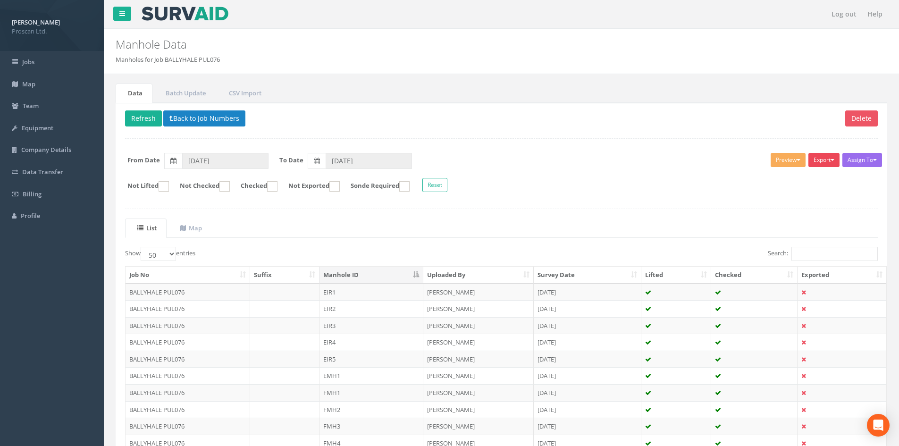
click at [822, 162] on button "Export" at bounding box center [823, 160] width 31 height 14
click at [810, 178] on link "Proscan Manhole" at bounding box center [800, 179] width 80 height 15
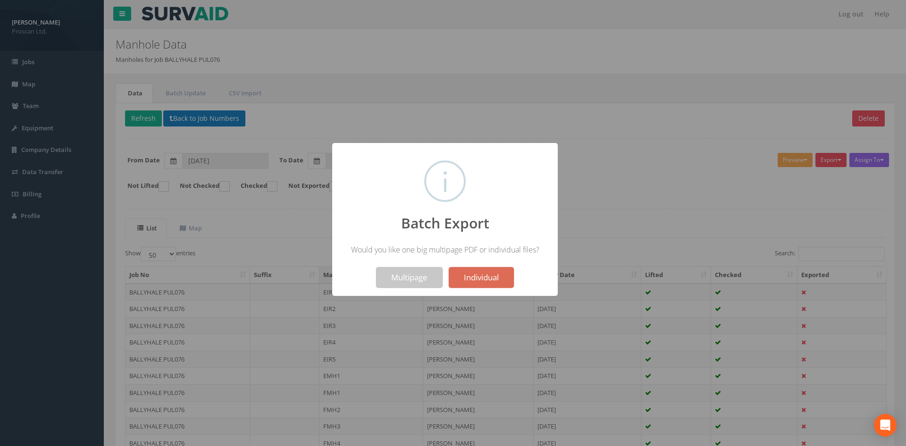
click at [392, 275] on button "Multipage" at bounding box center [409, 277] width 67 height 21
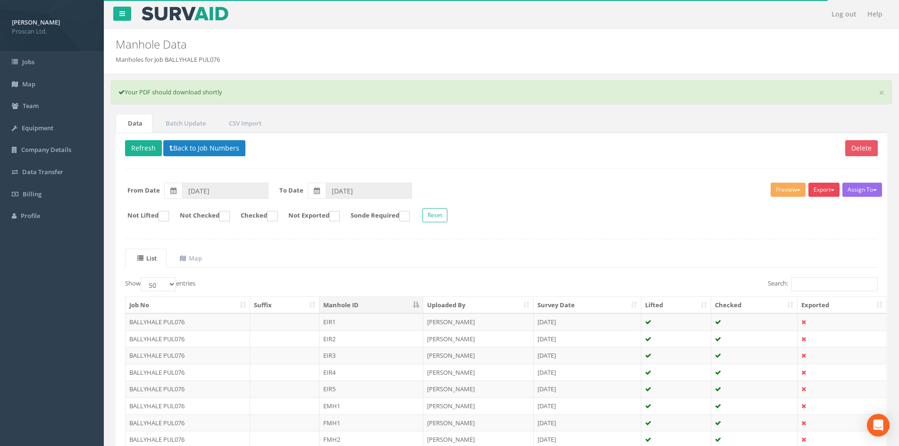
click at [820, 194] on button "Export" at bounding box center [823, 190] width 31 height 14
click at [817, 207] on link "Proscan Manhole" at bounding box center [800, 209] width 80 height 15
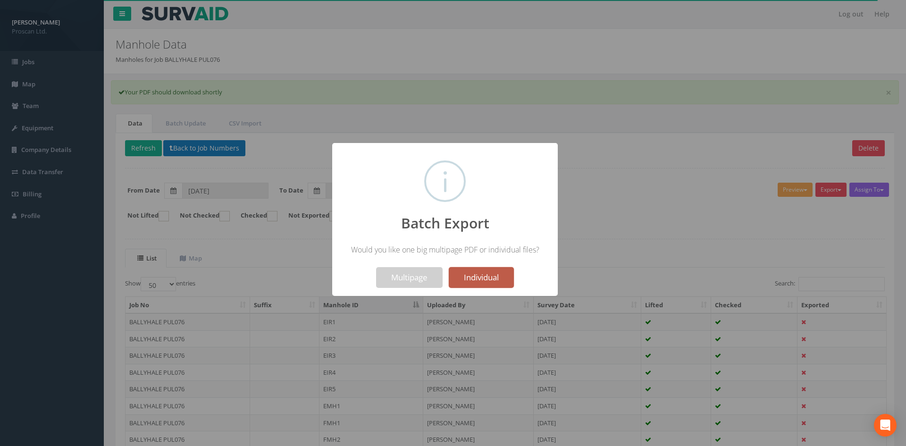
click at [466, 277] on button "Individual" at bounding box center [481, 277] width 65 height 21
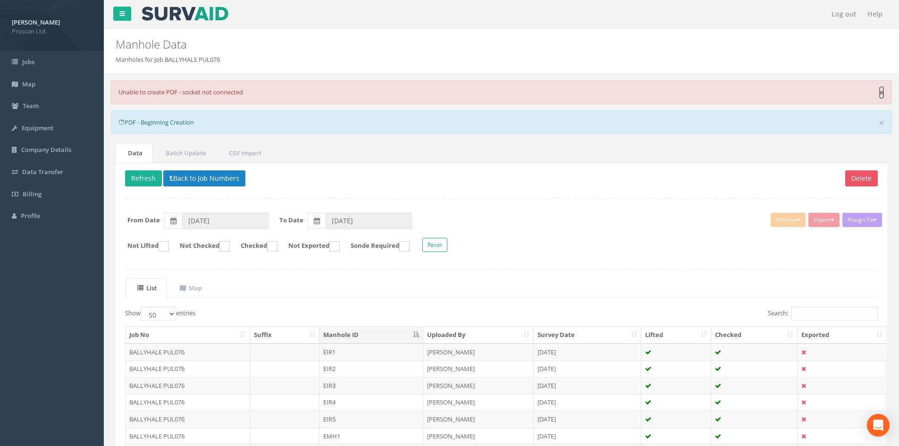
click at [884, 92] on link "×" at bounding box center [881, 93] width 6 height 10
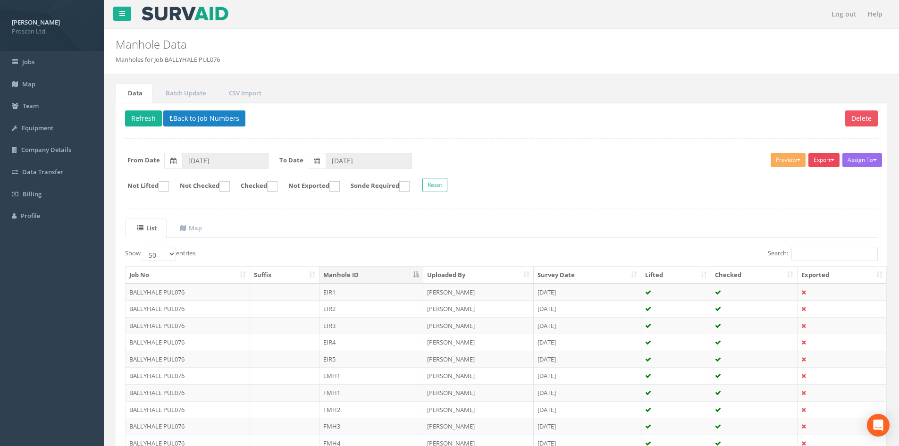
click at [815, 166] on button "Export" at bounding box center [823, 160] width 31 height 14
click at [810, 175] on link "Proscan Manhole" at bounding box center [800, 179] width 80 height 15
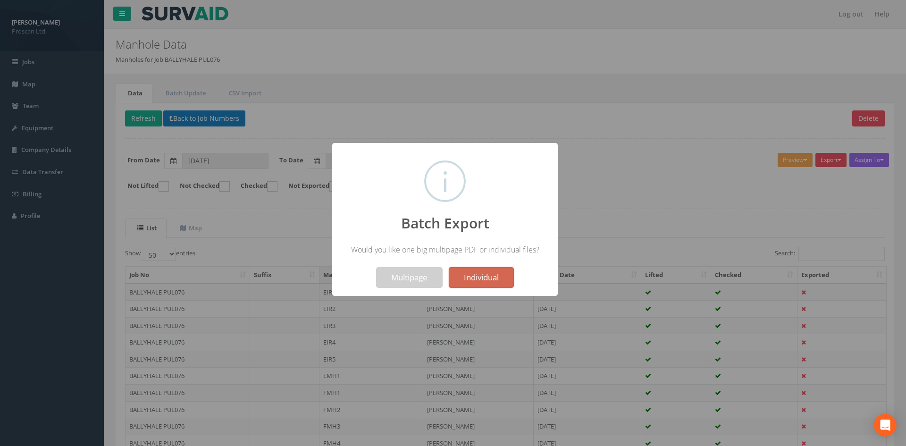
click at [507, 272] on button "Individual" at bounding box center [481, 277] width 65 height 21
